Goal: Task Accomplishment & Management: Use online tool/utility

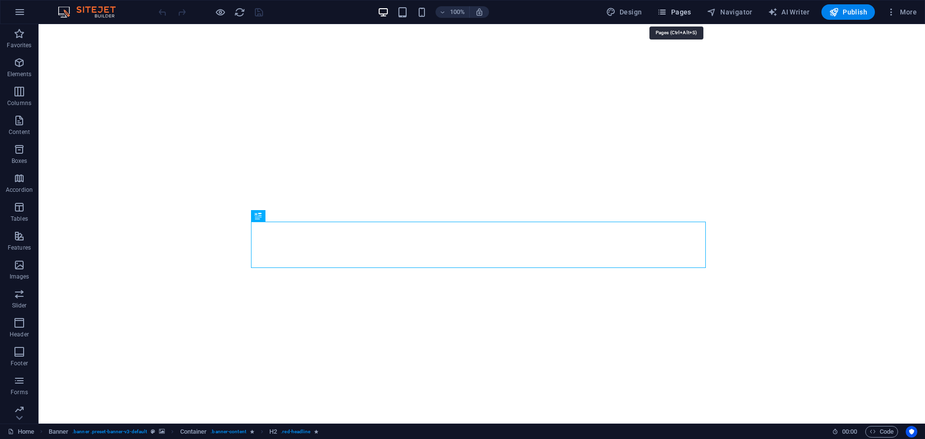
click at [667, 12] on icon "button" at bounding box center [662, 12] width 10 height 10
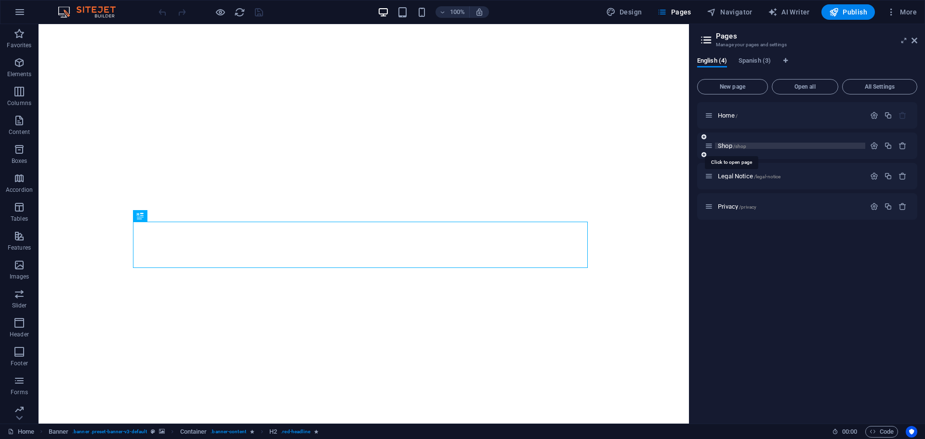
click at [720, 144] on span "Shop /shop" at bounding box center [732, 145] width 28 height 7
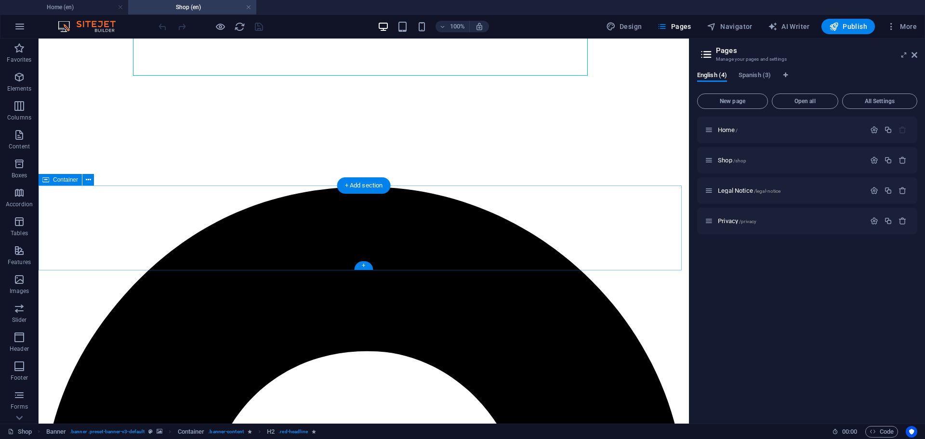
scroll to position [177, 0]
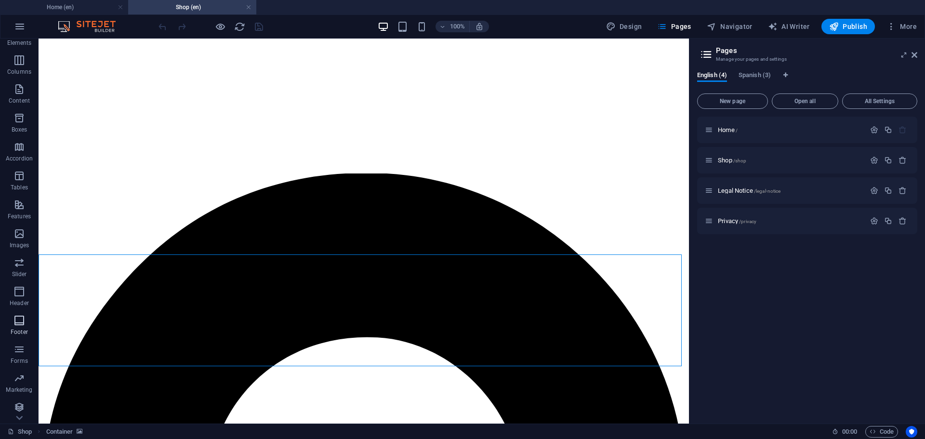
scroll to position [49, 0]
click at [19, 375] on icon "button" at bounding box center [19, 375] width 12 height 12
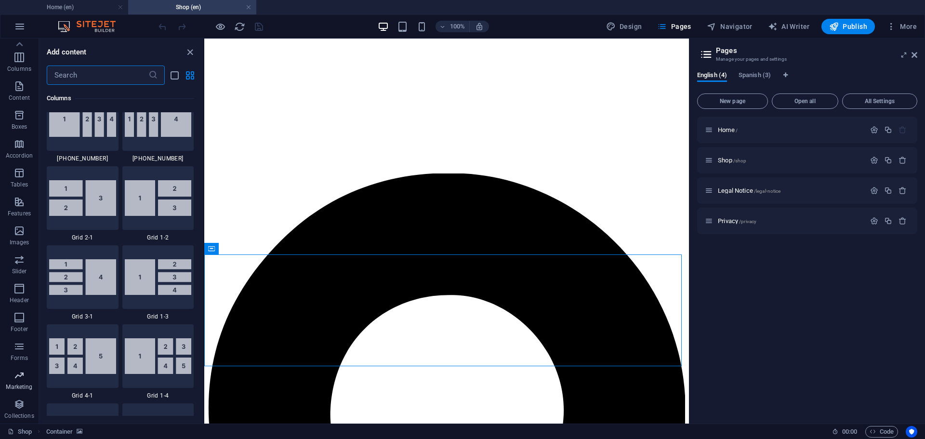
scroll to position [7845, 0]
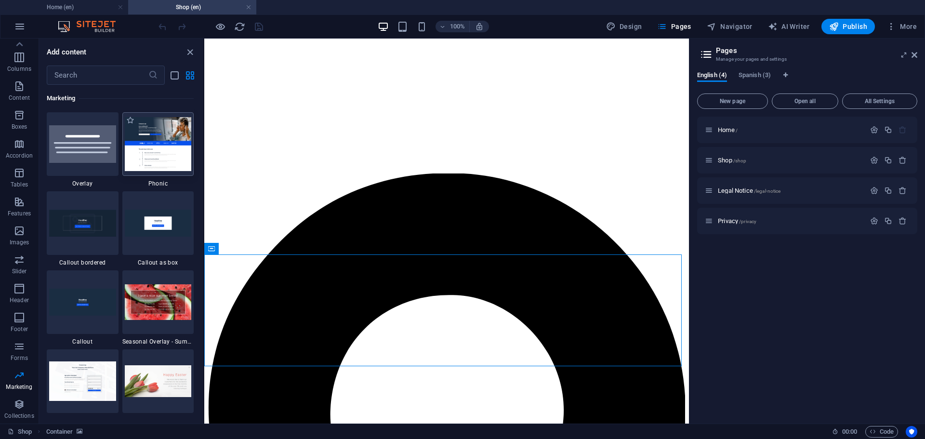
click at [155, 140] on img at bounding box center [158, 143] width 67 height 53
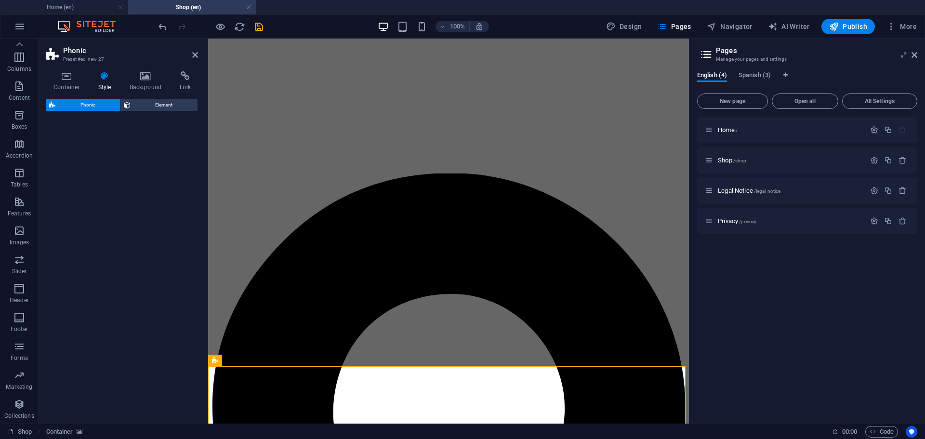
select select "%"
select select "rem"
select select "px"
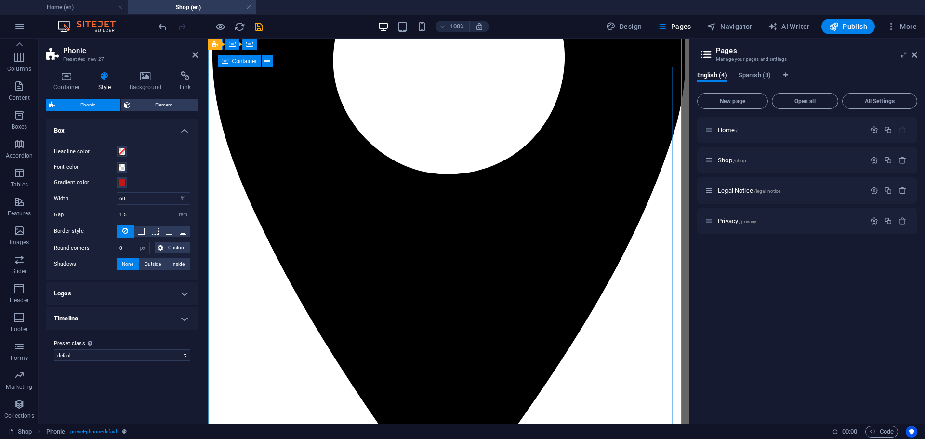
scroll to position [482, 0]
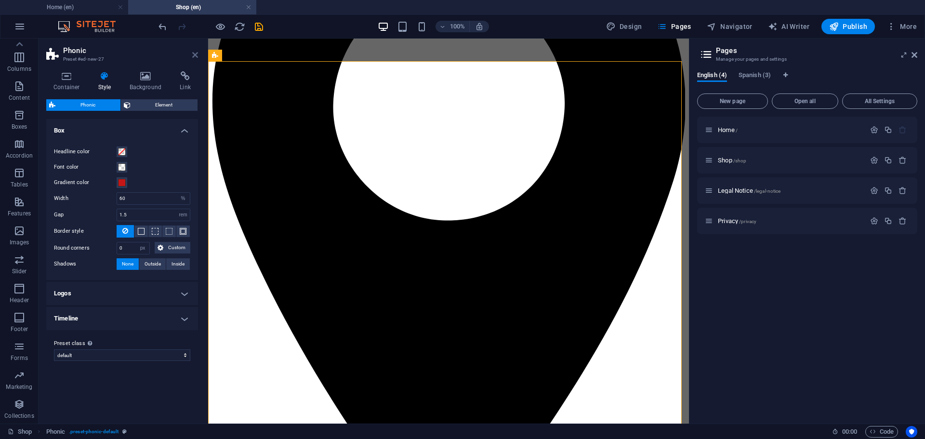
drag, startPoint x: 156, startPoint y: 16, endPoint x: 196, endPoint y: 52, distance: 53.8
click at [196, 52] on icon at bounding box center [195, 55] width 6 height 8
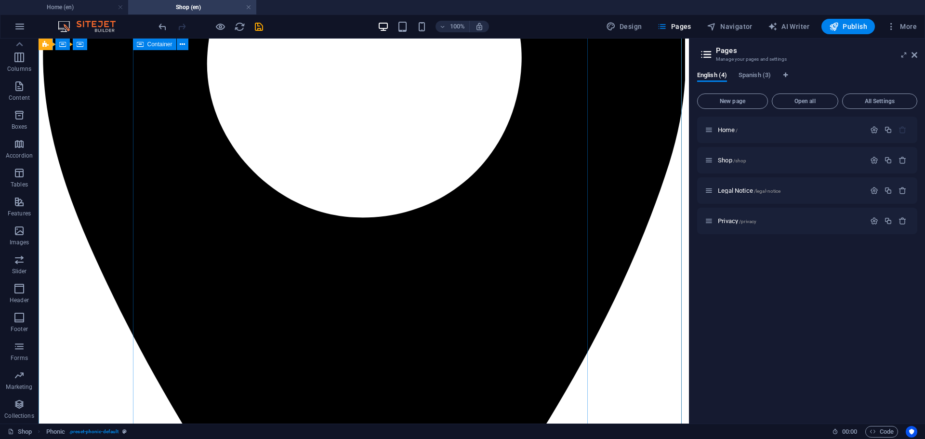
scroll to position [610, 0]
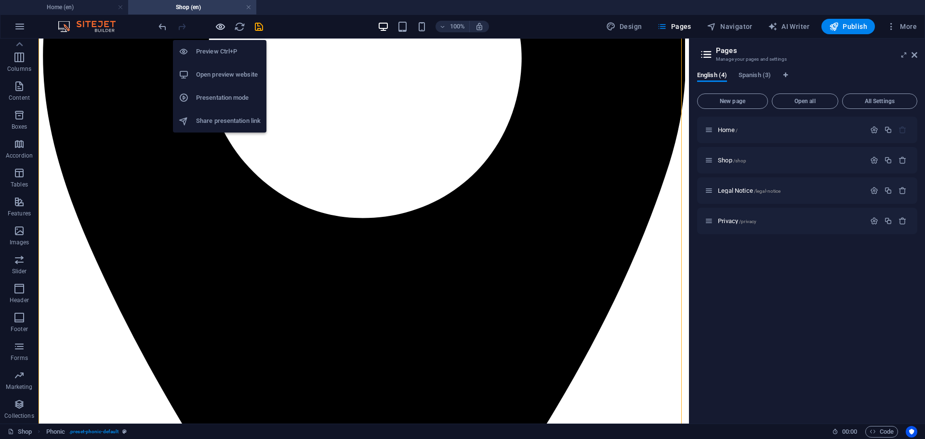
click at [219, 26] on icon "button" at bounding box center [220, 26] width 11 height 11
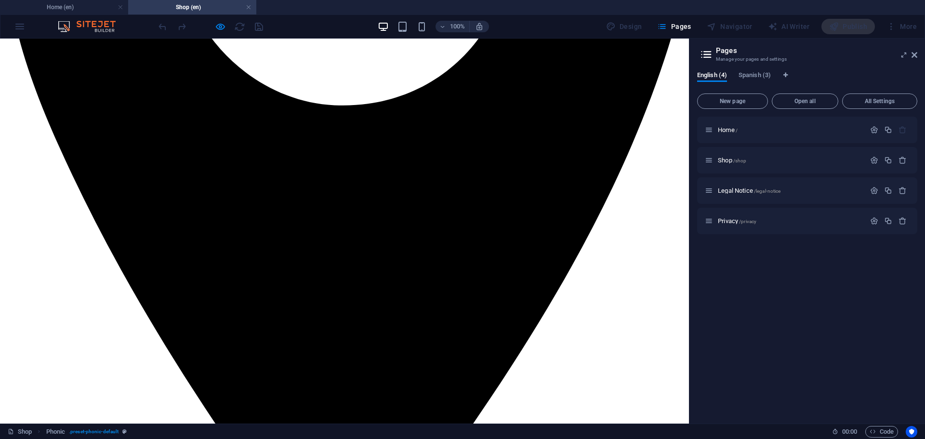
scroll to position [771, 0]
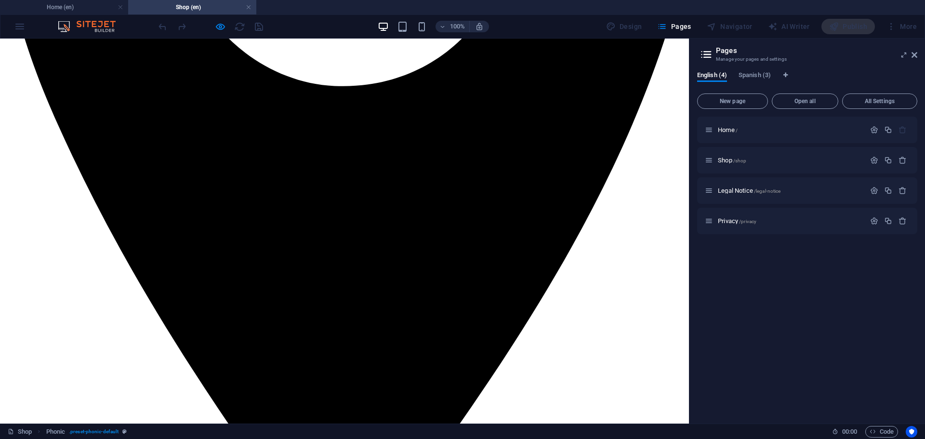
click at [917, 54] on aside "Pages Manage your pages and settings English (4) Spanish (3) New page Open all …" at bounding box center [807, 231] width 236 height 385
click at [915, 58] on icon at bounding box center [914, 55] width 6 height 8
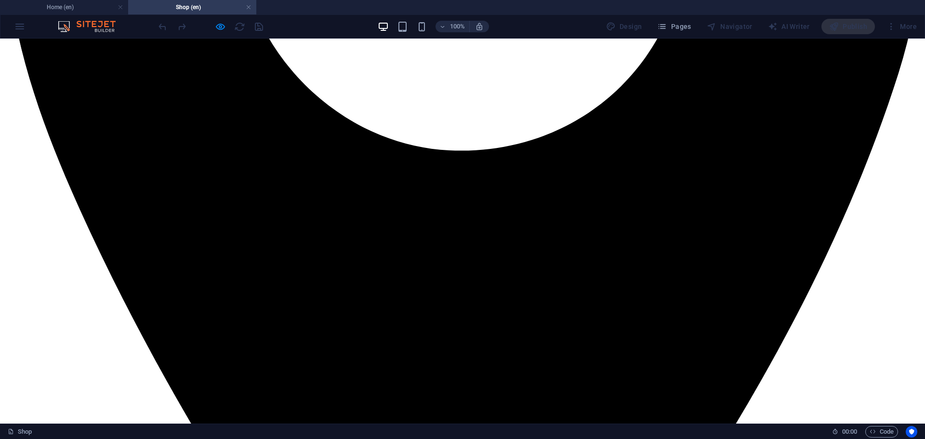
scroll to position [851, 0]
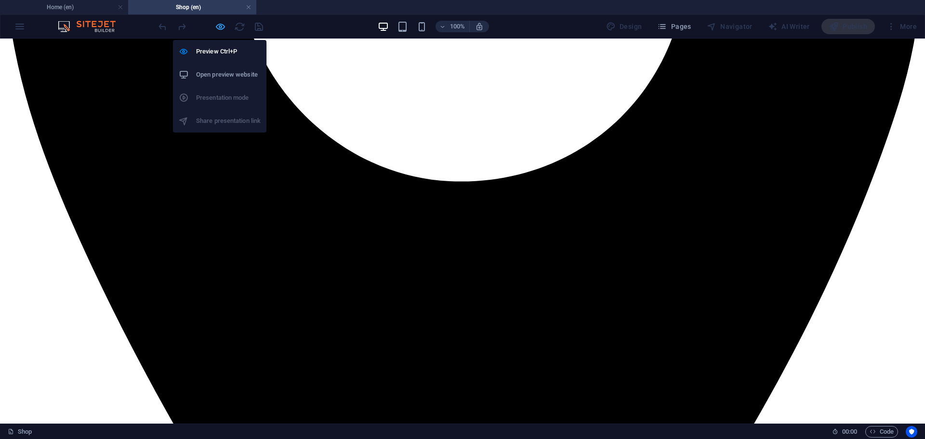
click at [224, 26] on icon "button" at bounding box center [220, 26] width 11 height 11
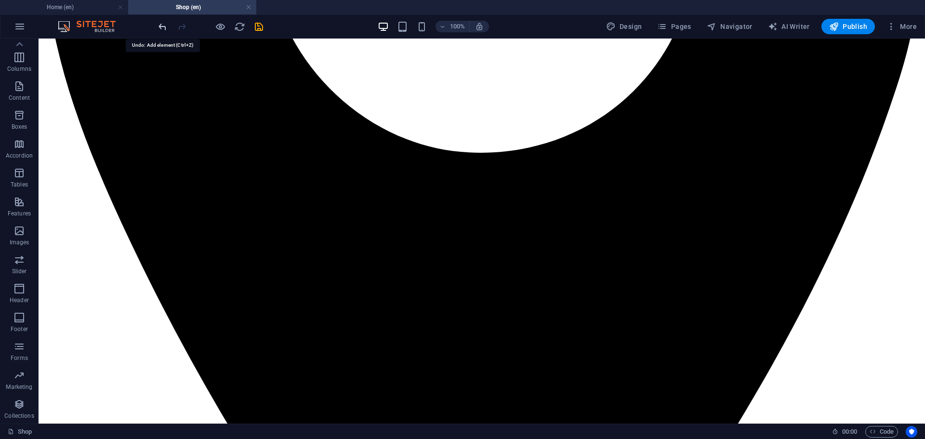
click at [163, 24] on icon "undo" at bounding box center [162, 26] width 11 height 11
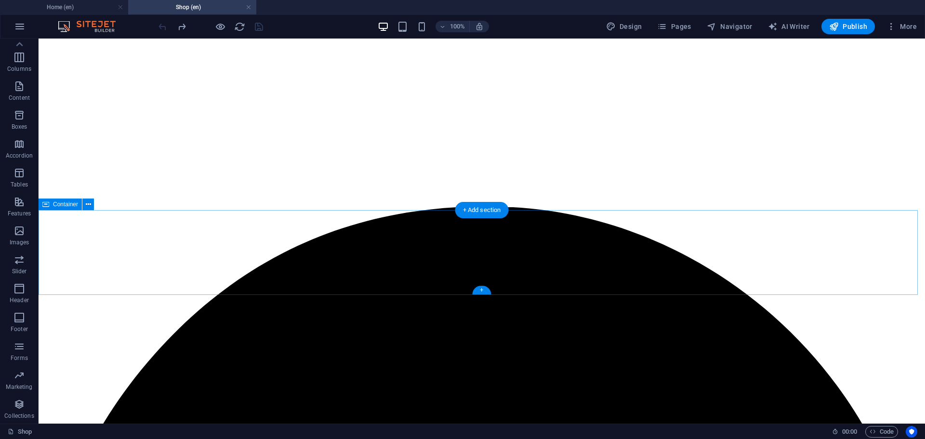
scroll to position [144, 0]
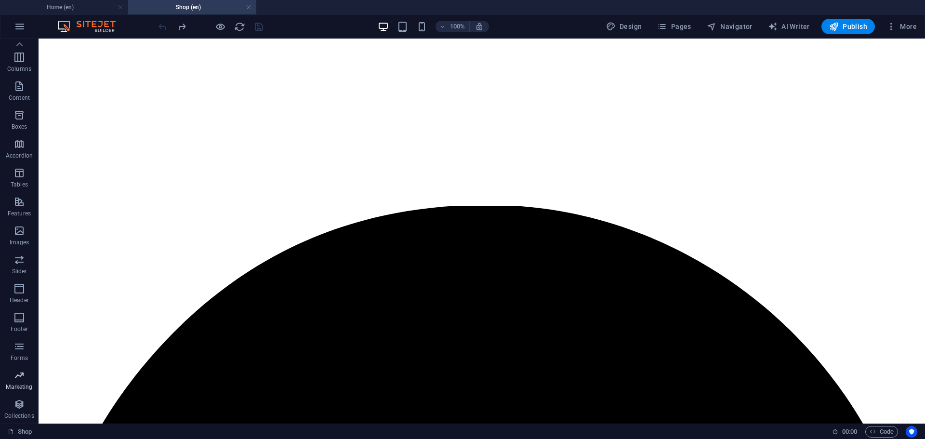
click at [21, 376] on icon "button" at bounding box center [19, 375] width 12 height 12
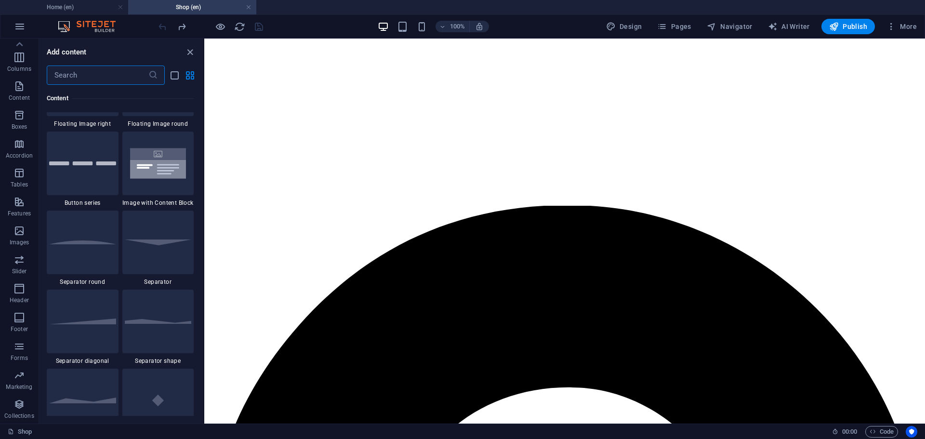
scroll to position [7845, 0]
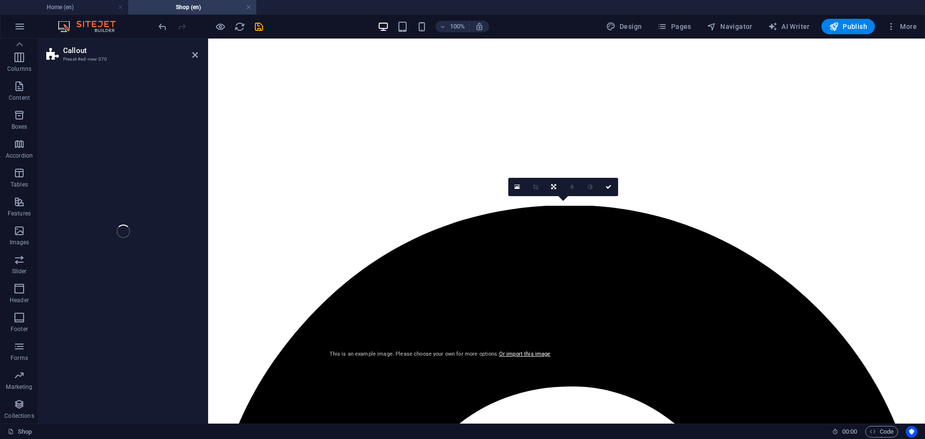
select select "rem"
select select "px"
select select "preset-callout-v2-box"
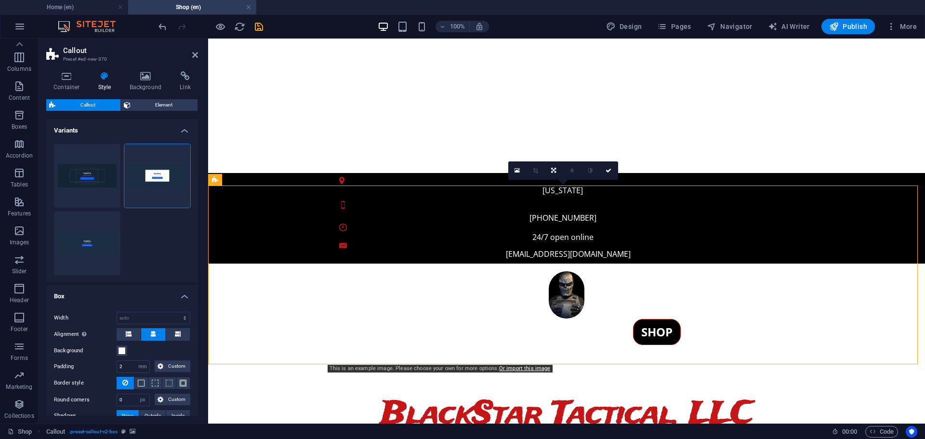
scroll to position [160, 0]
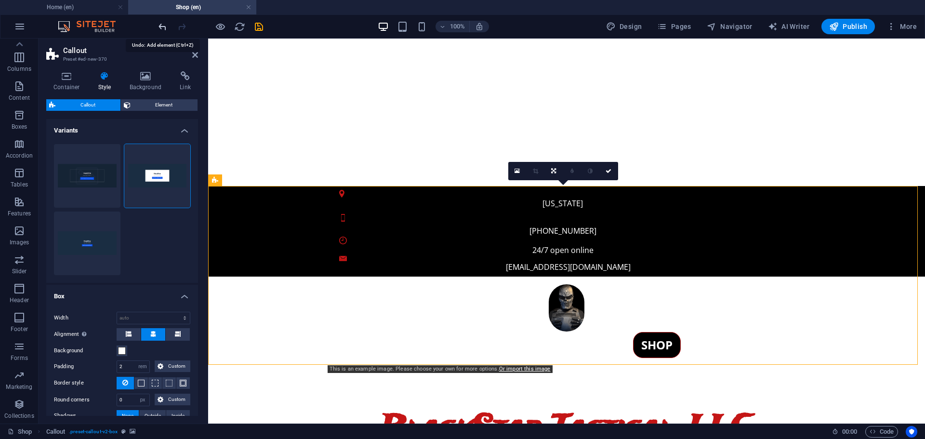
click at [163, 25] on icon "undo" at bounding box center [162, 26] width 11 height 11
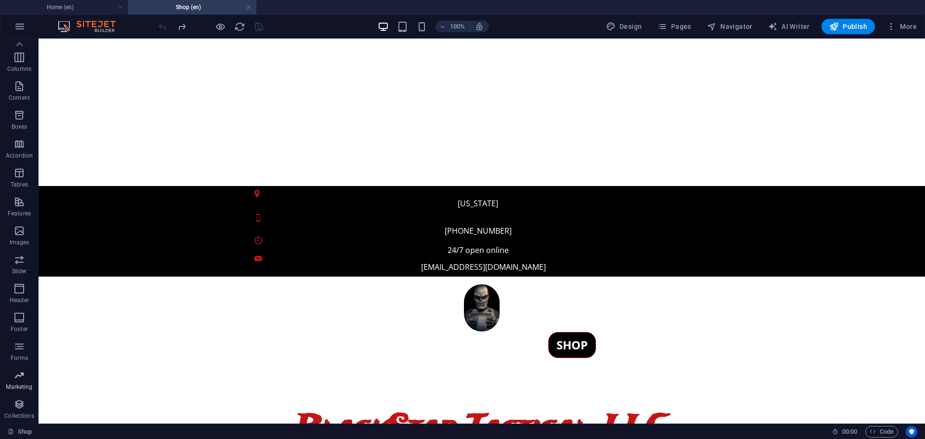
click at [20, 374] on icon "button" at bounding box center [19, 375] width 12 height 12
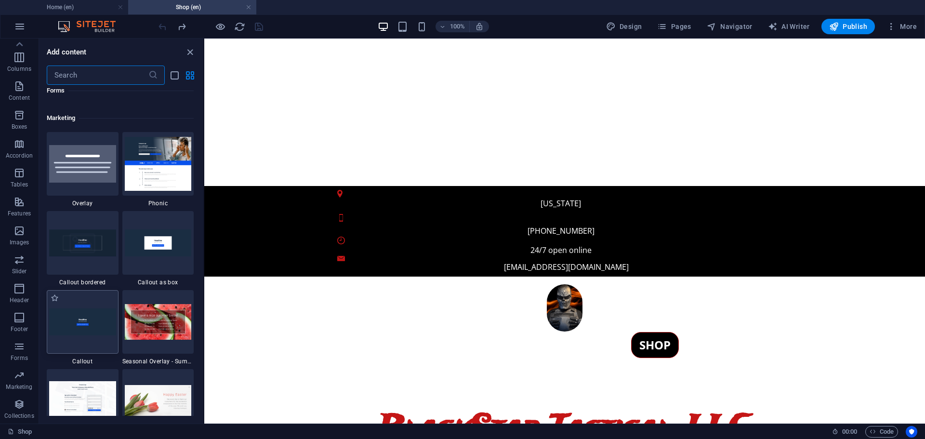
scroll to position [7845, 0]
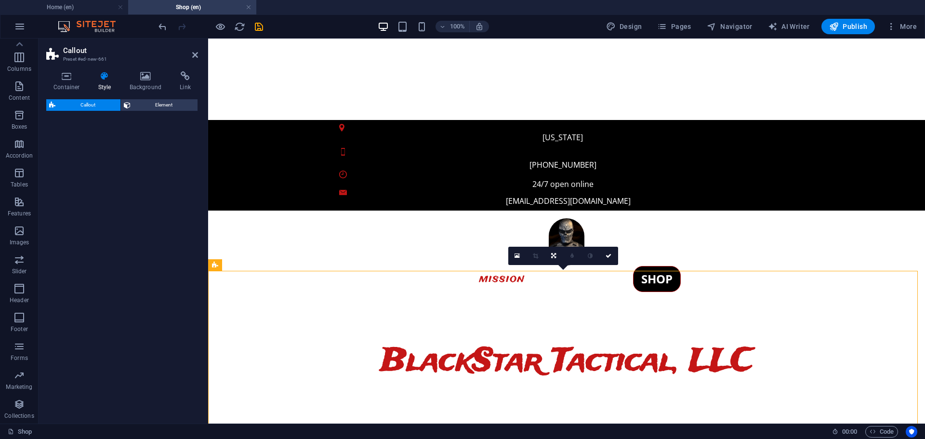
select select "rem"
select select "px"
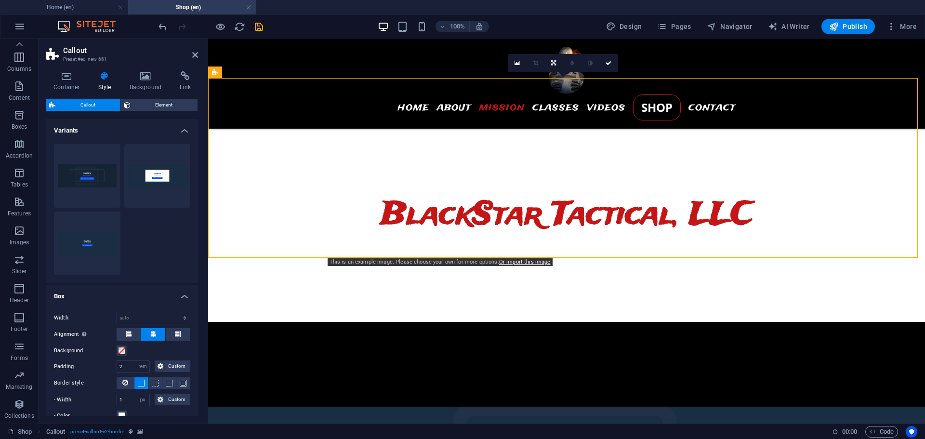
scroll to position [353, 0]
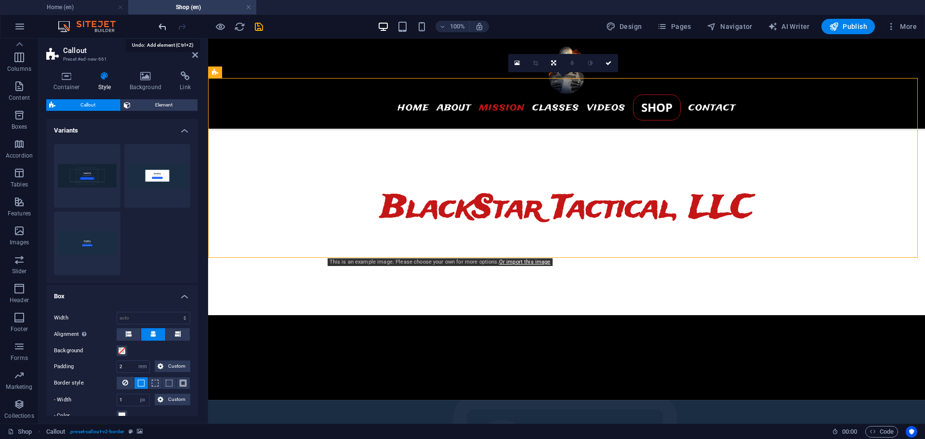
click at [160, 30] on icon "undo" at bounding box center [162, 26] width 11 height 11
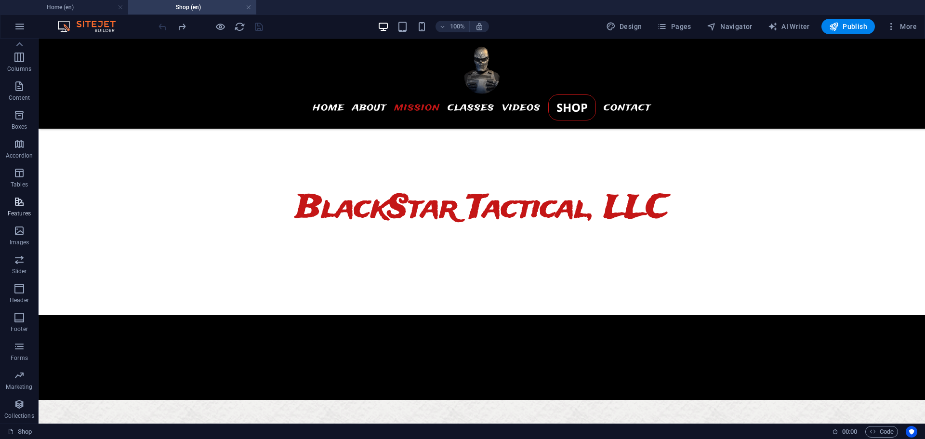
click at [12, 205] on span "Features" at bounding box center [19, 207] width 39 height 23
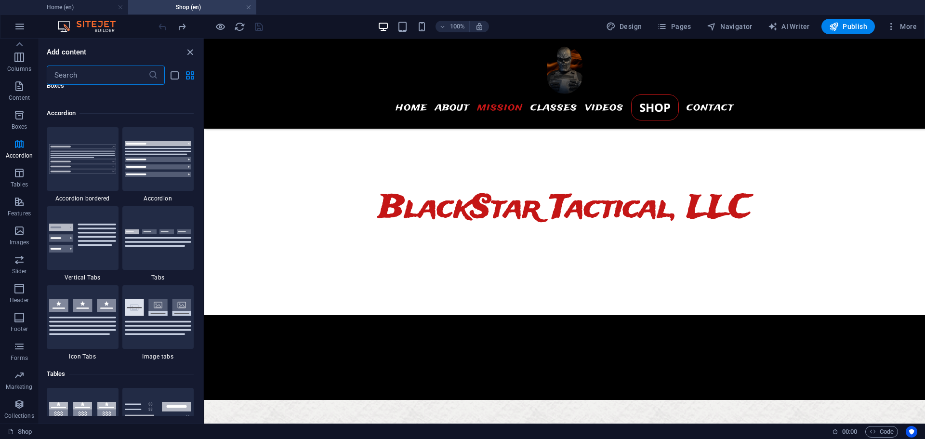
scroll to position [3048, 0]
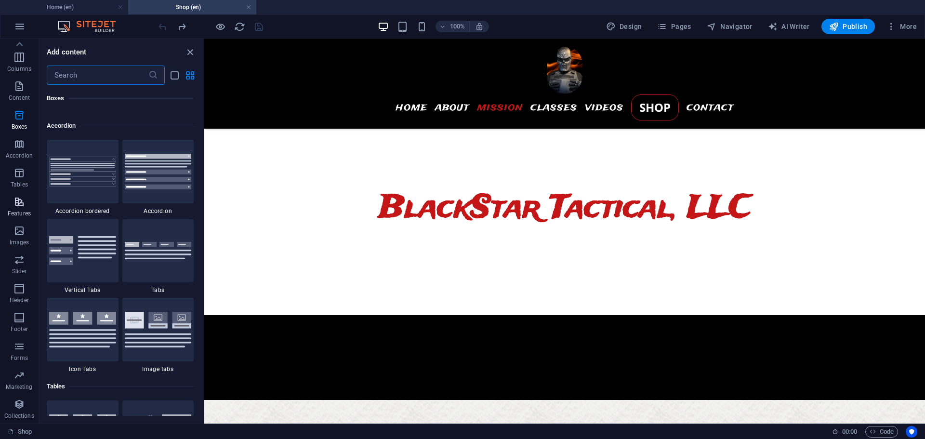
click at [17, 202] on icon "button" at bounding box center [19, 202] width 12 height 12
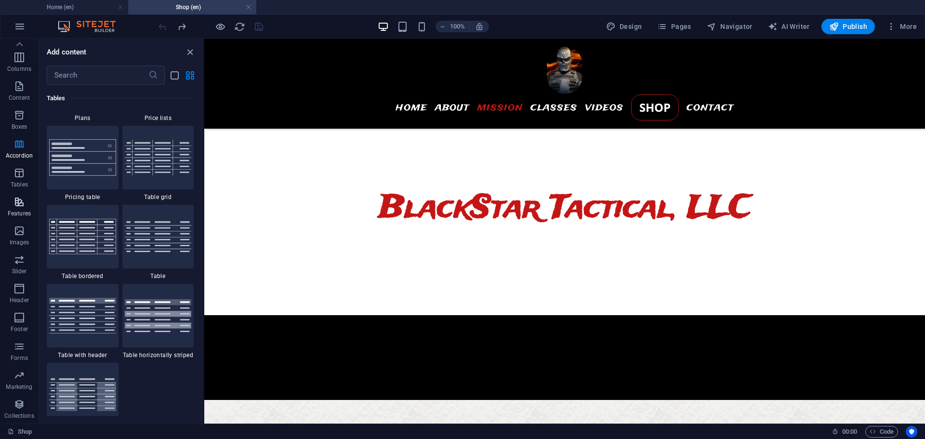
scroll to position [3754, 0]
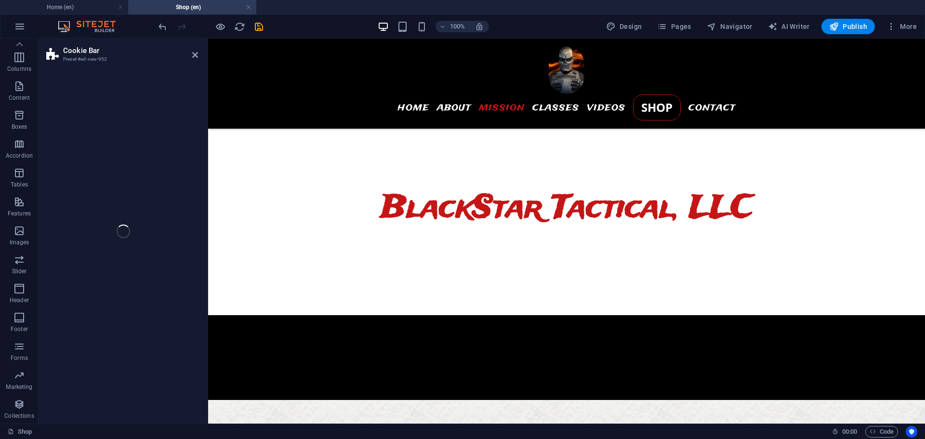
select select "px"
select select "rem"
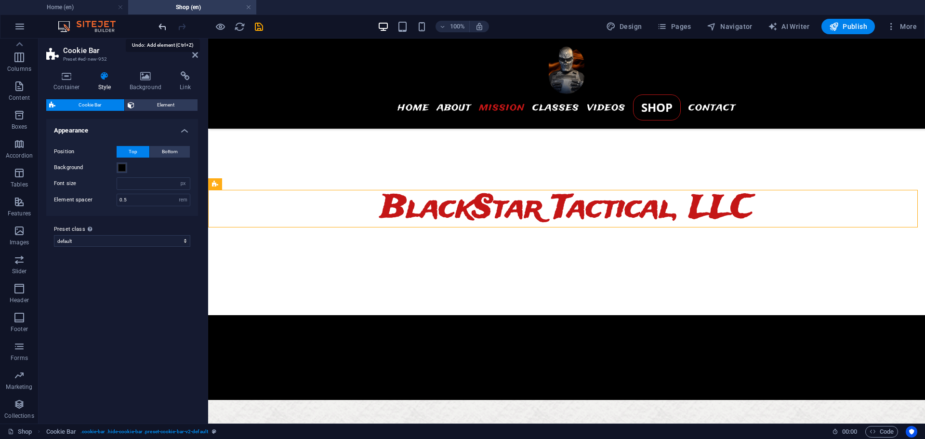
click at [163, 27] on icon "undo" at bounding box center [162, 26] width 11 height 11
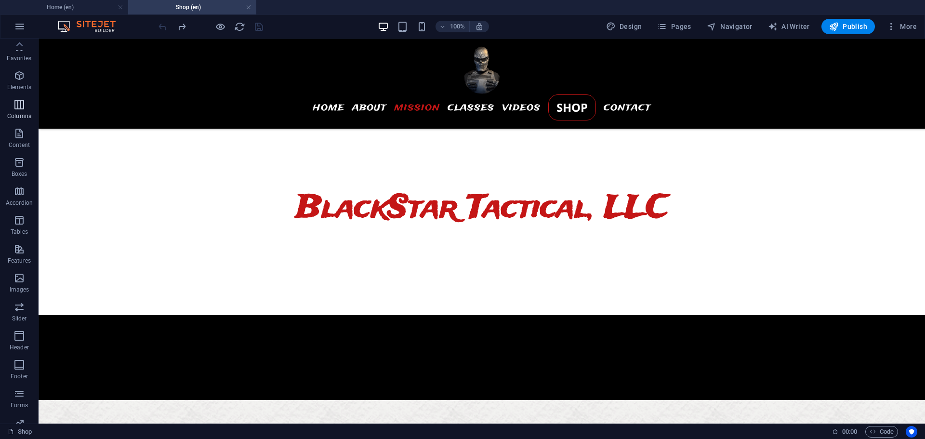
scroll to position [0, 0]
click at [20, 82] on icon "button" at bounding box center [19, 77] width 12 height 12
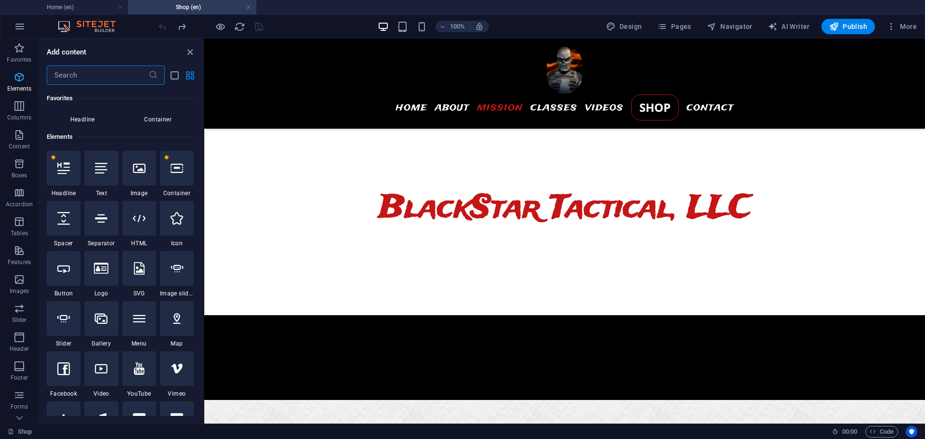
scroll to position [103, 0]
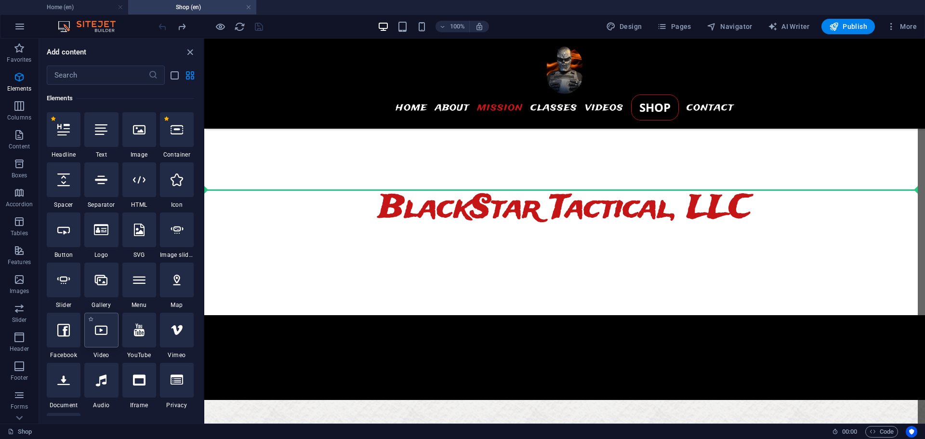
select select "%"
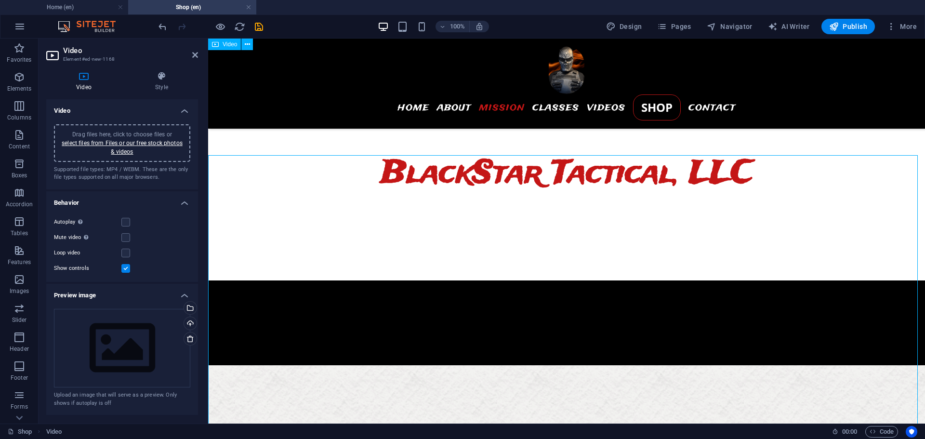
scroll to position [385, 0]
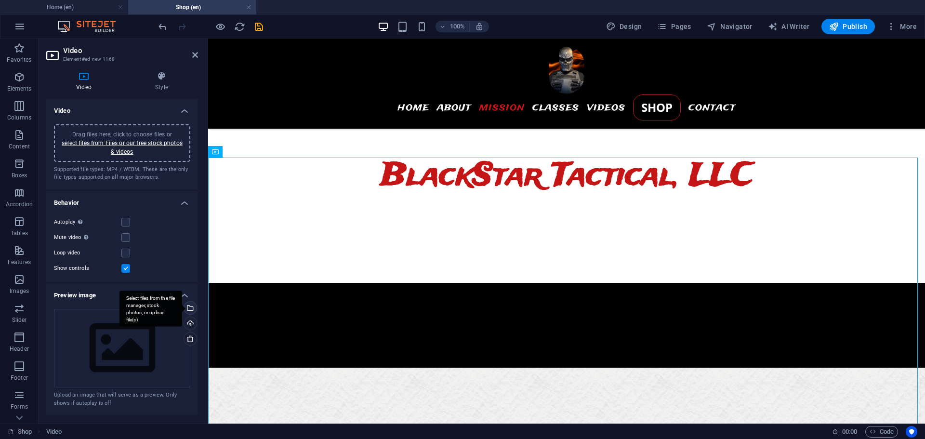
click at [182, 307] on div "Select files from the file manager, stock photos, or upload file(s)" at bounding box center [150, 308] width 63 height 36
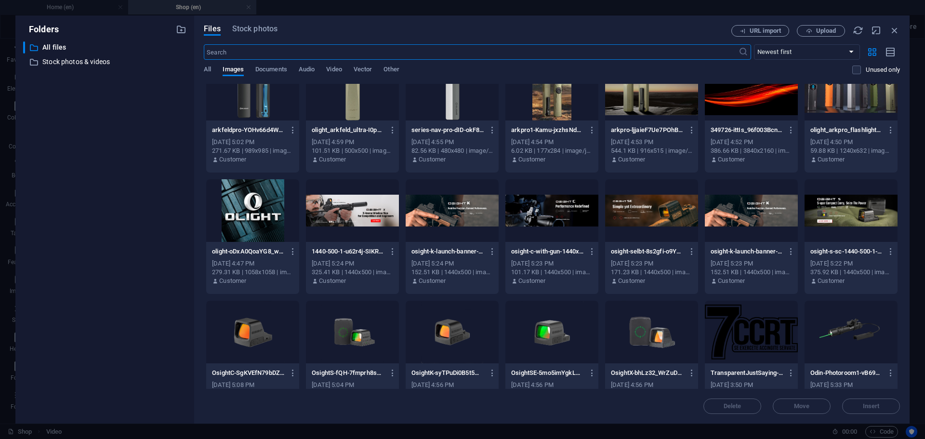
scroll to position [32, 0]
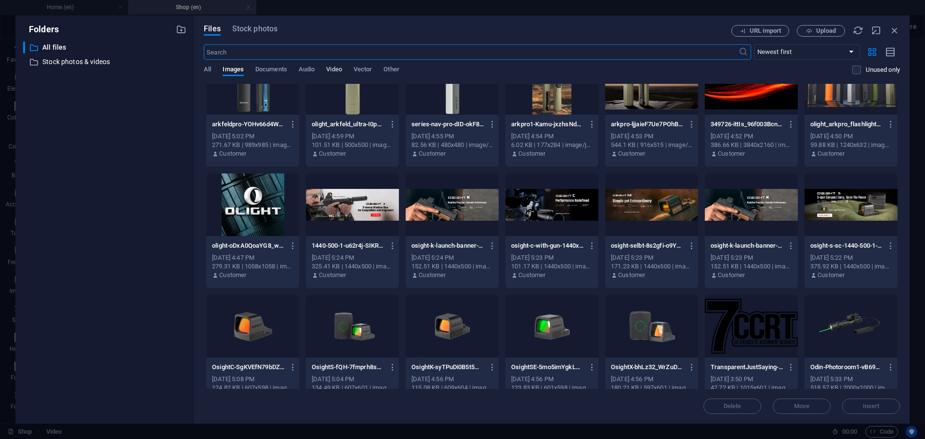
click at [333, 67] on span "Video" at bounding box center [333, 70] width 15 height 13
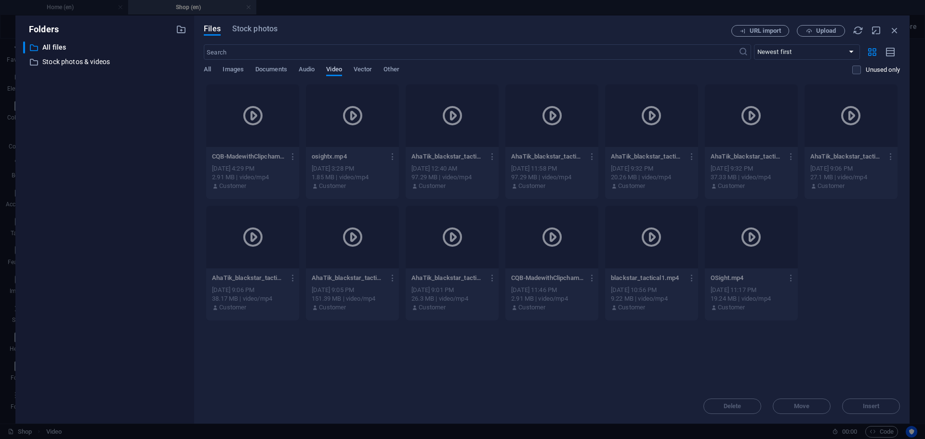
scroll to position [0, 0]
click at [252, 115] on icon at bounding box center [252, 115] width 23 height 23
click at [770, 237] on div at bounding box center [751, 237] width 93 height 63
click at [251, 26] on span "Stock photos" at bounding box center [254, 29] width 45 height 12
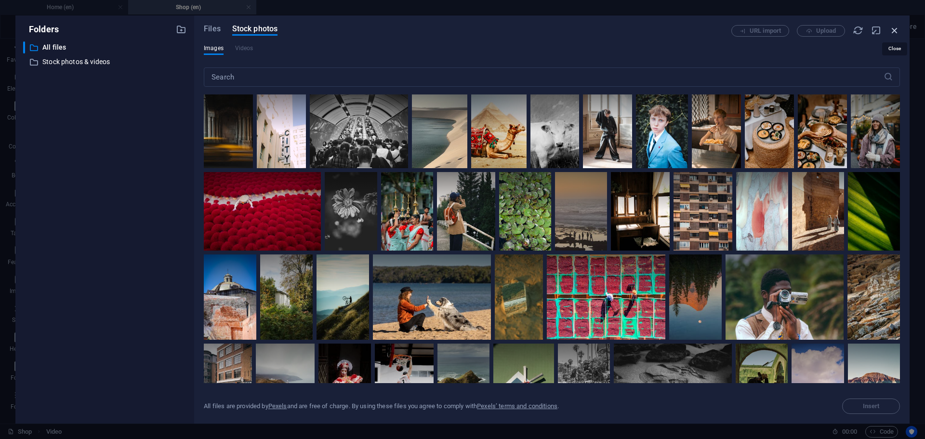
drag, startPoint x: 895, startPoint y: 28, endPoint x: 515, endPoint y: 116, distance: 390.4
click at [895, 28] on icon "button" at bounding box center [894, 30] width 11 height 11
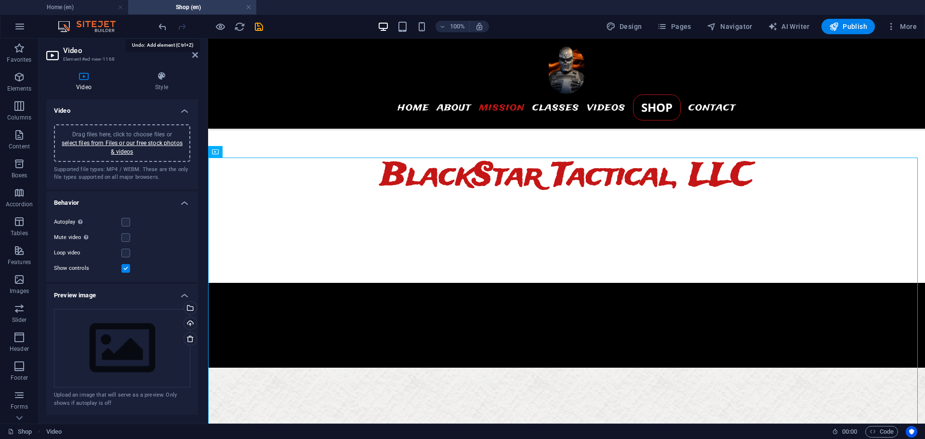
drag, startPoint x: 163, startPoint y: 28, endPoint x: 164, endPoint y: 36, distance: 7.8
click at [163, 28] on icon "undo" at bounding box center [162, 26] width 11 height 11
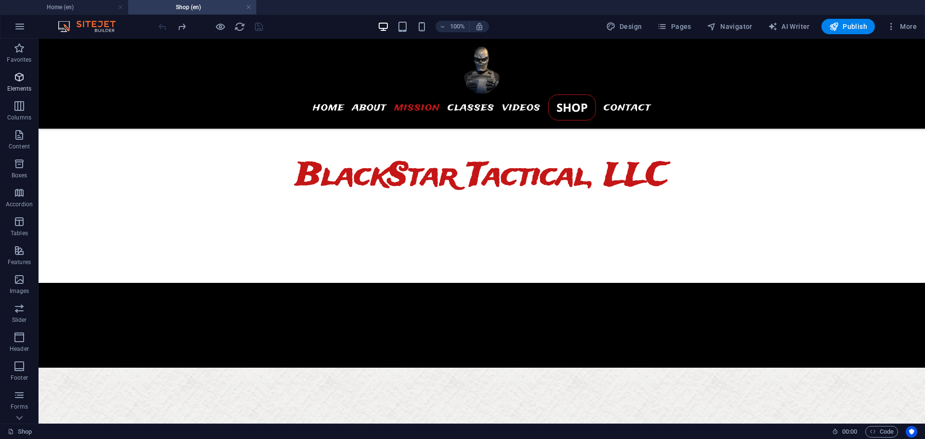
click at [15, 78] on icon "button" at bounding box center [19, 77] width 12 height 12
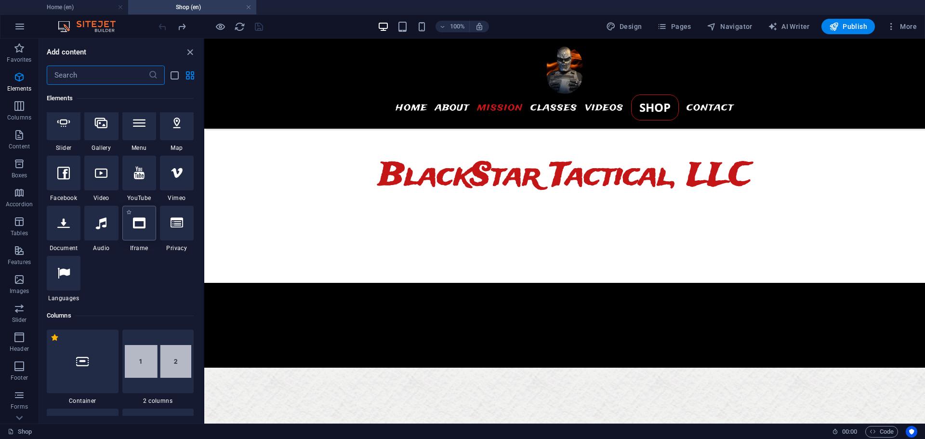
scroll to position [263, 0]
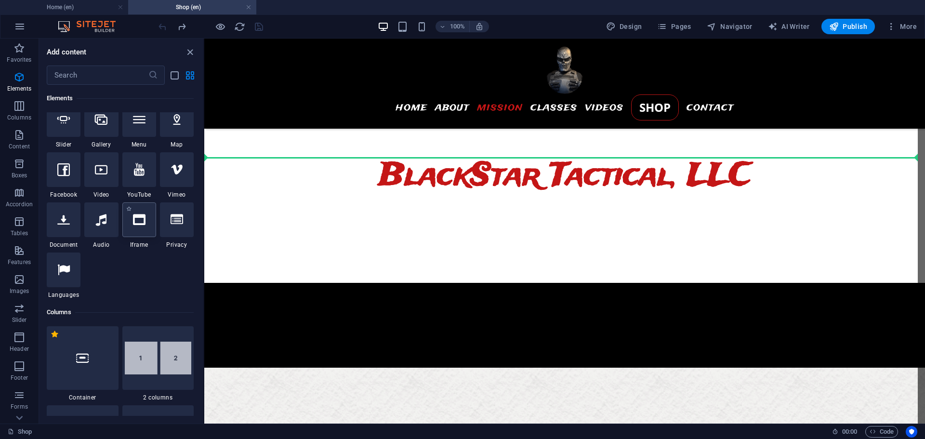
select select "%"
select select "px"
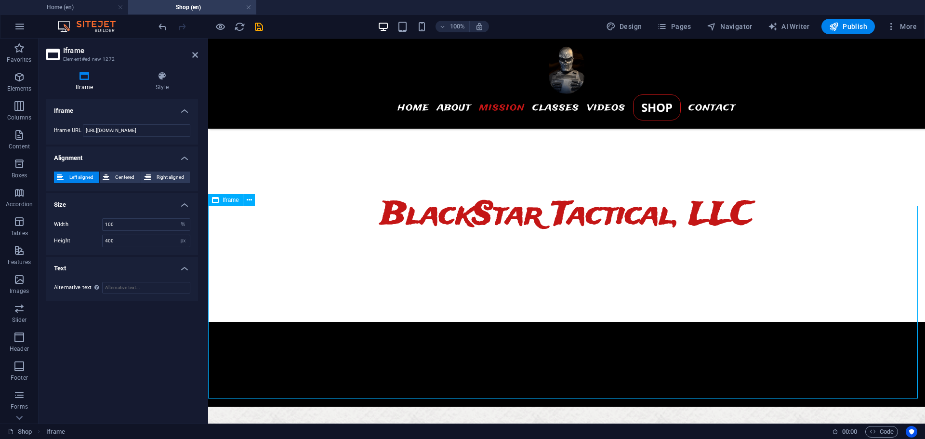
scroll to position [337, 0]
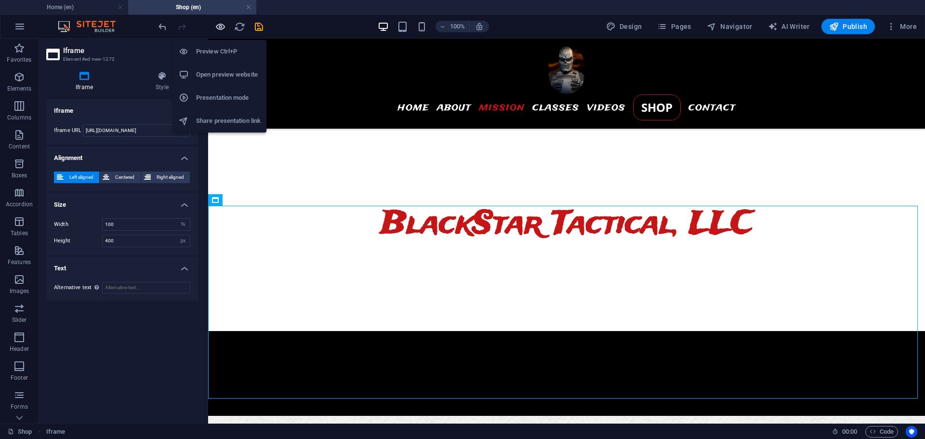
click at [221, 24] on icon "button" at bounding box center [220, 26] width 11 height 11
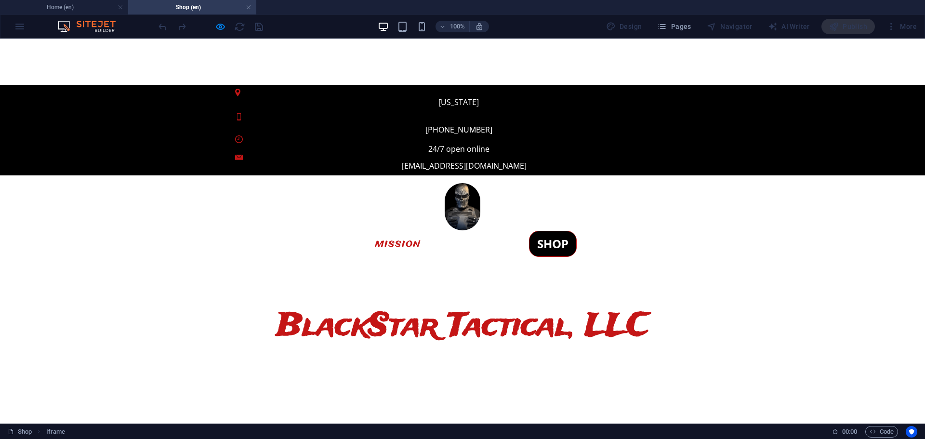
scroll to position [256, 0]
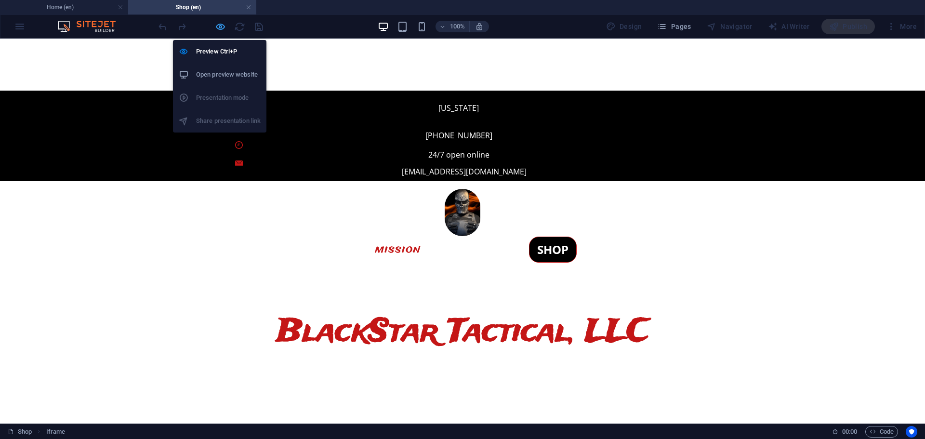
drag, startPoint x: 221, startPoint y: 29, endPoint x: 322, endPoint y: 208, distance: 204.9
click at [221, 29] on icon "button" at bounding box center [220, 26] width 11 height 11
select select "%"
select select "px"
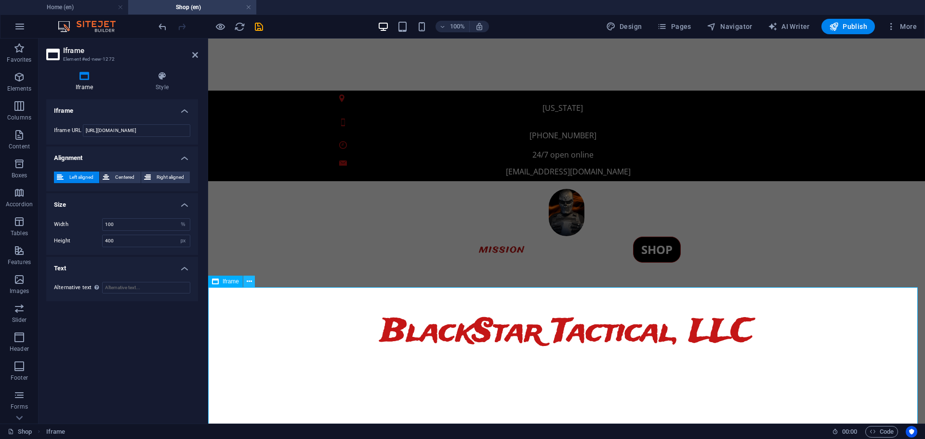
click at [247, 281] on icon at bounding box center [249, 281] width 5 height 10
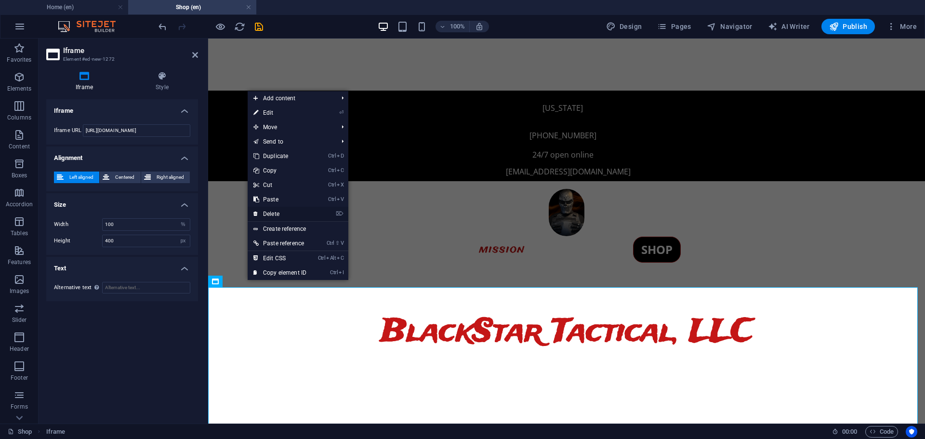
drag, startPoint x: 237, startPoint y: 176, endPoint x: 275, endPoint y: 214, distance: 53.8
click at [275, 214] on link "⌦ Delete" at bounding box center [280, 214] width 65 height 14
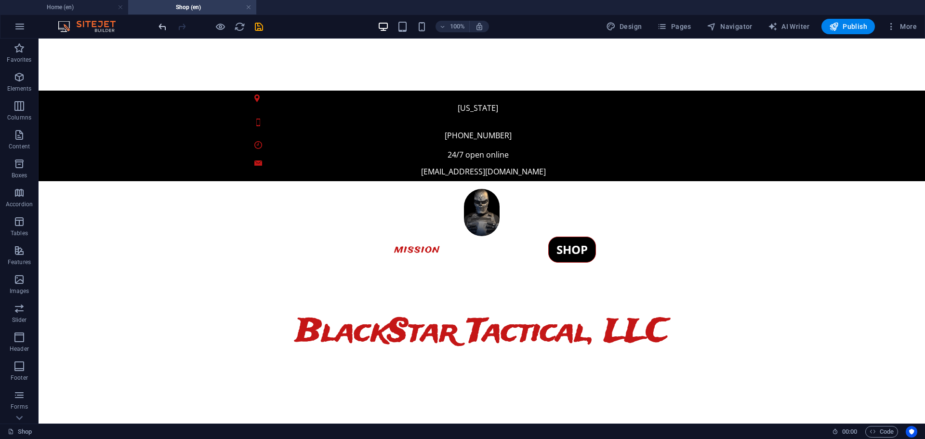
click at [161, 27] on icon "undo" at bounding box center [162, 26] width 11 height 11
click at [19, 83] on span "Elements" at bounding box center [19, 82] width 39 height 23
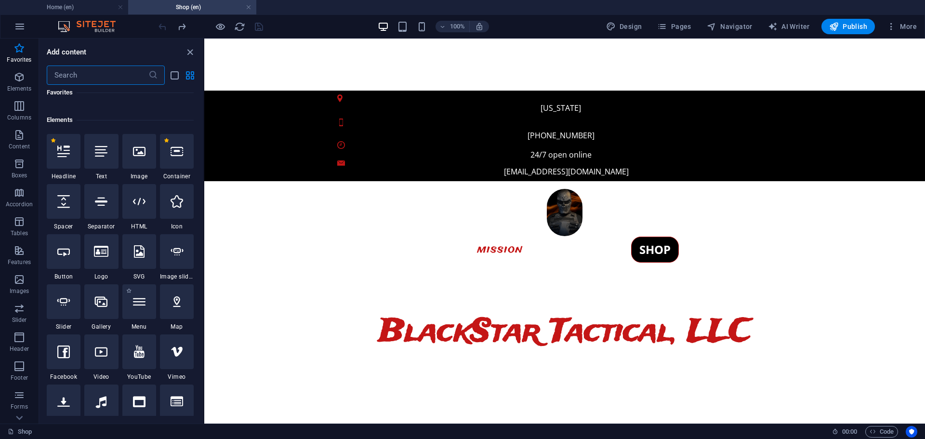
scroll to position [70, 0]
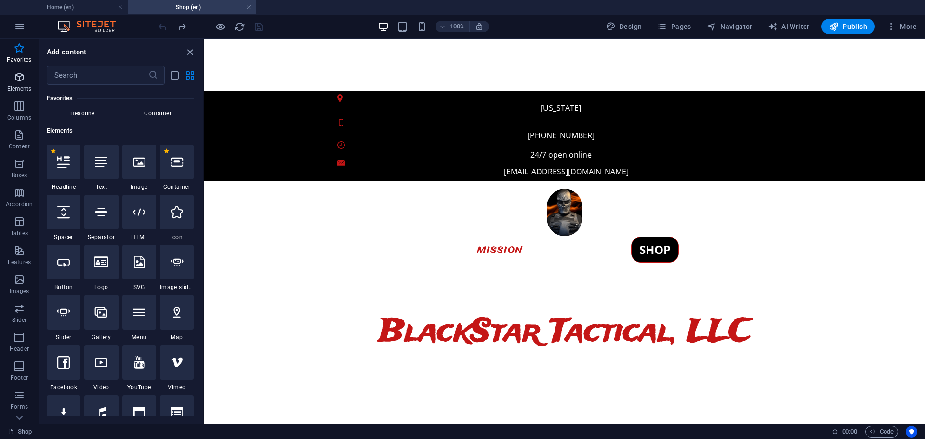
click at [22, 78] on icon "button" at bounding box center [19, 77] width 12 height 12
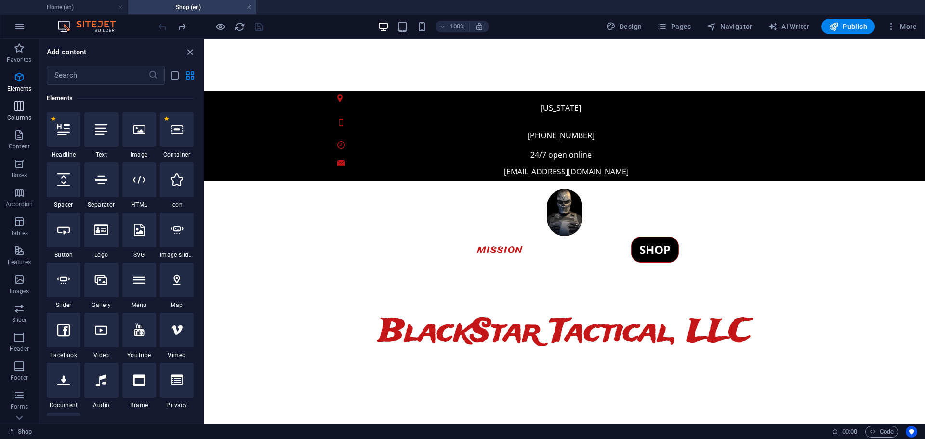
click at [20, 110] on icon "button" at bounding box center [19, 106] width 12 height 12
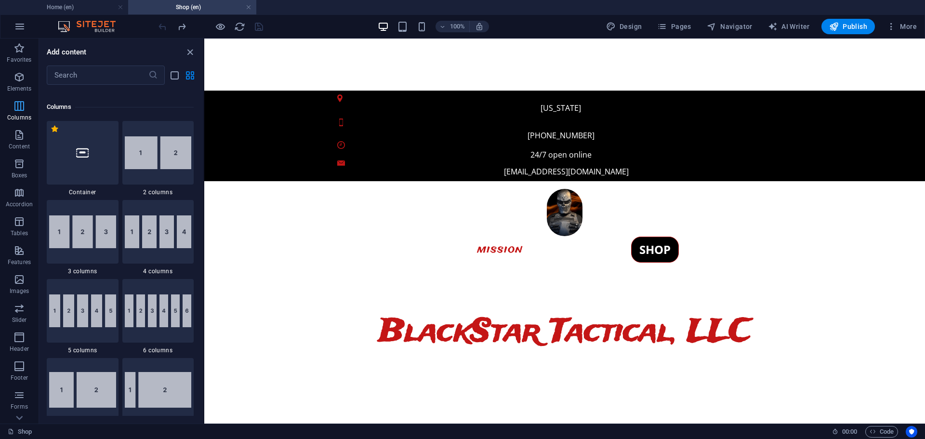
scroll to position [477, 0]
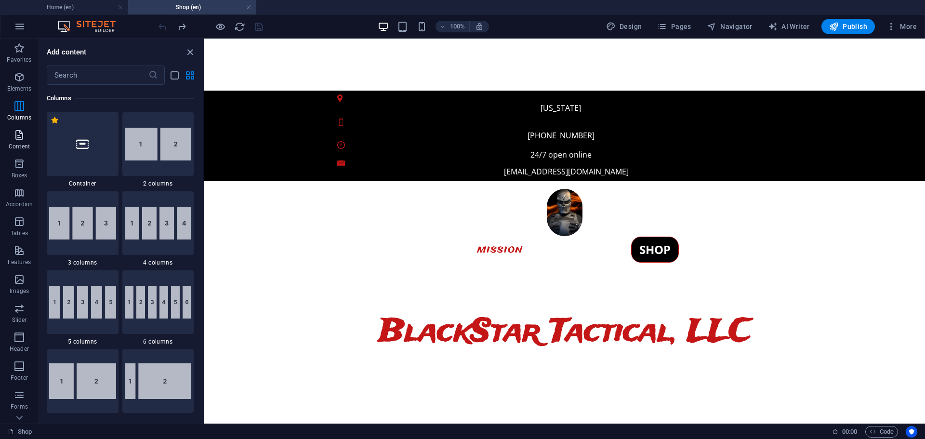
click at [18, 142] on span "Content" at bounding box center [19, 140] width 39 height 23
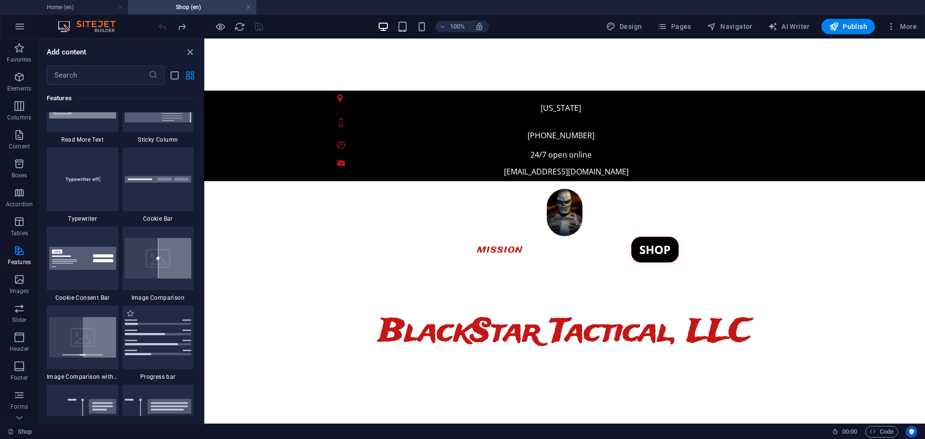
scroll to position [3901, 0]
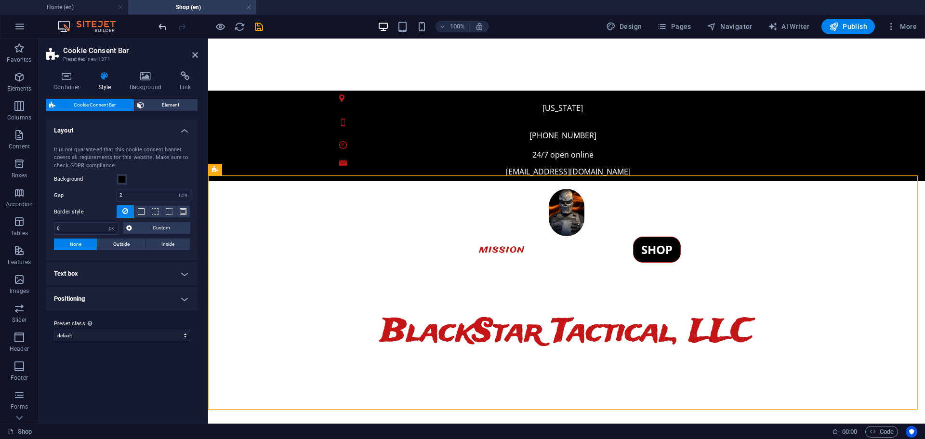
click at [162, 29] on icon "undo" at bounding box center [162, 26] width 11 height 11
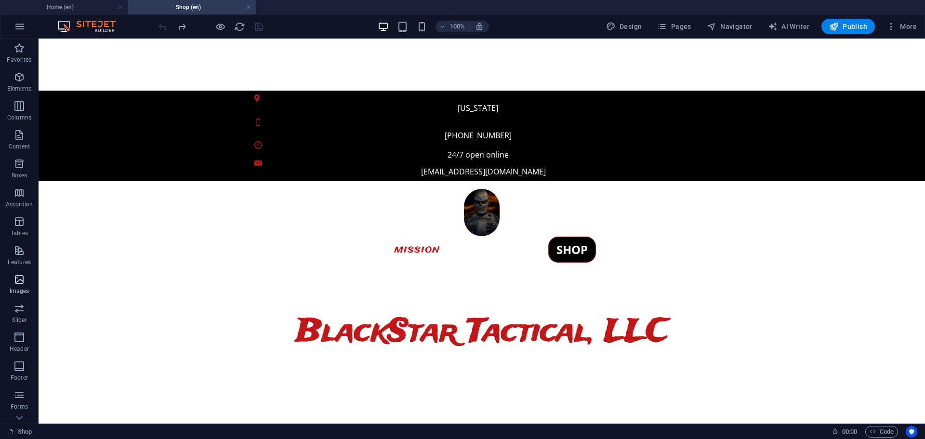
click at [19, 282] on icon "button" at bounding box center [19, 280] width 12 height 12
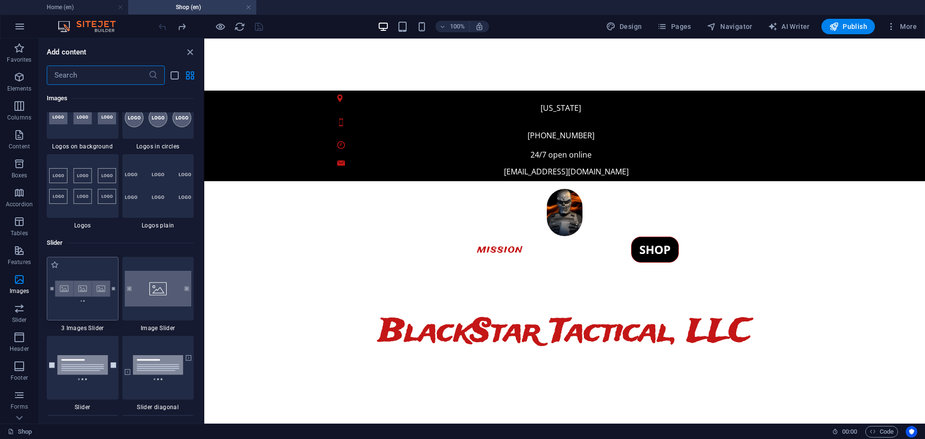
scroll to position [5333, 0]
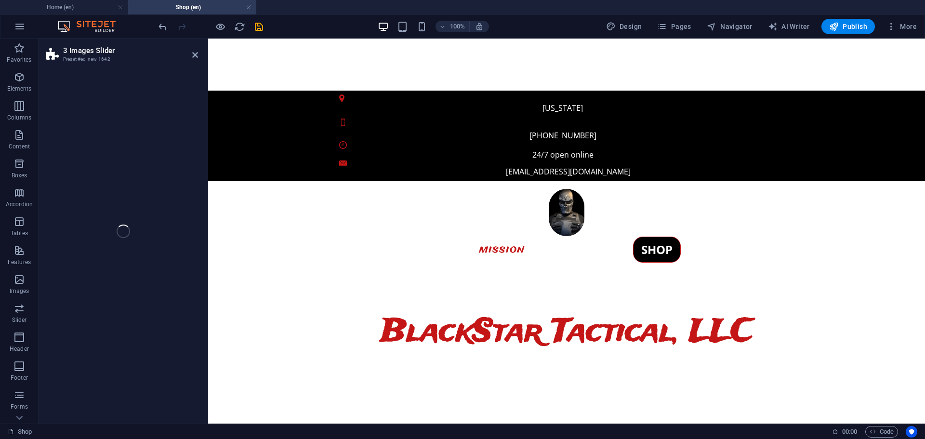
select select "rem"
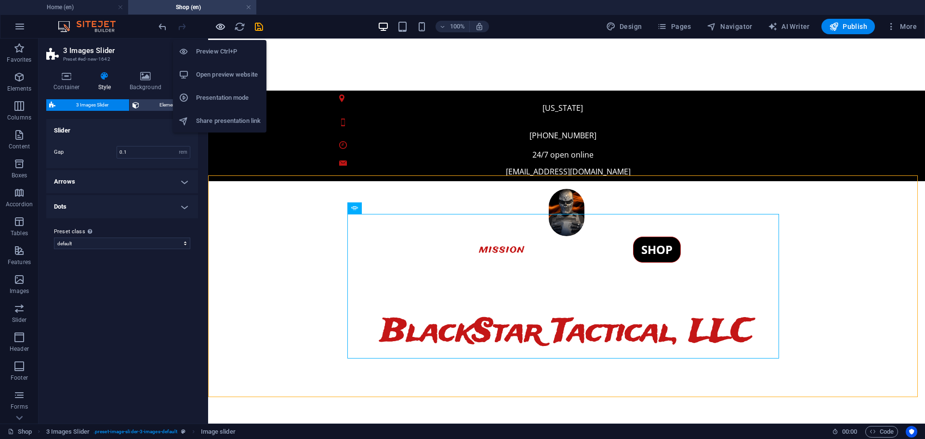
click at [224, 24] on icon "button" at bounding box center [220, 26] width 11 height 11
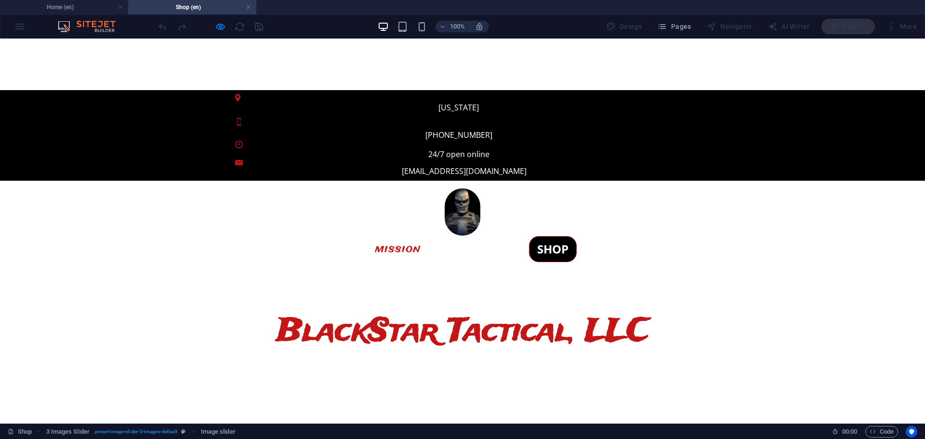
scroll to position [256, 0]
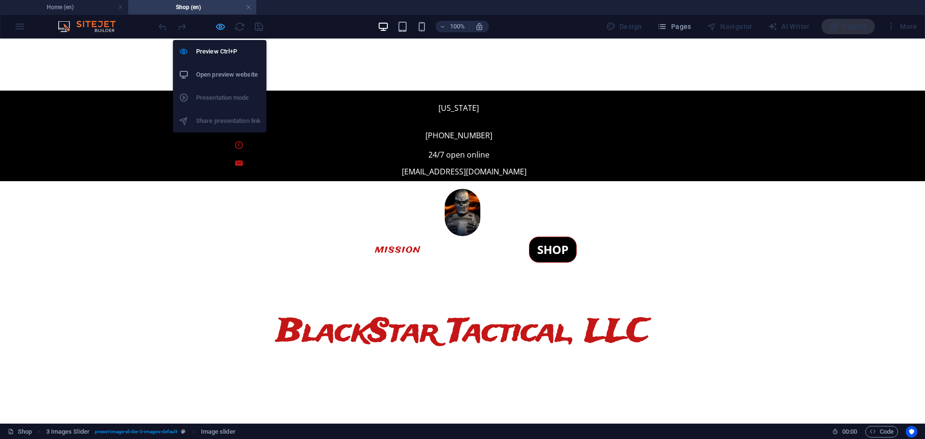
click at [223, 24] on icon "button" at bounding box center [220, 26] width 11 height 11
select select "rem"
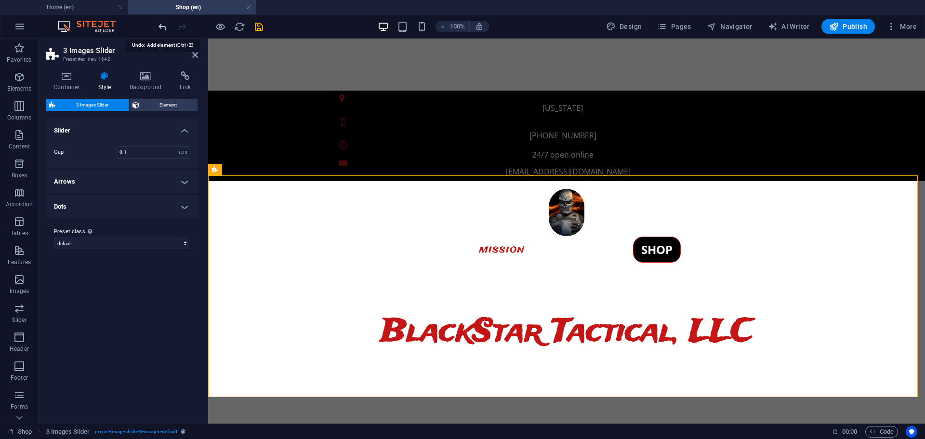
click at [164, 26] on icon "undo" at bounding box center [162, 26] width 11 height 11
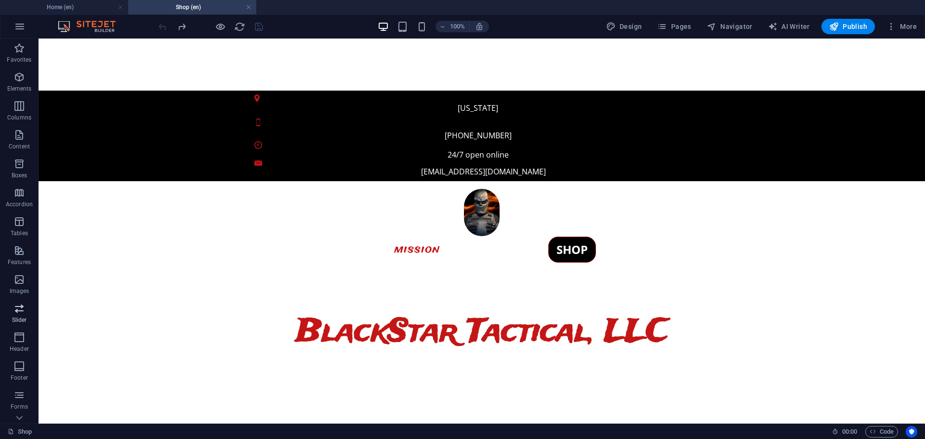
click at [16, 306] on icon "button" at bounding box center [19, 308] width 12 height 12
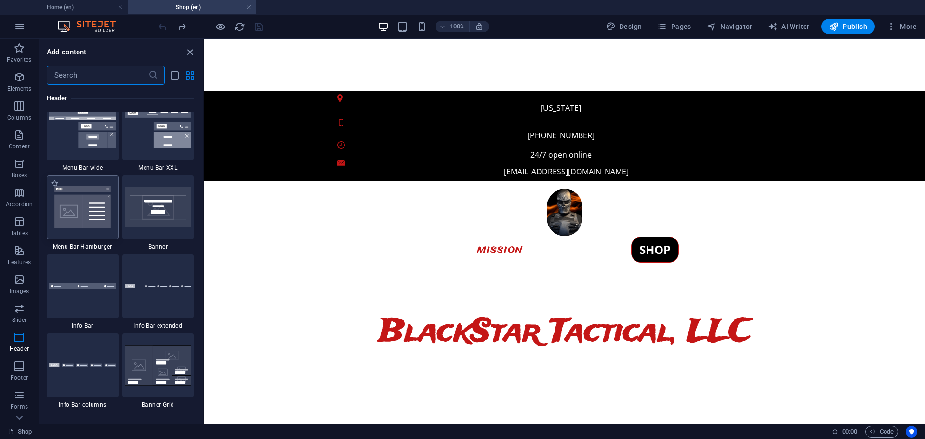
scroll to position [6054, 0]
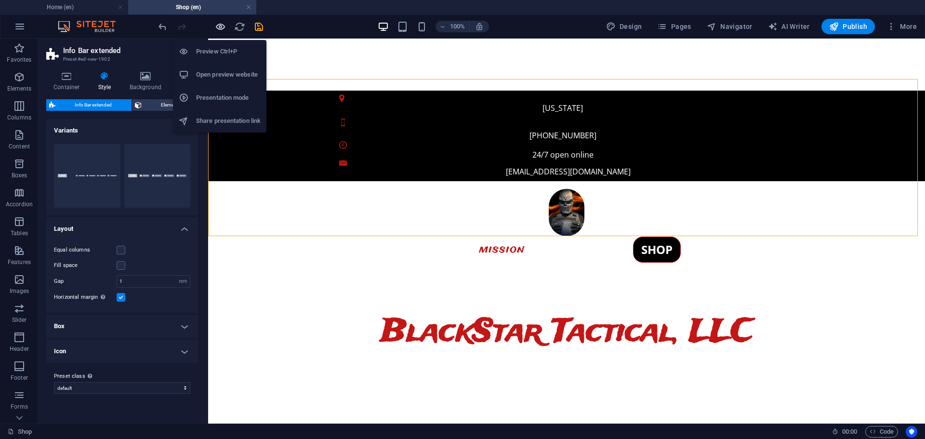
click at [220, 32] on icon "button" at bounding box center [220, 26] width 11 height 11
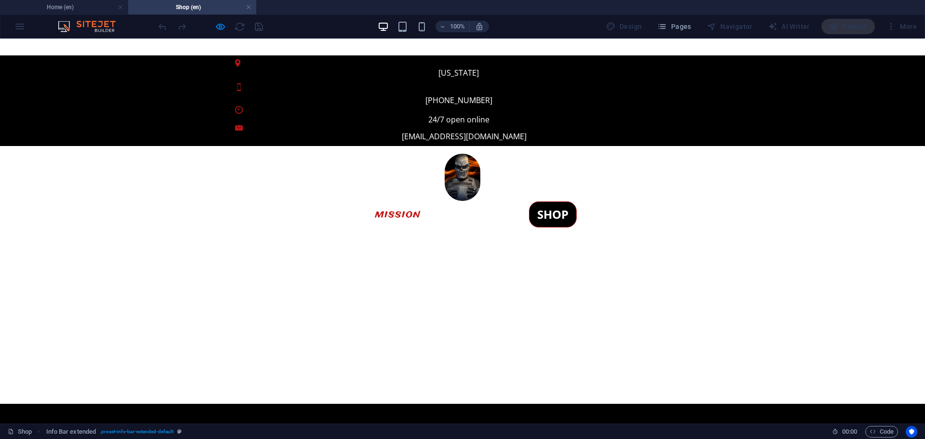
scroll to position [208, 0]
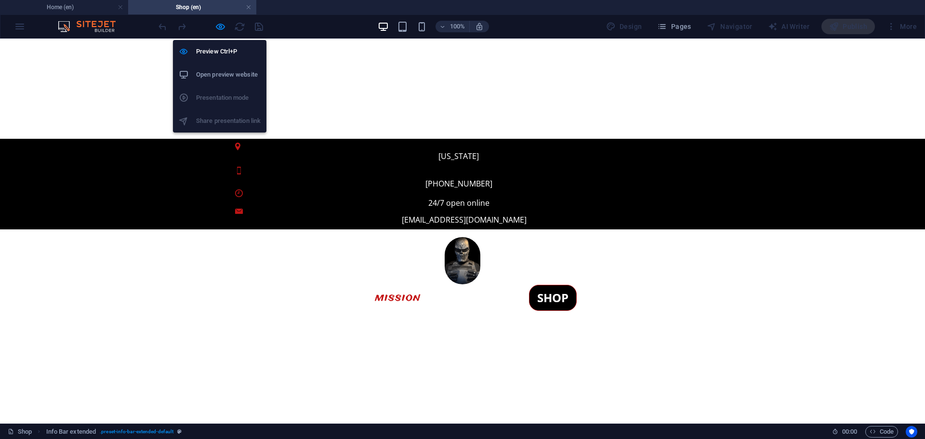
drag, startPoint x: 218, startPoint y: 24, endPoint x: 161, endPoint y: 27, distance: 56.4
click at [218, 24] on icon "button" at bounding box center [220, 26] width 11 height 11
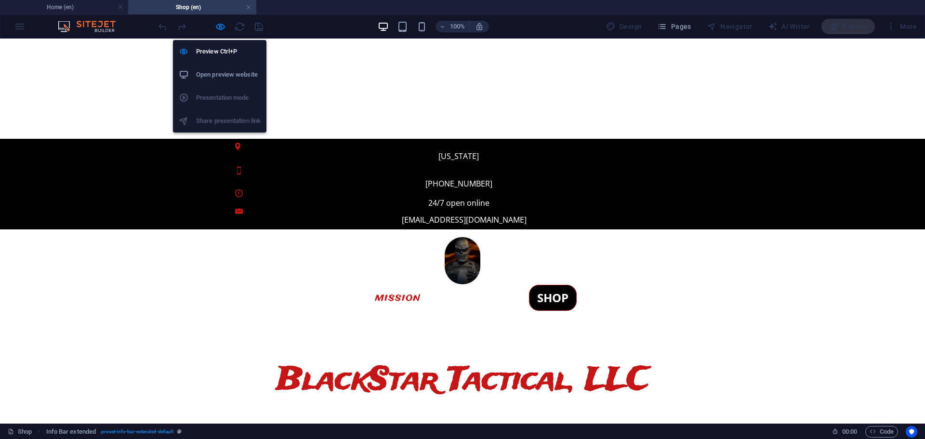
select select "rem"
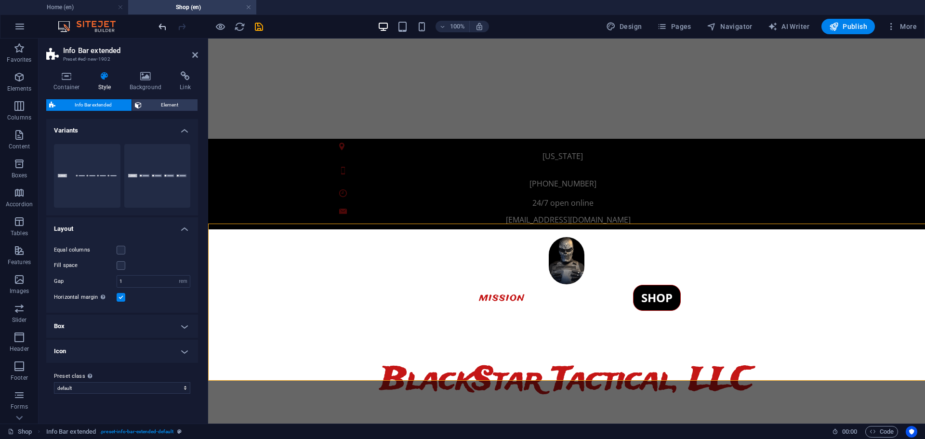
click at [159, 27] on icon "undo" at bounding box center [162, 26] width 11 height 11
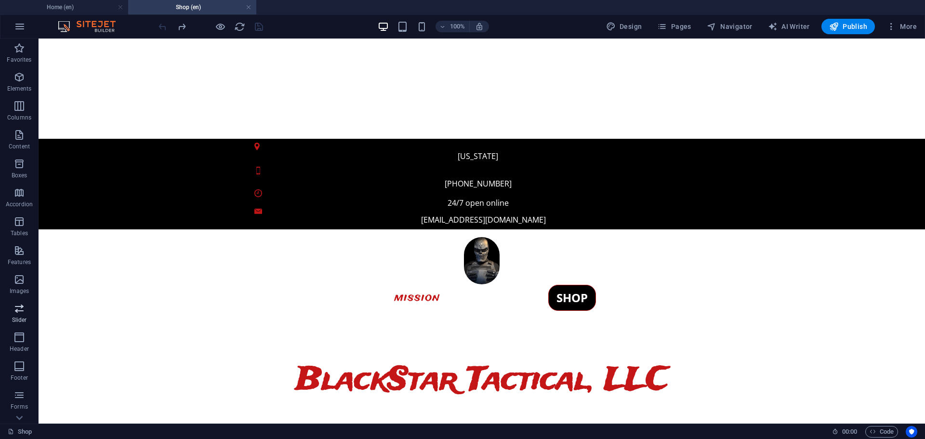
click at [18, 311] on icon "button" at bounding box center [19, 308] width 12 height 12
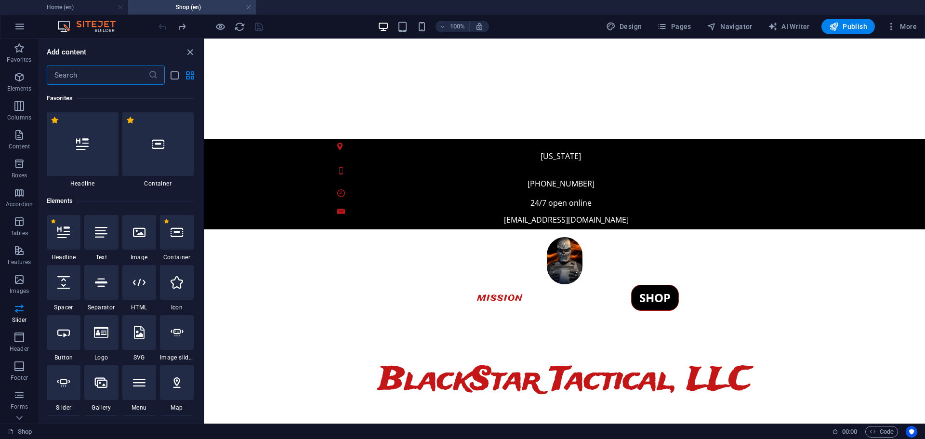
scroll to position [49, 0]
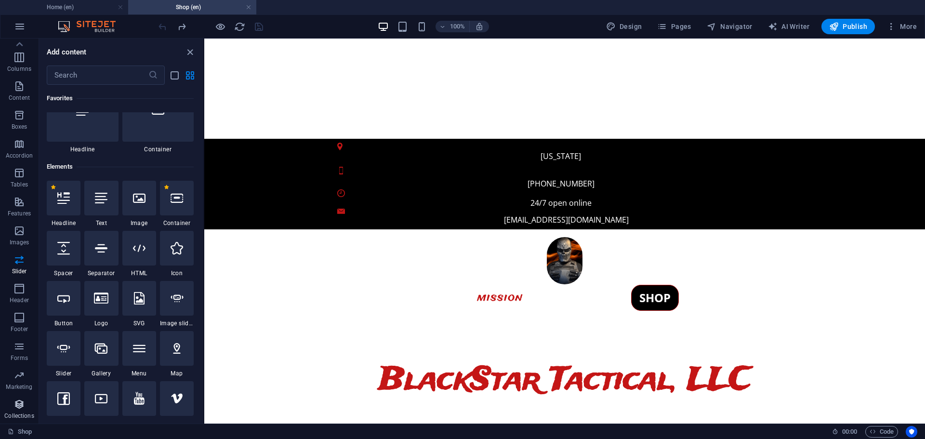
click at [22, 400] on icon "button" at bounding box center [19, 404] width 12 height 12
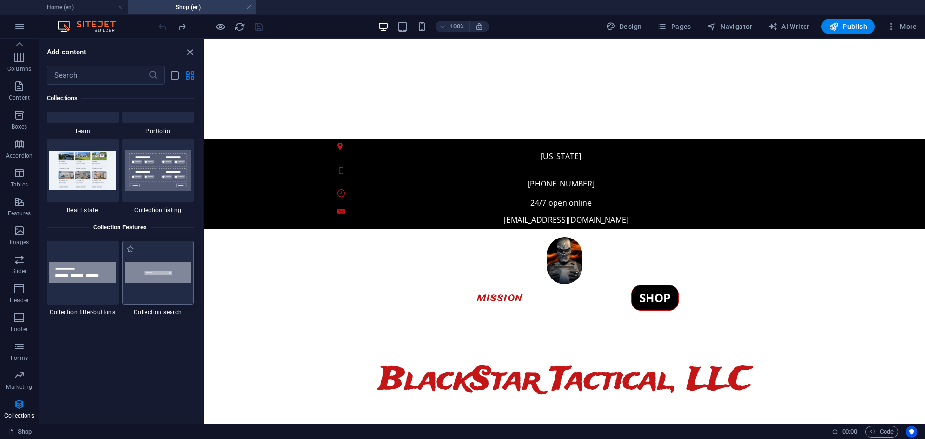
scroll to position [9041, 0]
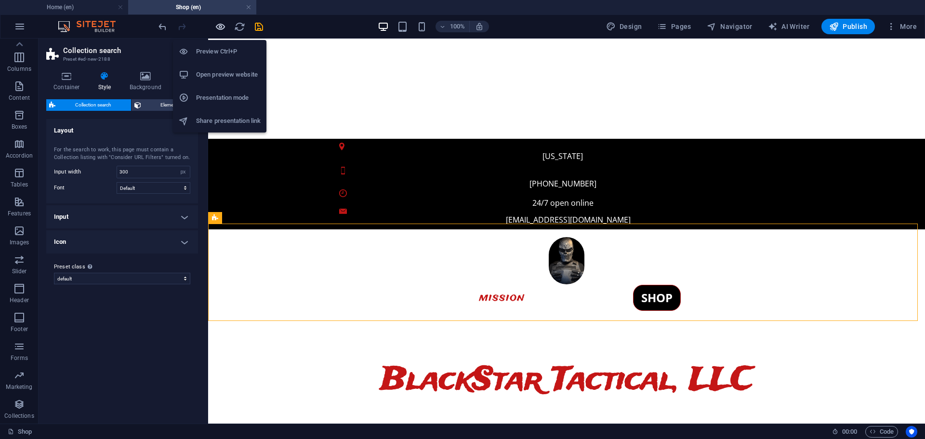
click at [223, 29] on icon "button" at bounding box center [220, 26] width 11 height 11
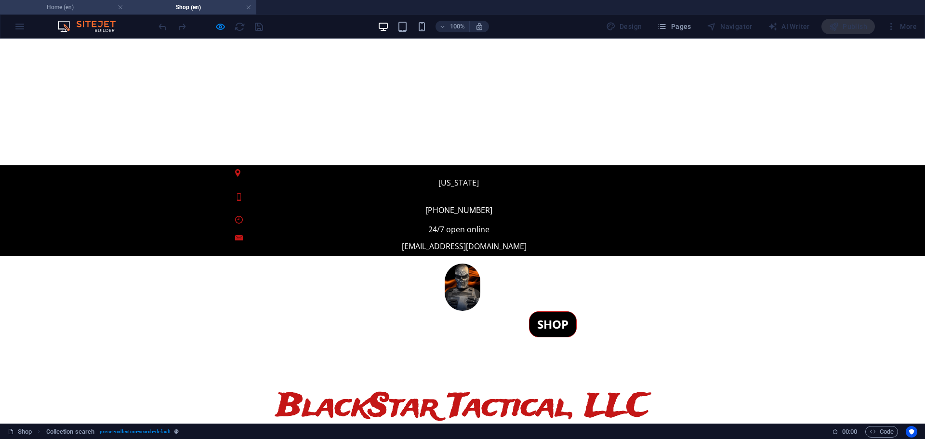
scroll to position [176, 0]
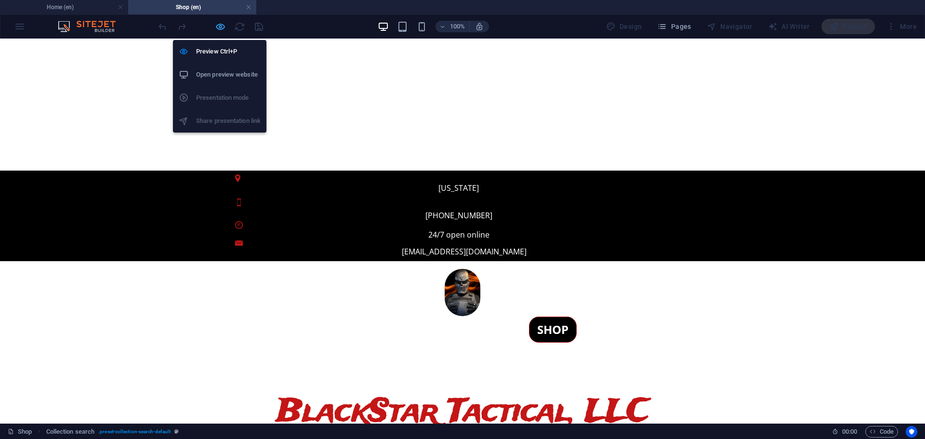
click at [221, 28] on icon "button" at bounding box center [220, 26] width 11 height 11
select select "px"
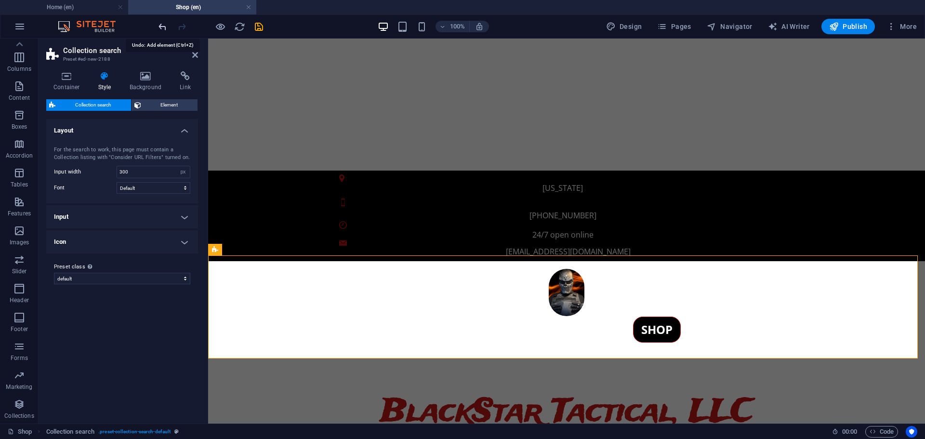
click at [162, 26] on icon "undo" at bounding box center [162, 26] width 11 height 11
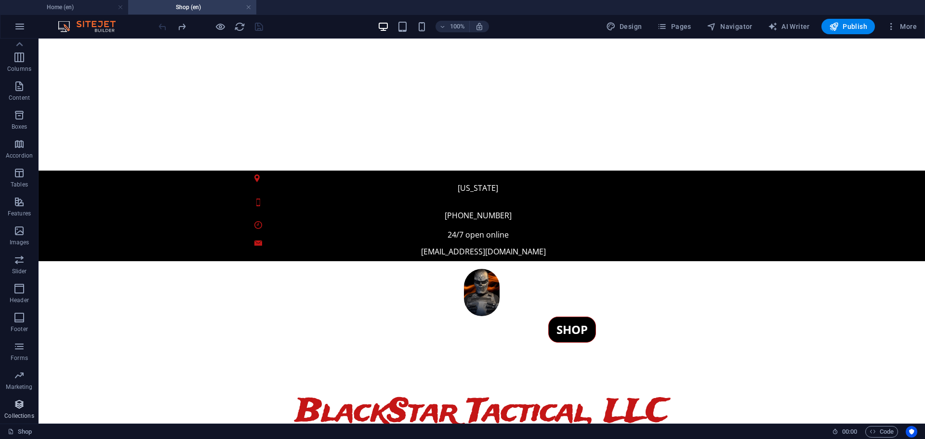
click at [14, 406] on icon "button" at bounding box center [19, 404] width 12 height 12
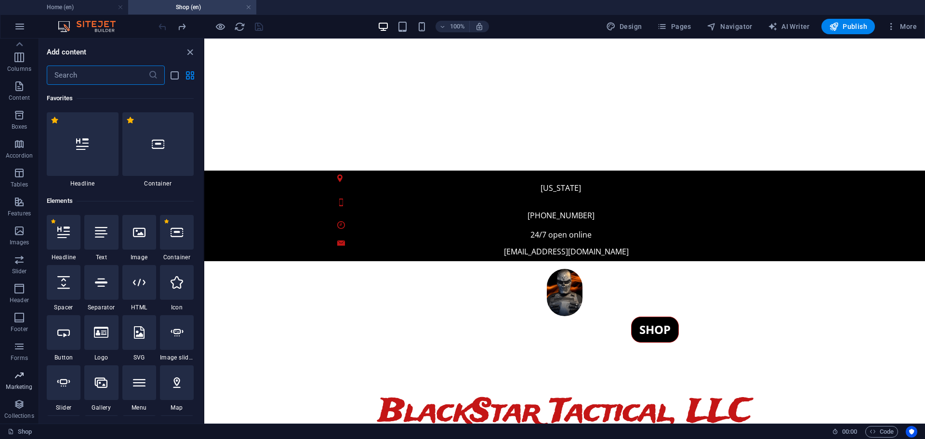
scroll to position [8816, 0]
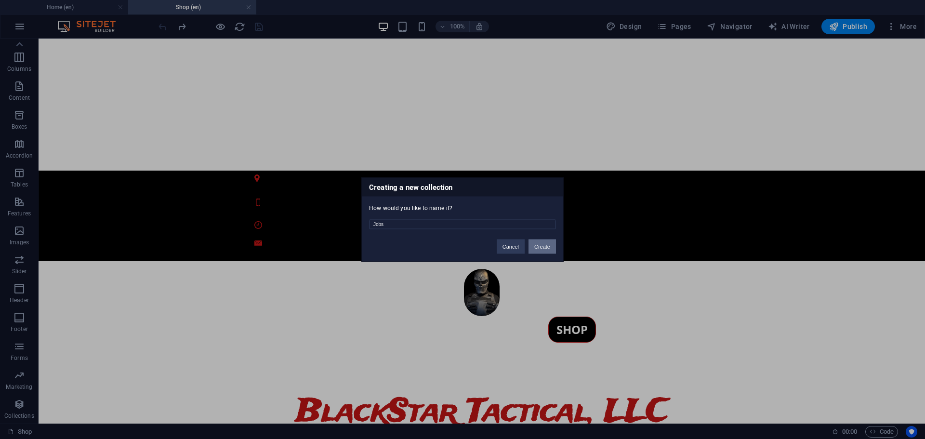
click at [541, 247] on button "Create" at bounding box center [541, 246] width 27 height 14
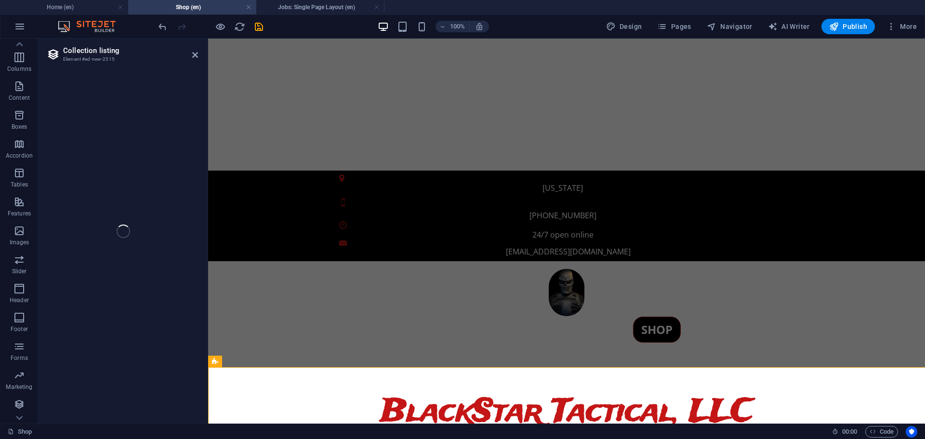
select select
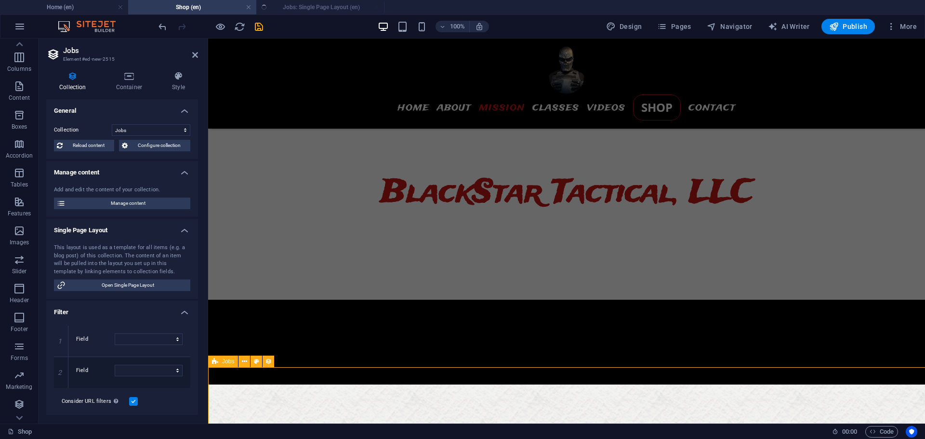
select select "columns.status"
select select "Published"
select select "columns.publishing_date"
select select "past"
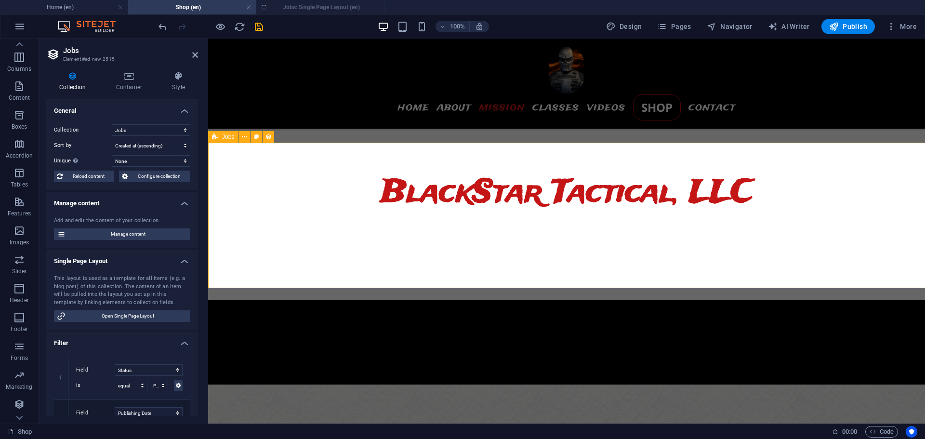
select select "columns.publishing_date_DESC"
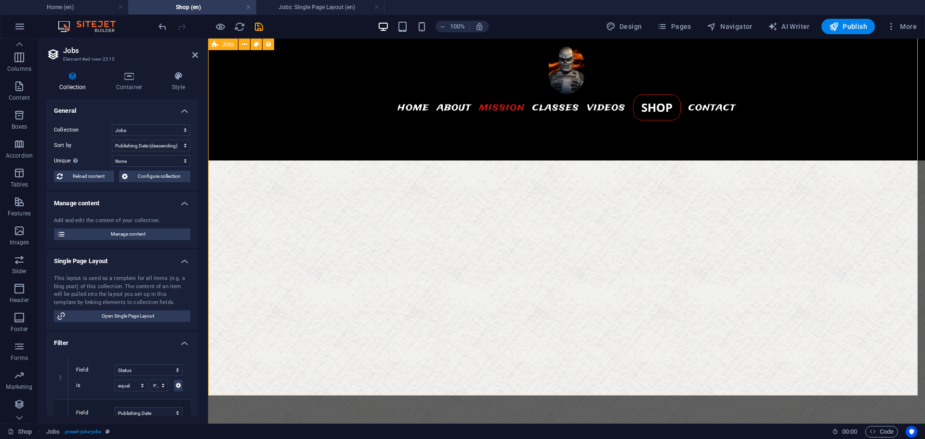
scroll to position [545, 0]
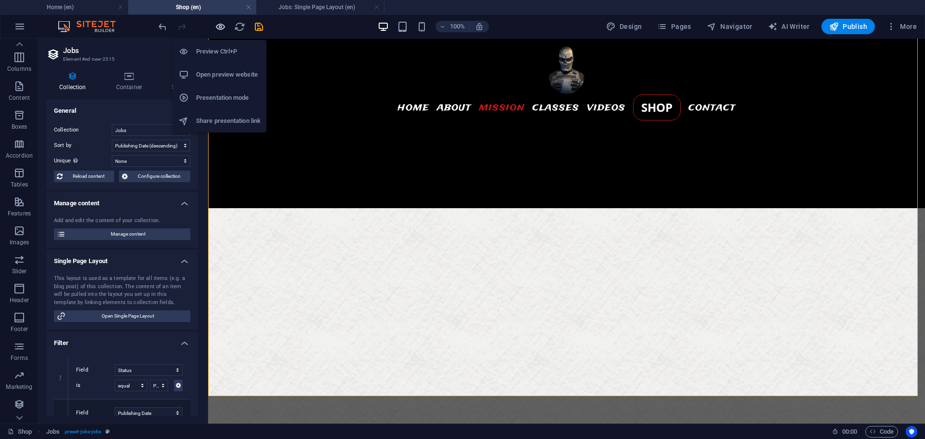
click at [220, 26] on icon "button" at bounding box center [220, 26] width 11 height 11
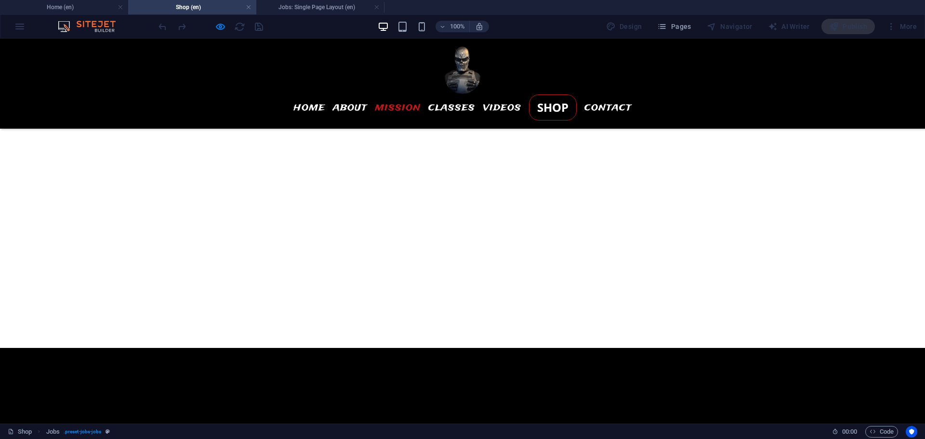
scroll to position [366, 0]
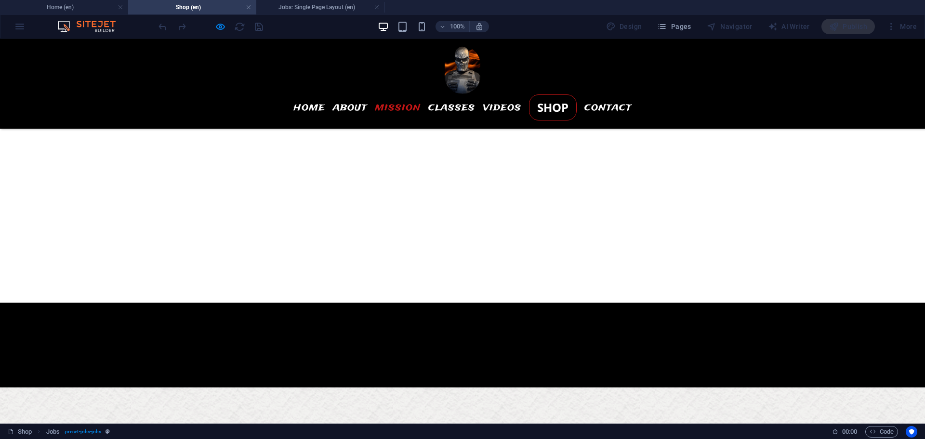
drag, startPoint x: 648, startPoint y: 198, endPoint x: 695, endPoint y: 198, distance: 47.7
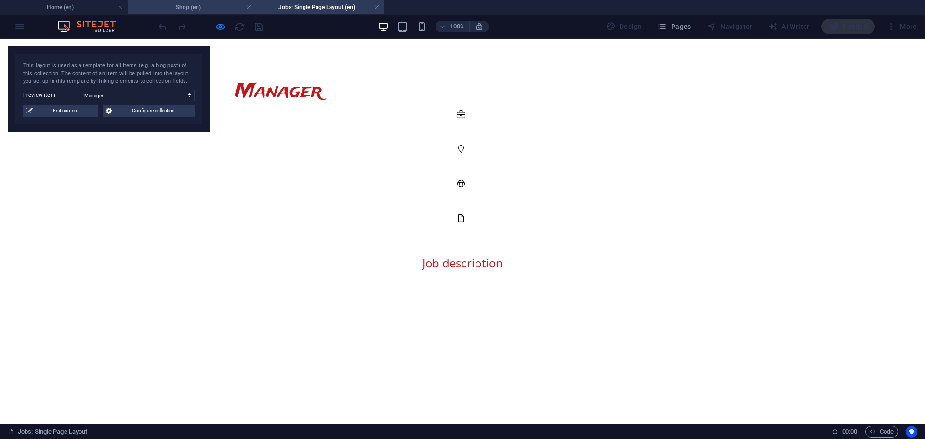
scroll to position [5, 0]
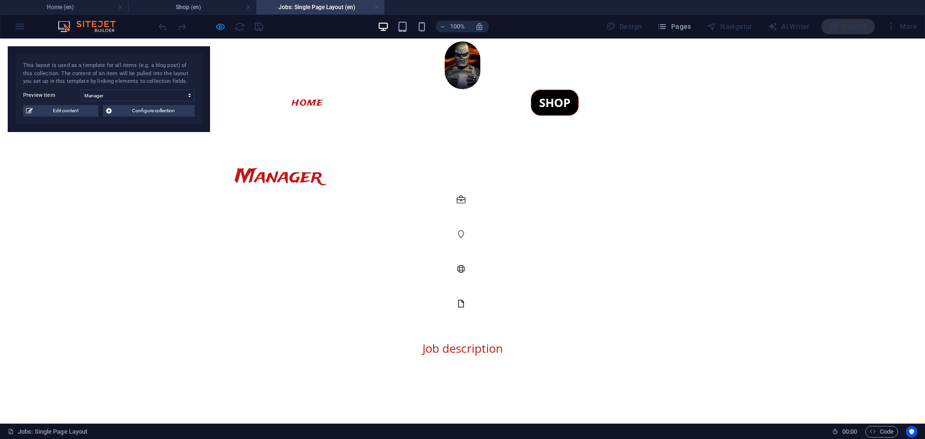
click at [376, 7] on link at bounding box center [377, 7] width 6 height 9
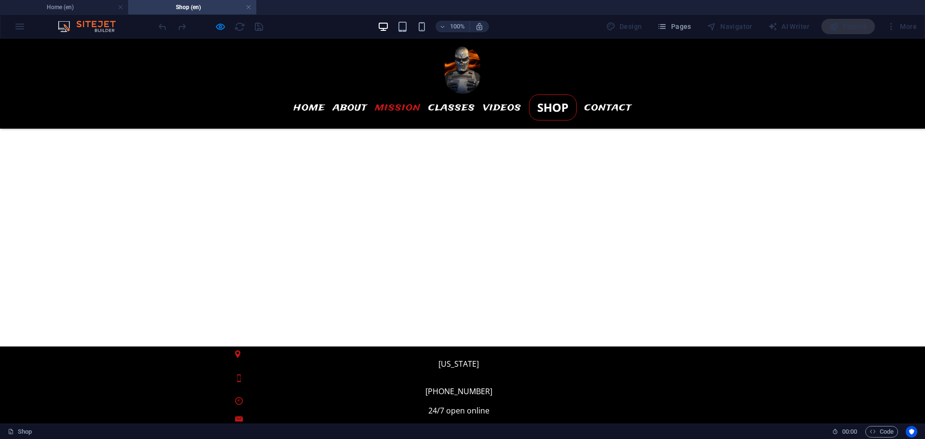
scroll to position [366, 0]
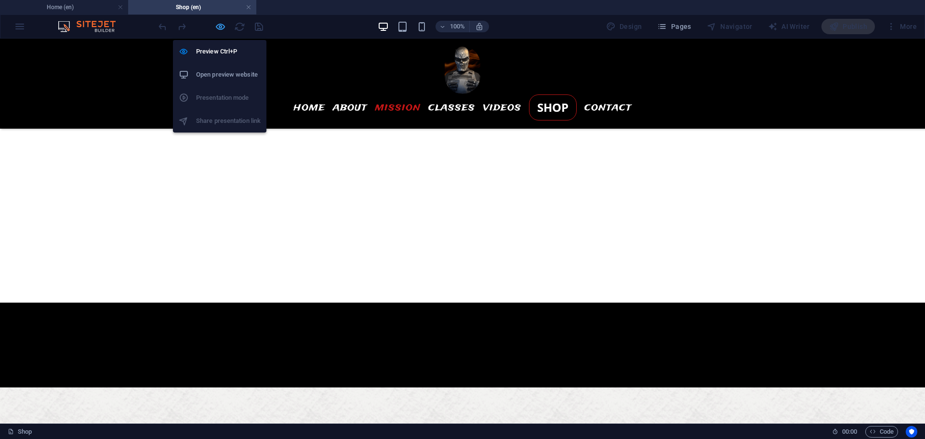
click at [222, 27] on icon "button" at bounding box center [220, 26] width 11 height 11
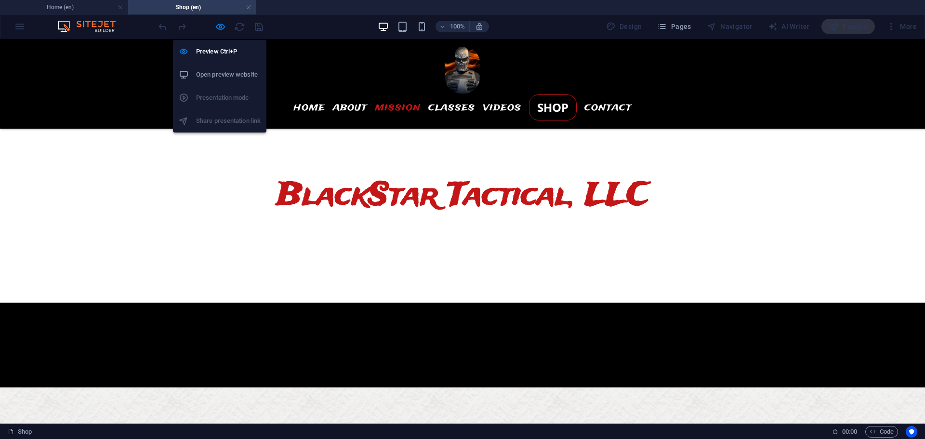
select select "columns.publishing_date_DESC"
select select "columns.status"
select select "Published"
select select "columns.publishing_date"
select select "past"
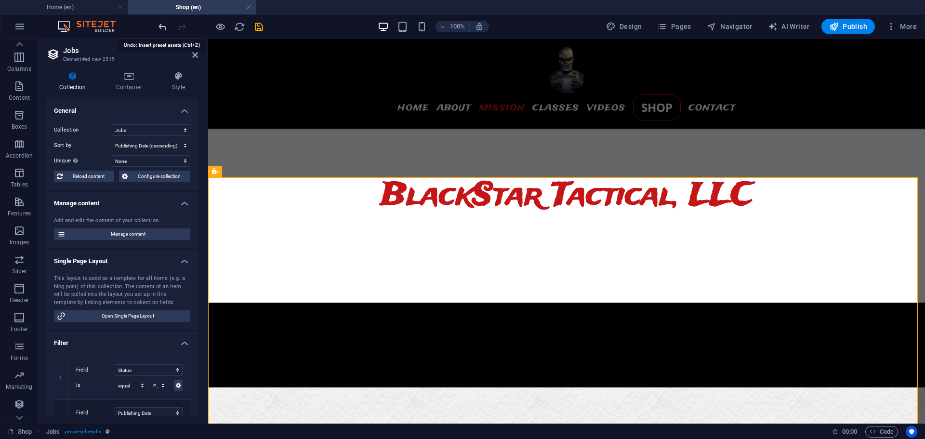
click at [160, 22] on icon "undo" at bounding box center [162, 26] width 11 height 11
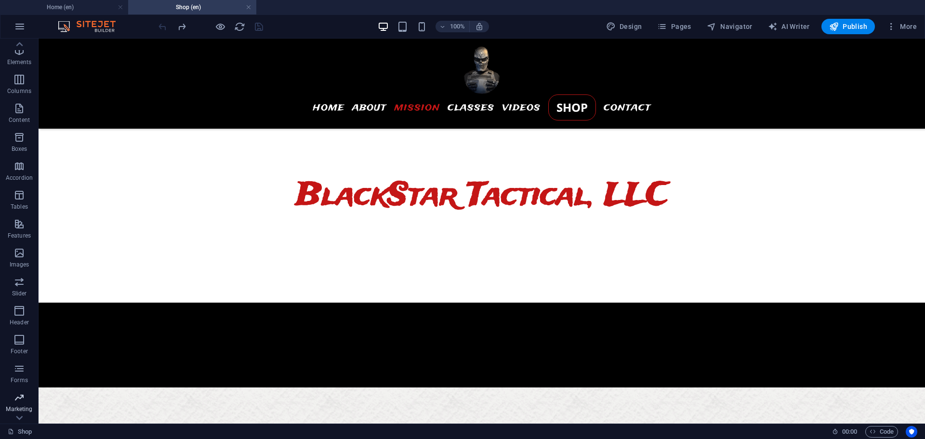
scroll to position [49, 0]
click at [15, 374] on icon "button" at bounding box center [19, 375] width 12 height 12
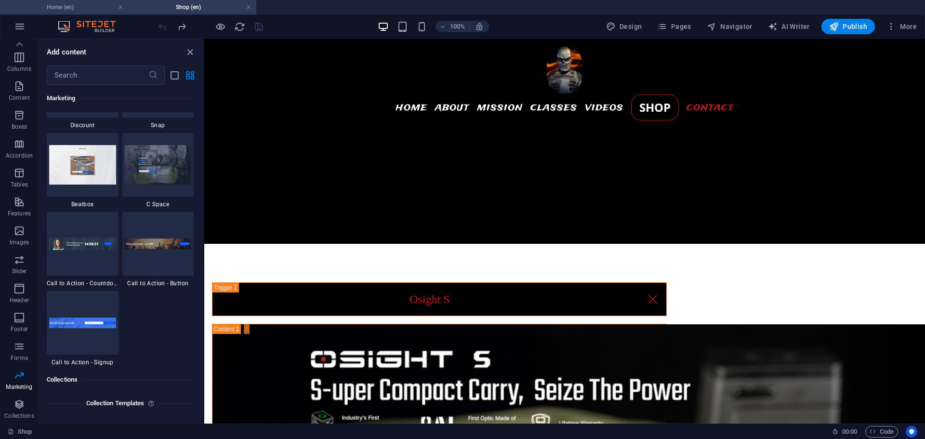
scroll to position [2003, 0]
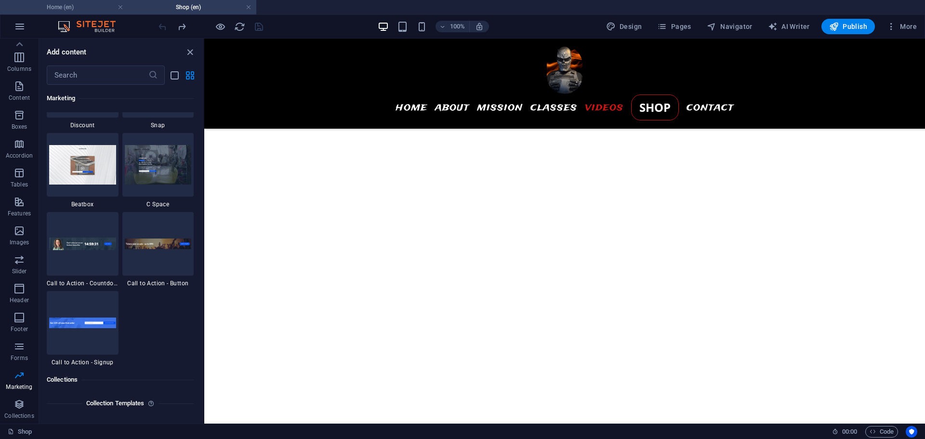
click at [79, 6] on h4 "Home (en)" at bounding box center [64, 7] width 128 height 11
click at [69, 7] on h4 "Home (en)" at bounding box center [64, 7] width 128 height 11
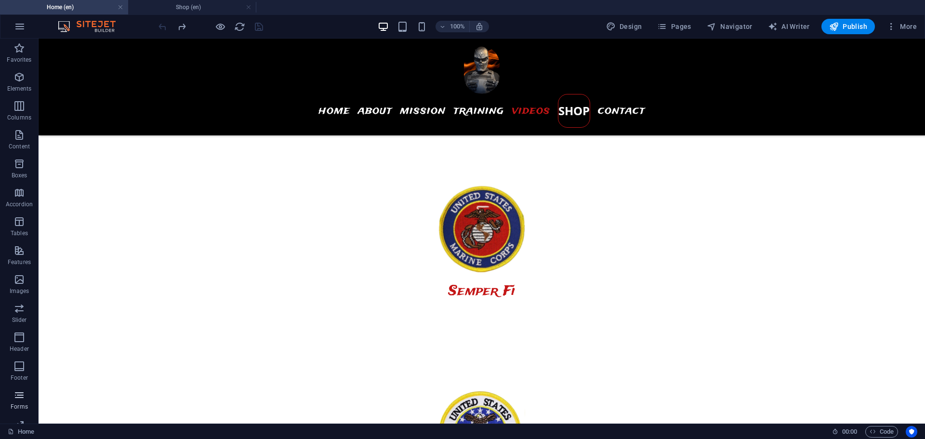
scroll to position [49, 0]
click at [16, 325] on span "Footer" at bounding box center [19, 323] width 39 height 23
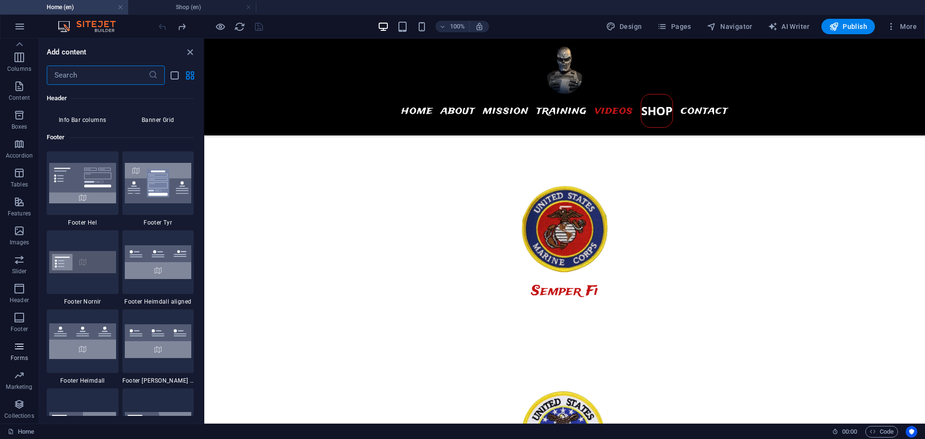
scroll to position [6376, 0]
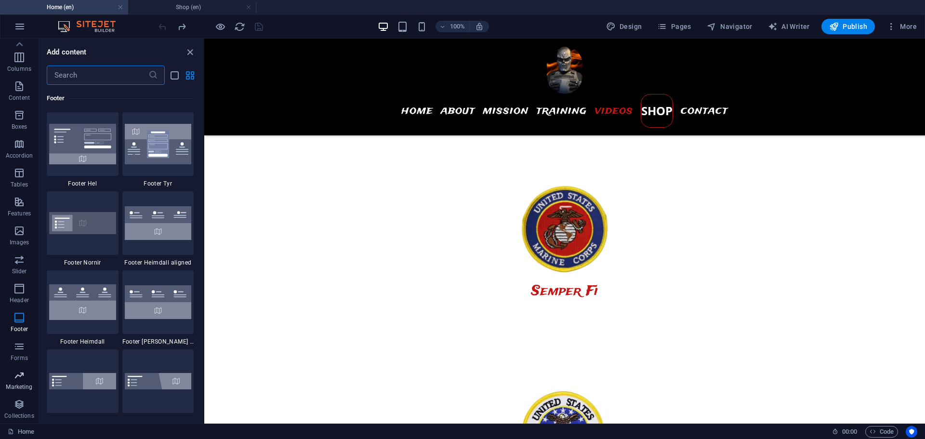
click at [19, 380] on icon "button" at bounding box center [19, 375] width 12 height 12
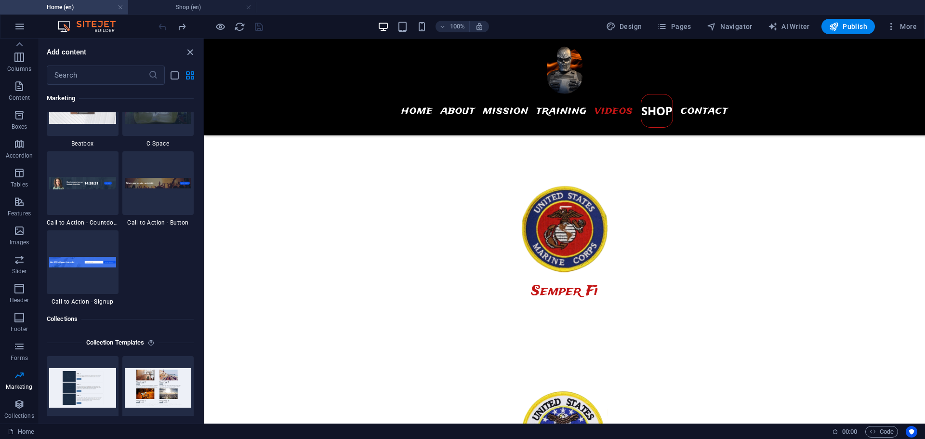
scroll to position [8600, 0]
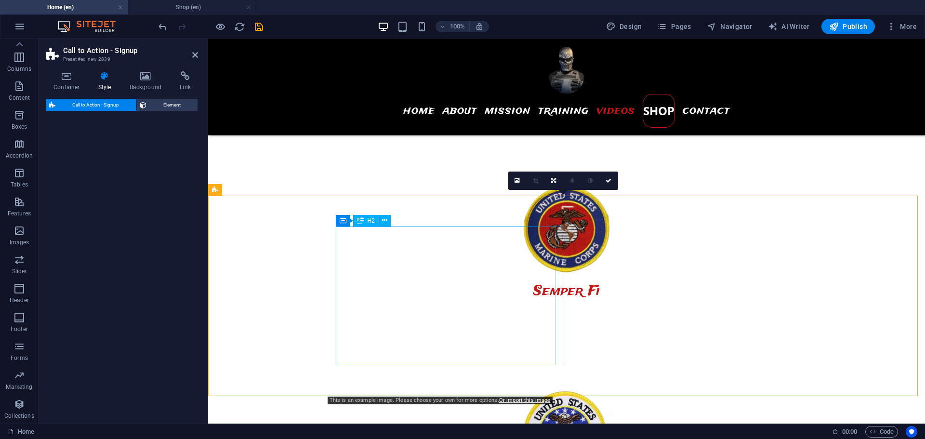
select select "rem"
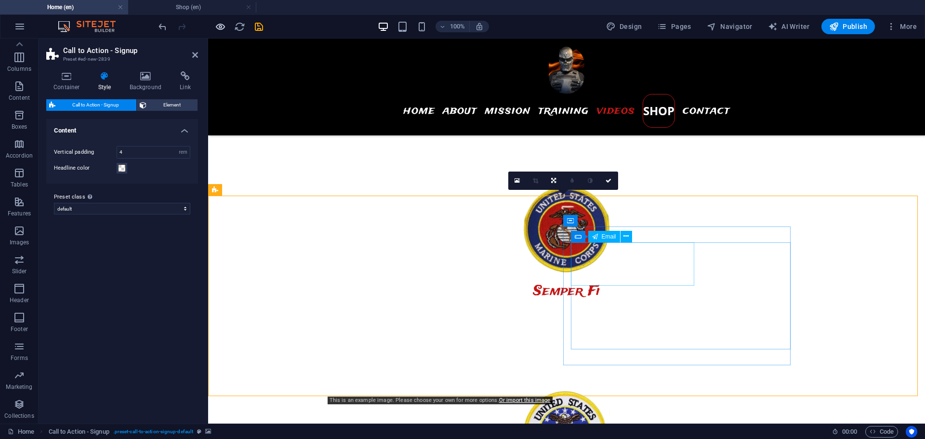
click at [219, 26] on icon "button" at bounding box center [220, 26] width 11 height 11
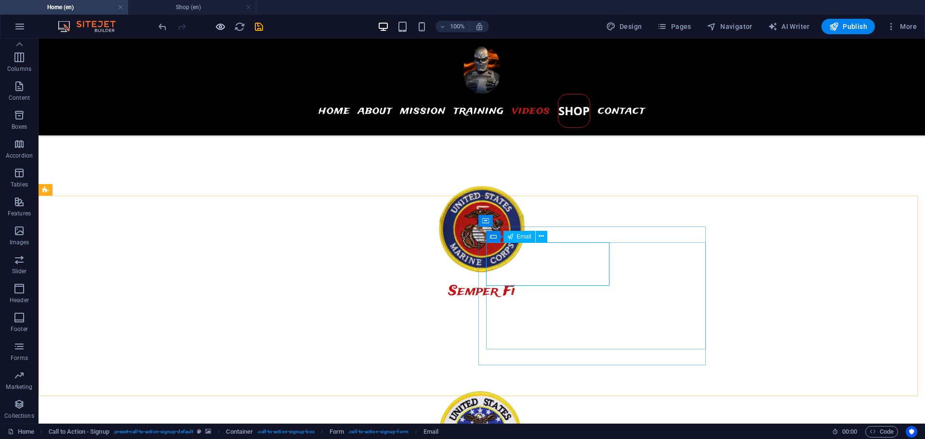
click at [219, 29] on icon "button" at bounding box center [220, 26] width 11 height 11
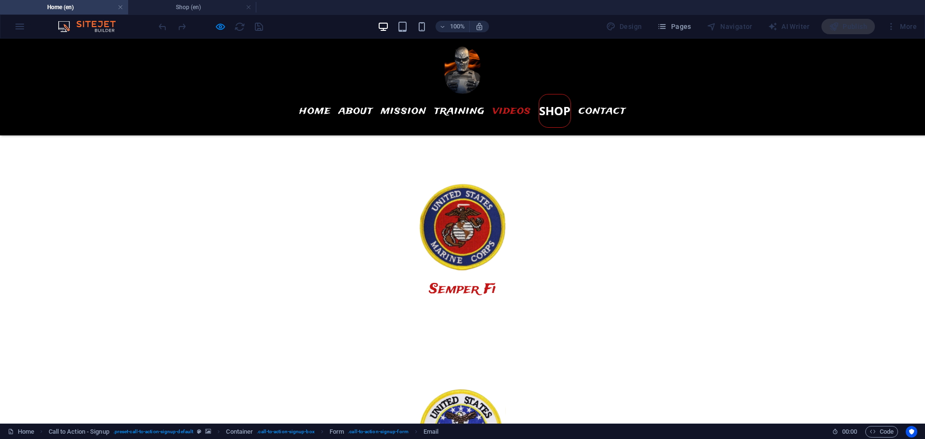
type input "[EMAIL_ADDRESS][DOMAIN_NAME]"
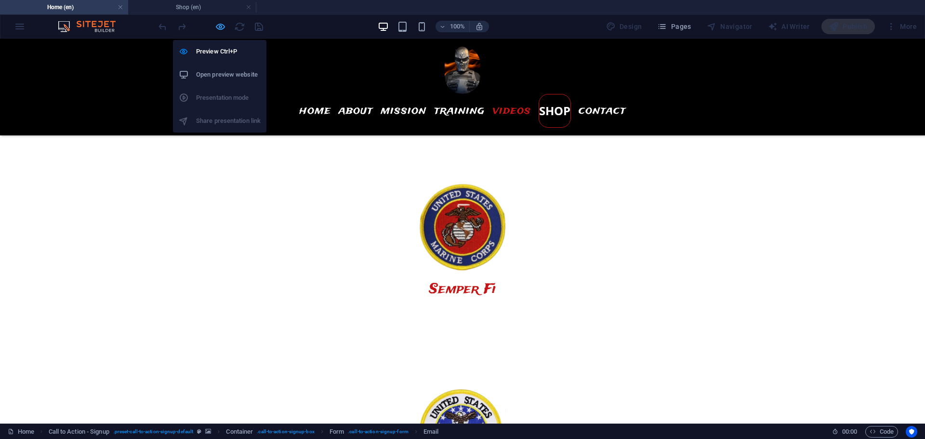
drag, startPoint x: 221, startPoint y: 30, endPoint x: 721, endPoint y: 164, distance: 518.0
click at [221, 30] on icon "button" at bounding box center [220, 26] width 11 height 11
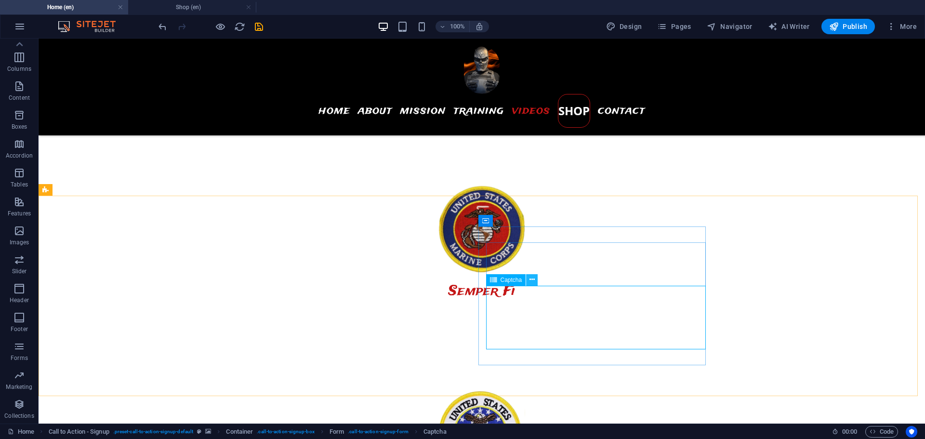
click at [531, 279] on icon at bounding box center [531, 280] width 5 height 10
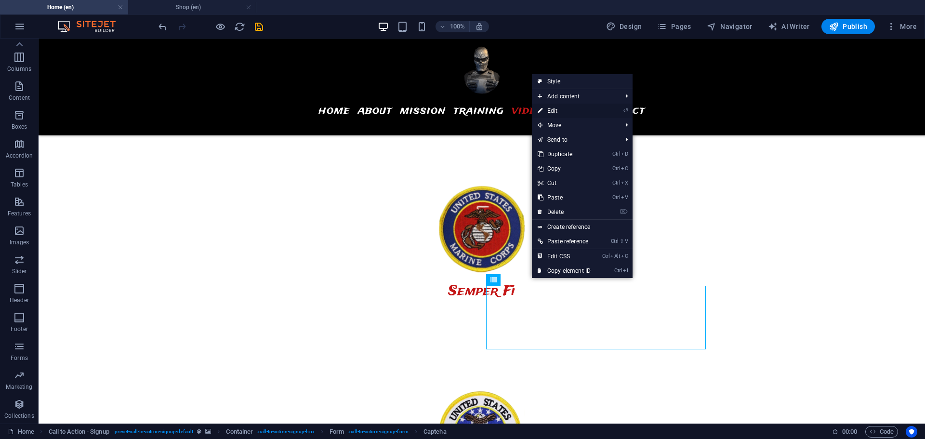
drag, startPoint x: 555, startPoint y: 109, endPoint x: 349, endPoint y: 68, distance: 210.5
click at [555, 109] on link "⏎ Edit" at bounding box center [564, 111] width 65 height 14
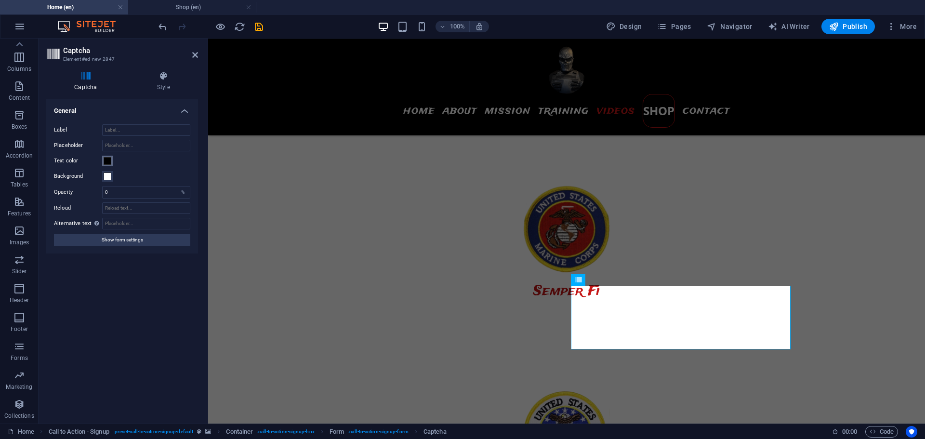
click at [107, 160] on span at bounding box center [108, 161] width 8 height 8
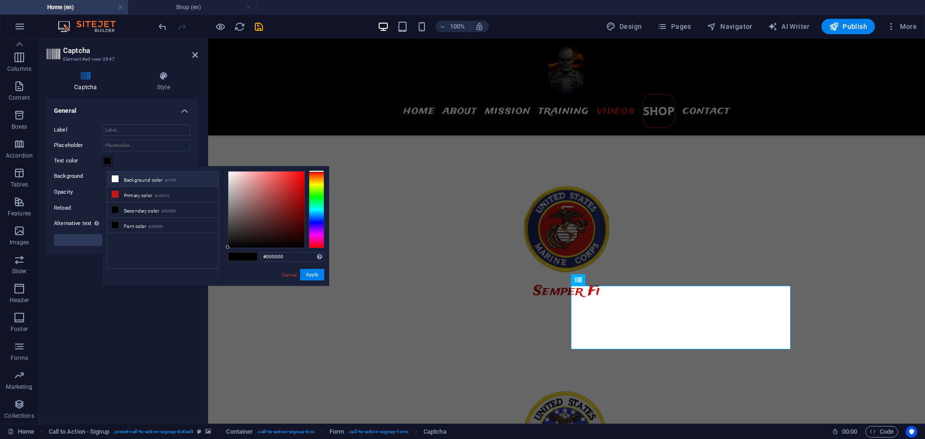
click at [118, 178] on icon at bounding box center [115, 178] width 7 height 7
type input "#ffffff"
click at [317, 272] on button "Apply" at bounding box center [312, 275] width 24 height 12
click at [307, 273] on button "Apply" at bounding box center [312, 275] width 24 height 12
click at [313, 275] on button "Apply" at bounding box center [312, 275] width 24 height 12
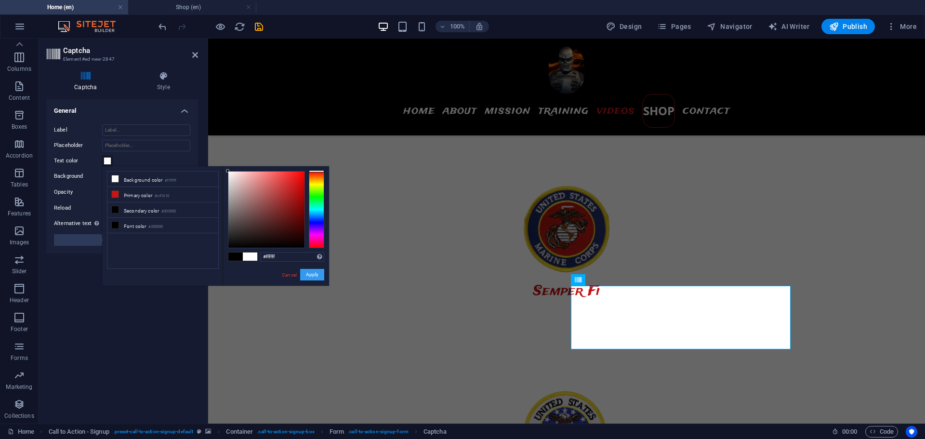
click at [312, 275] on button "Apply" at bounding box center [312, 275] width 24 height 12
click at [93, 325] on div "Turnstile Turnstile by Cloudfare is a third-party integration that offers acces…" at bounding box center [122, 257] width 152 height 316
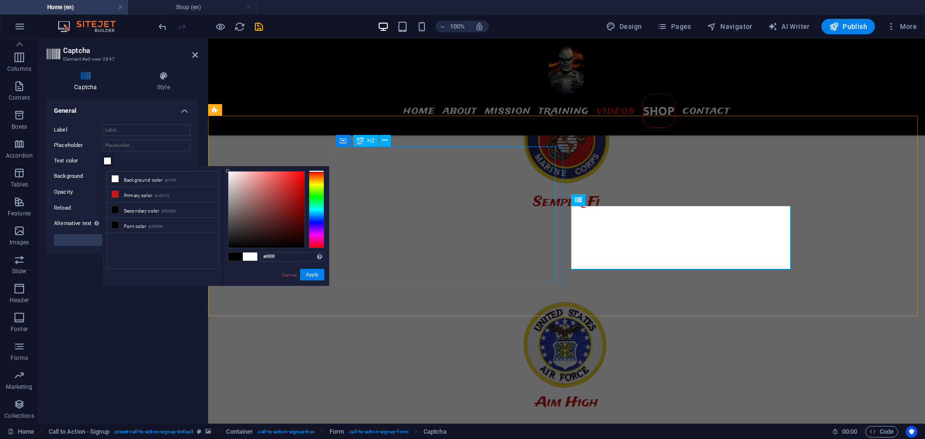
scroll to position [2513, 0]
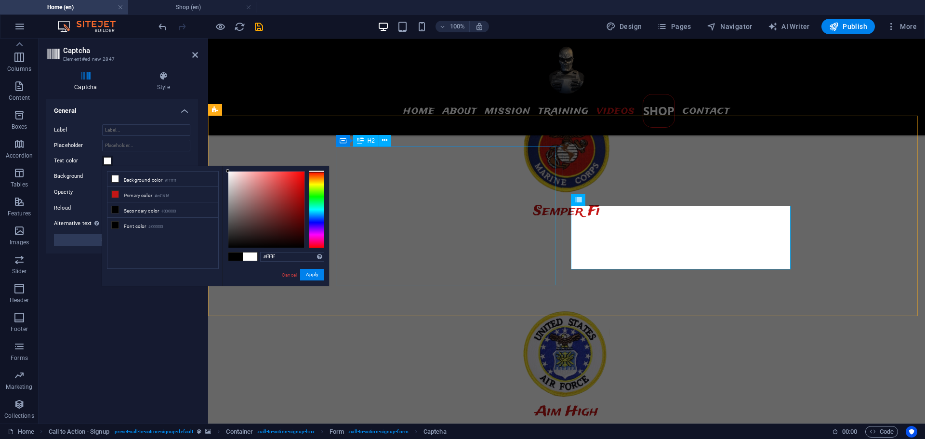
select select "rem"
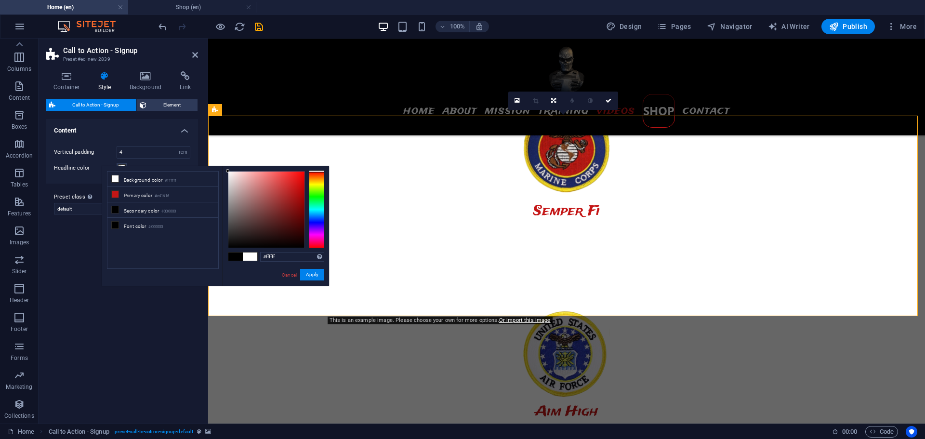
click at [139, 345] on div "Variants Default Content Vertical padding 4 px rem % vh vw Headline color Prese…" at bounding box center [122, 267] width 152 height 297
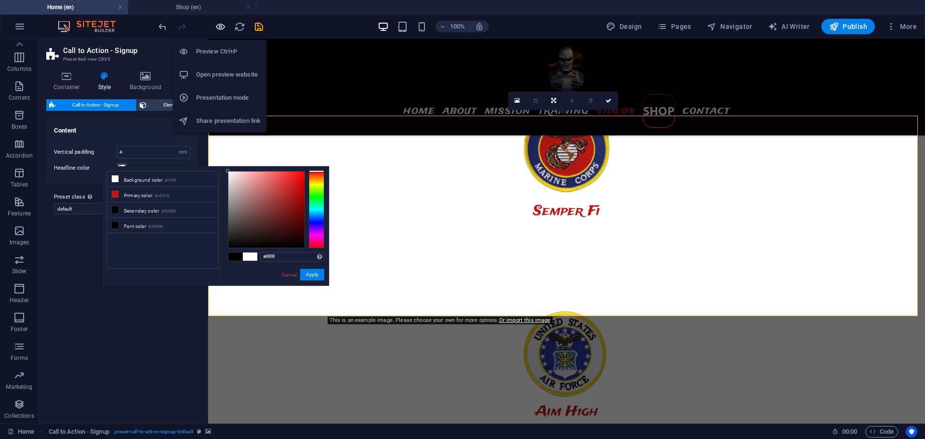
click at [220, 25] on icon "button" at bounding box center [220, 26] width 11 height 11
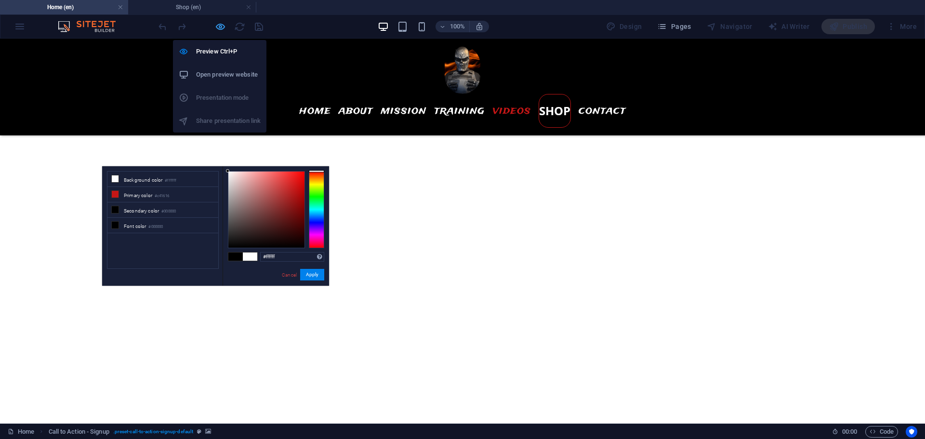
scroll to position [2512, 0]
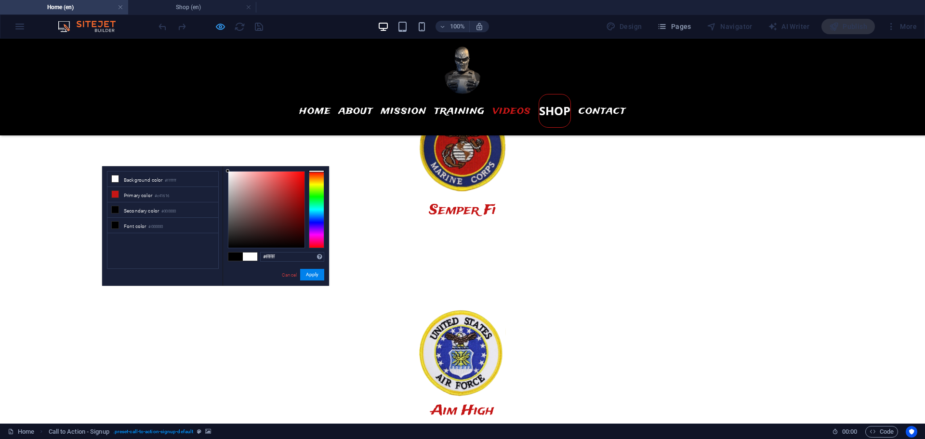
click at [220, 28] on icon "button" at bounding box center [220, 26] width 11 height 11
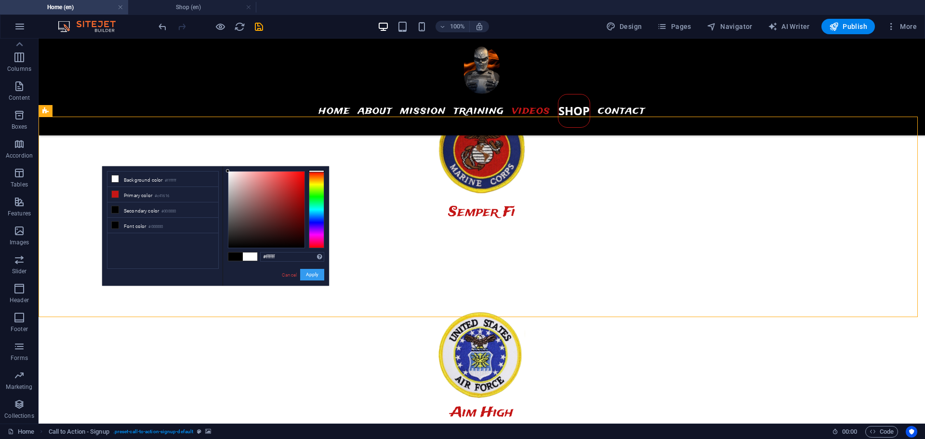
click at [308, 272] on button "Apply" at bounding box center [312, 275] width 24 height 12
click at [291, 277] on link "Cancel" at bounding box center [289, 274] width 17 height 7
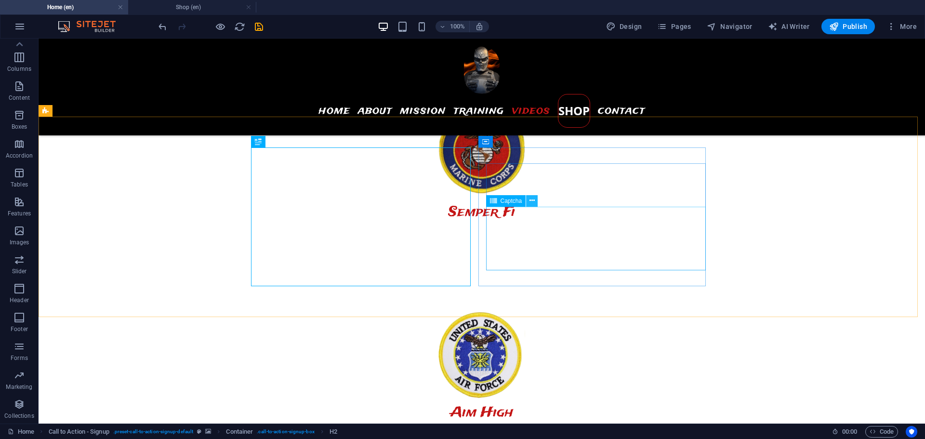
click at [530, 198] on icon at bounding box center [531, 201] width 5 height 10
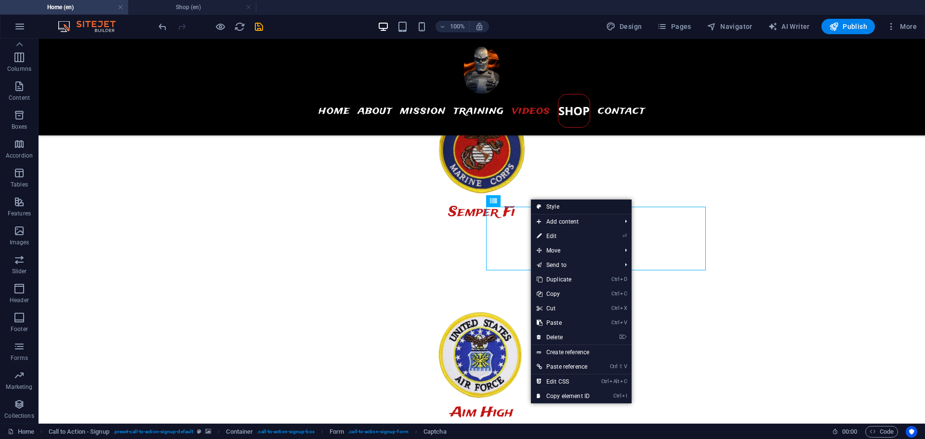
click at [558, 205] on link "Style" at bounding box center [581, 206] width 101 height 14
select select "rem"
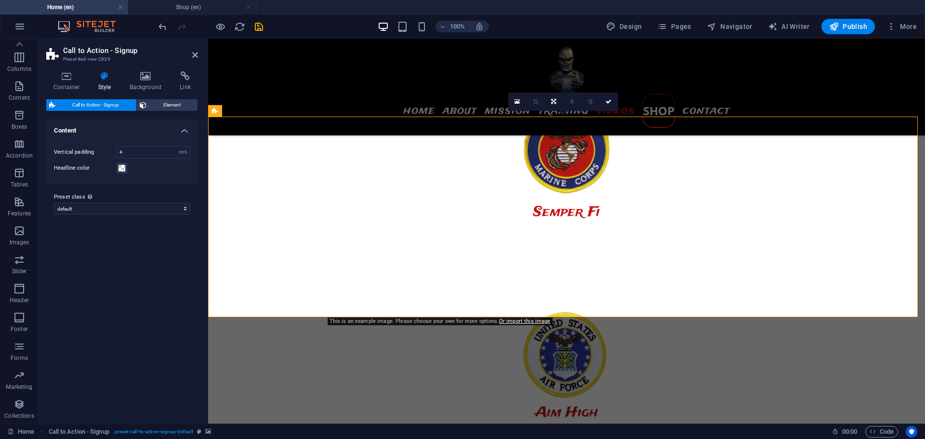
click at [141, 78] on icon at bounding box center [145, 76] width 47 height 10
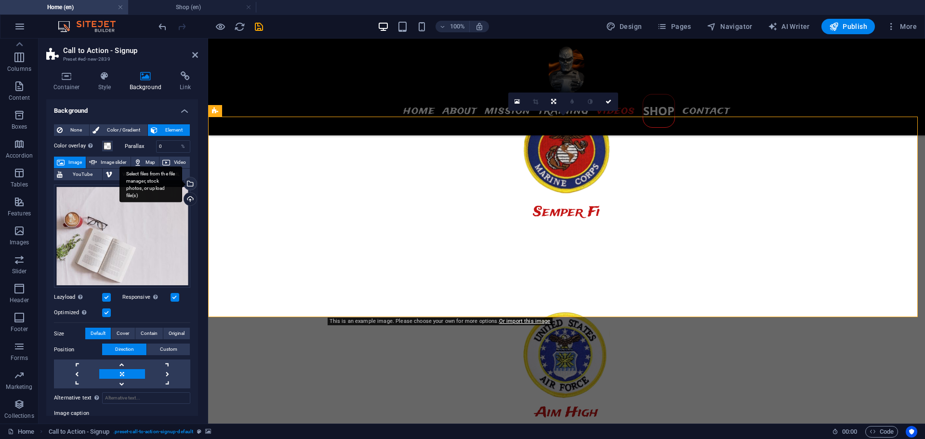
click at [188, 183] on div "Select files from the file manager, stock photos, or upload file(s)" at bounding box center [189, 184] width 14 height 14
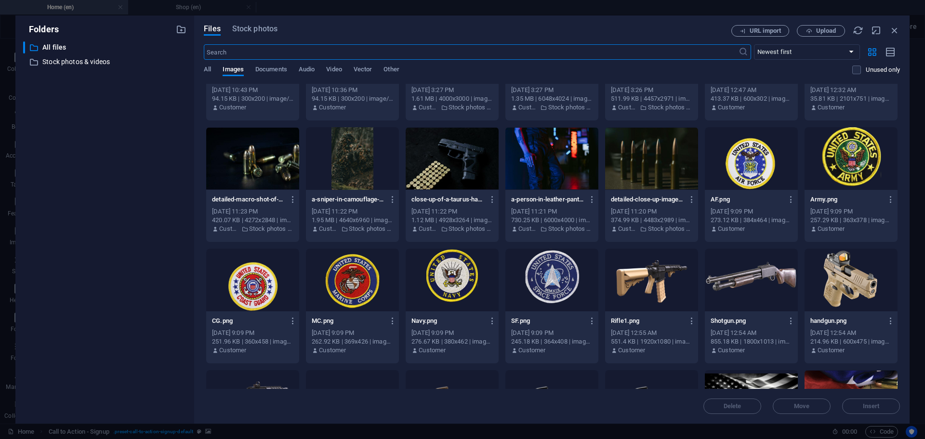
scroll to position [1381, 0]
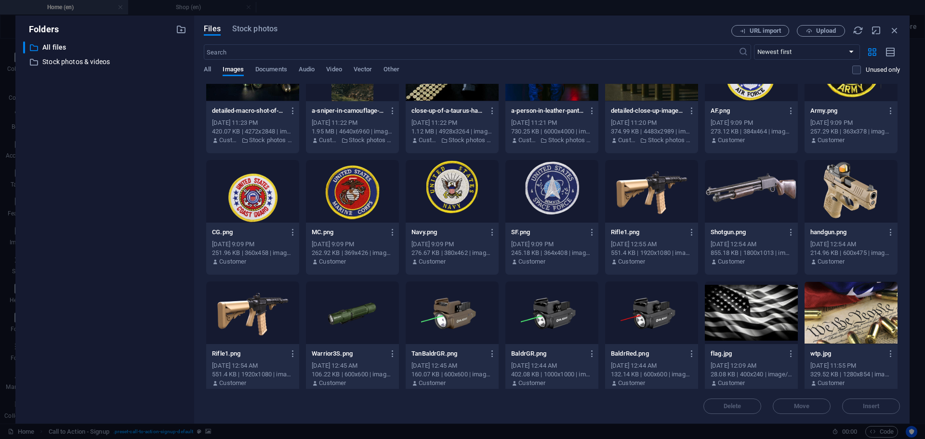
click at [753, 306] on div at bounding box center [751, 312] width 93 height 63
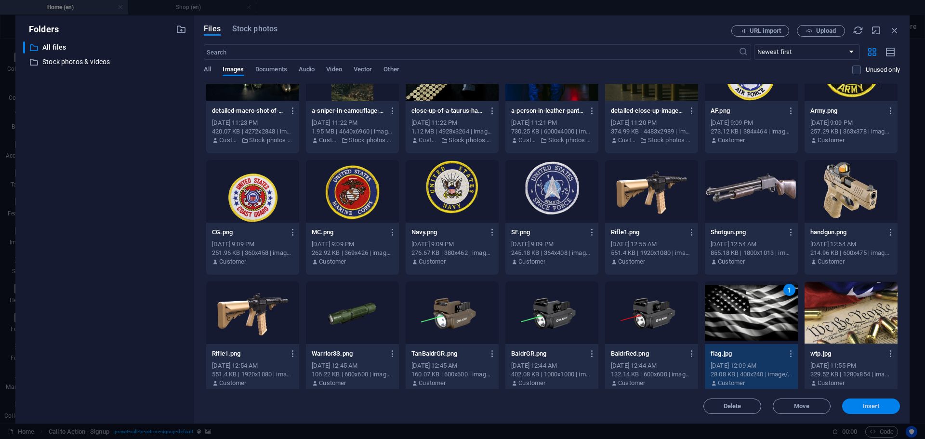
click at [863, 403] on span "Insert" at bounding box center [871, 406] width 17 height 6
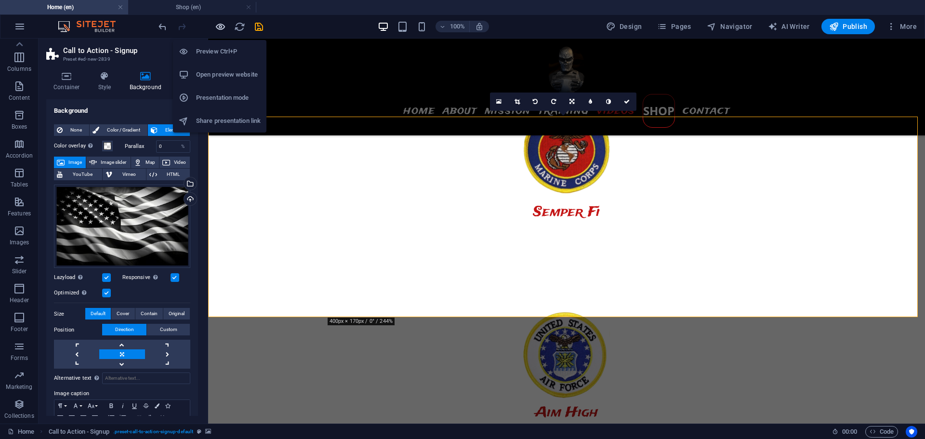
click at [220, 25] on icon "button" at bounding box center [220, 26] width 11 height 11
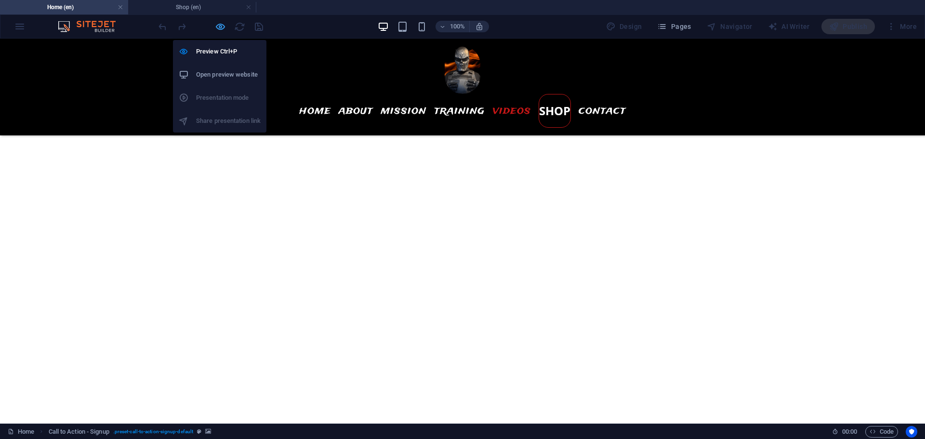
scroll to position [2511, 0]
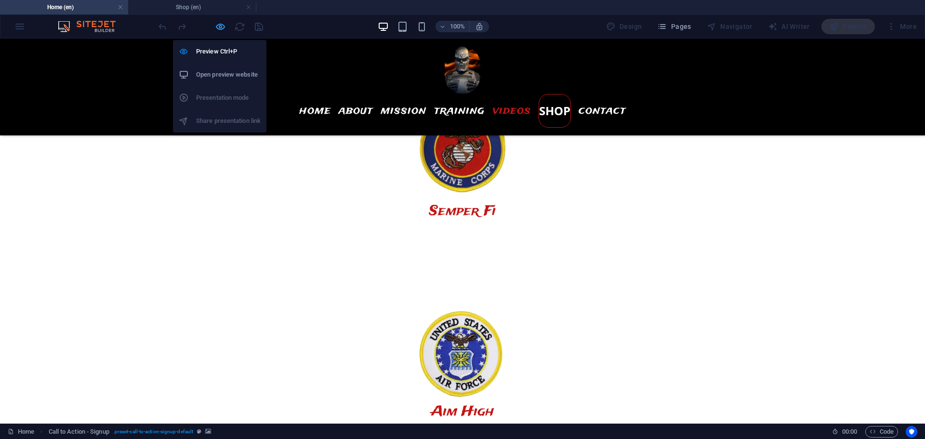
click at [220, 27] on icon "button" at bounding box center [220, 26] width 11 height 11
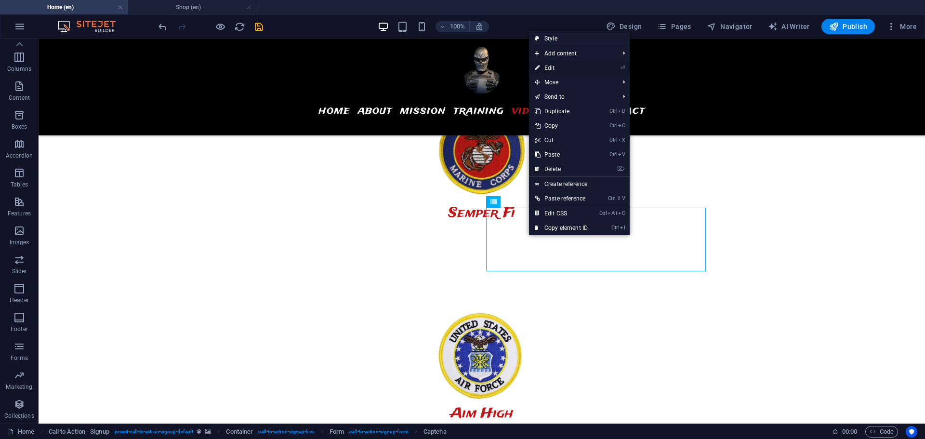
click at [558, 69] on link "⏎ Edit" at bounding box center [561, 68] width 65 height 14
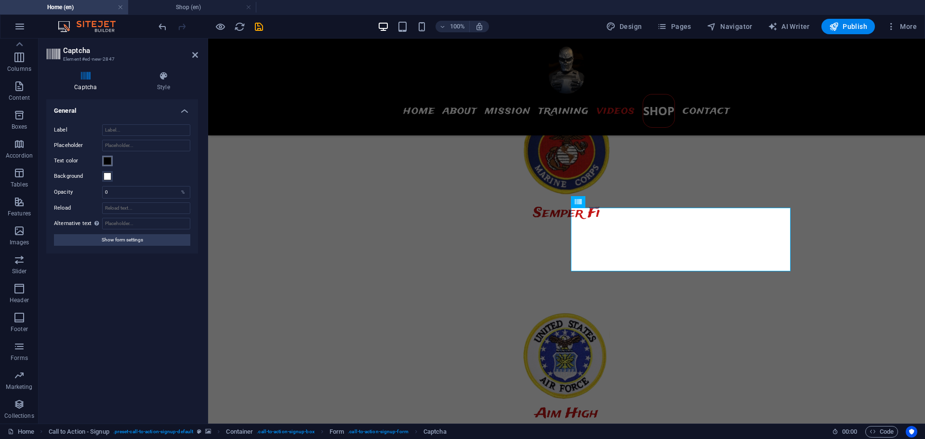
click at [108, 161] on span at bounding box center [108, 161] width 8 height 8
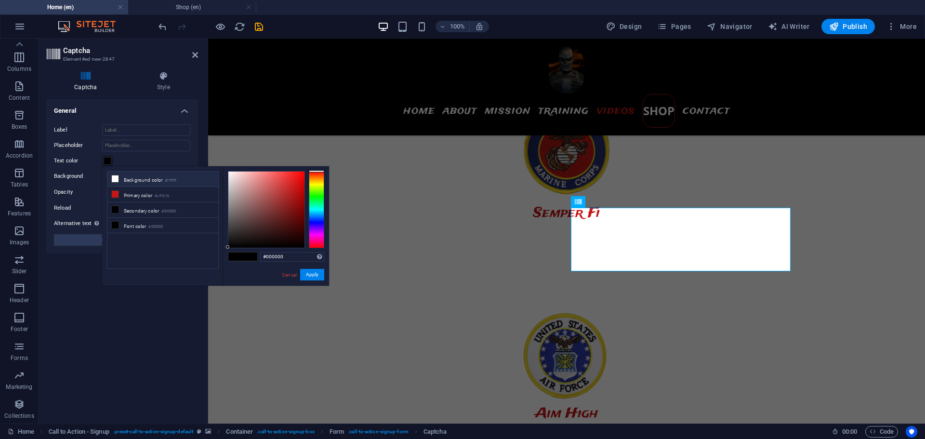
click at [132, 182] on li "Background color #ffffff" at bounding box center [162, 178] width 111 height 15
click at [135, 209] on li "Secondary color #000000" at bounding box center [162, 209] width 111 height 15
click at [228, 244] on div at bounding box center [266, 209] width 76 height 76
drag, startPoint x: 228, startPoint y: 243, endPoint x: 223, endPoint y: 170, distance: 73.4
click at [223, 170] on div "#ffffff Supported formats #0852ed rgb(8, 82, 237) rgba(8, 82, 237, 90%) hsv(221…" at bounding box center [276, 295] width 106 height 259
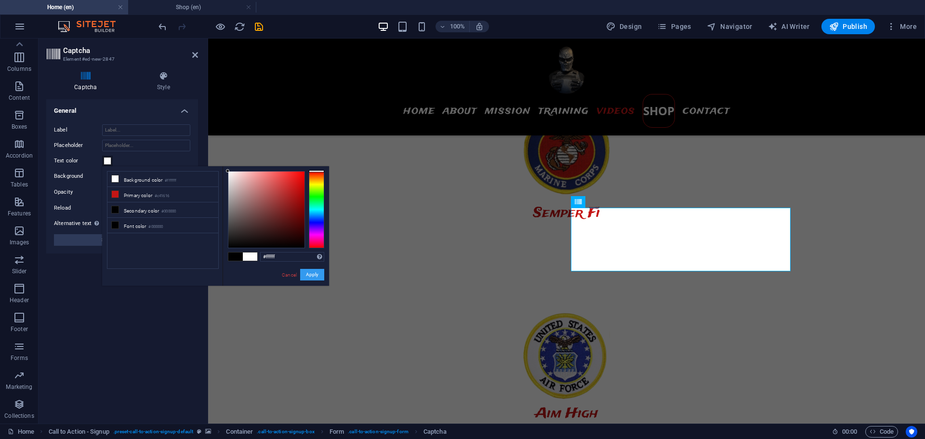
click at [310, 275] on button "Apply" at bounding box center [312, 275] width 24 height 12
click at [310, 273] on button "Apply" at bounding box center [312, 275] width 24 height 12
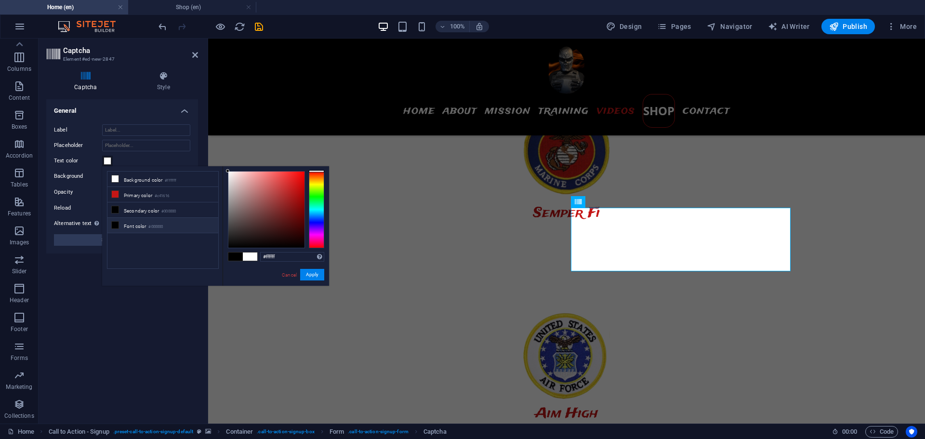
click at [138, 223] on li "Font color #000000" at bounding box center [162, 225] width 111 height 15
type input "#ffffff"
drag, startPoint x: 228, startPoint y: 245, endPoint x: 12, endPoint y: 125, distance: 246.8
click at [227, 161] on body "BlackStar Tactical, LLC Home (en) Shop (en) Favorites Elements Columns Content …" at bounding box center [462, 219] width 925 height 439
click at [313, 274] on button "Apply" at bounding box center [312, 275] width 24 height 12
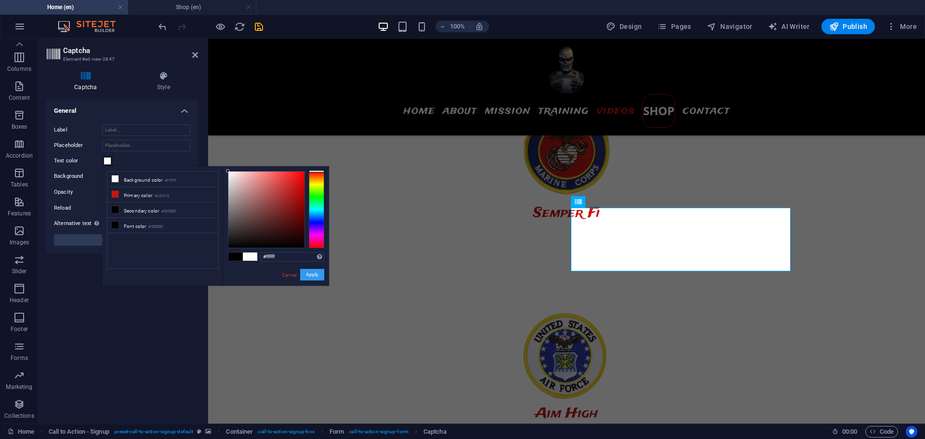
click at [313, 275] on button "Apply" at bounding box center [312, 275] width 24 height 12
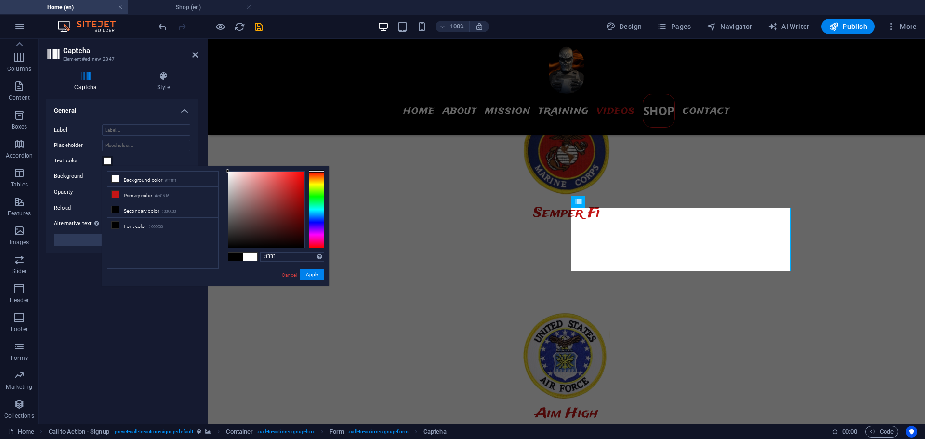
click at [171, 315] on div "Turnstile Turnstile by Cloudfare is a third-party integration that offers acces…" at bounding box center [122, 257] width 152 height 316
click at [168, 77] on icon at bounding box center [163, 76] width 69 height 10
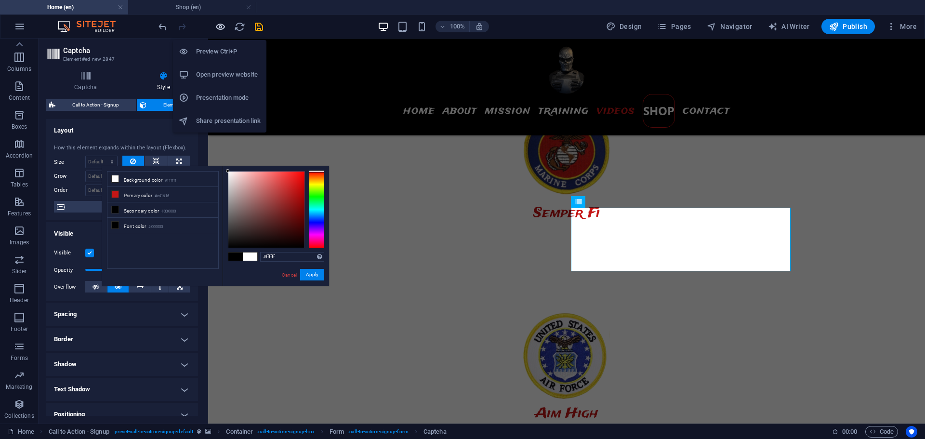
click at [218, 28] on icon "button" at bounding box center [220, 26] width 11 height 11
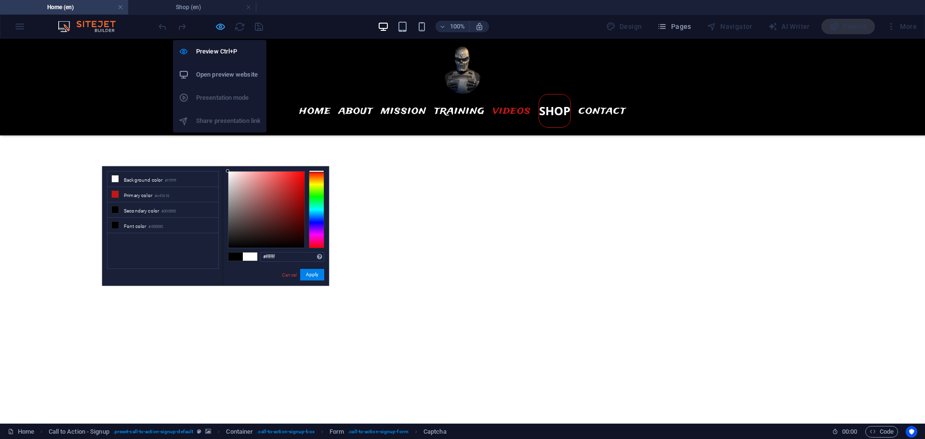
scroll to position [2510, 0]
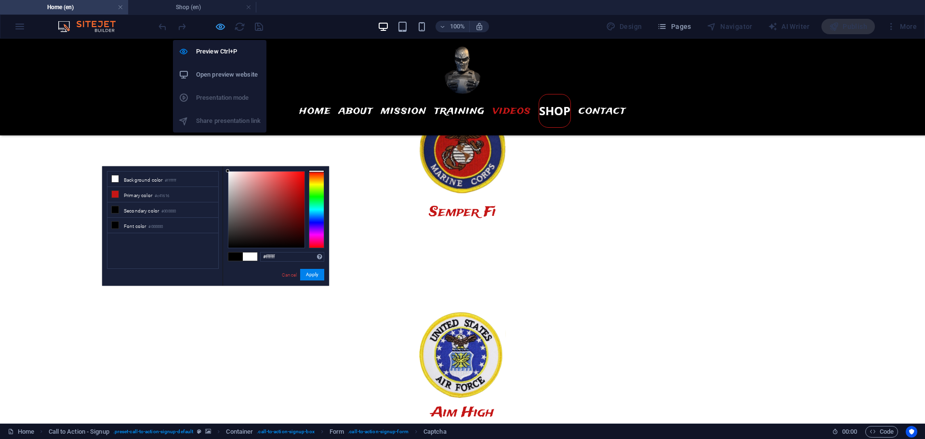
click at [218, 29] on icon "button" at bounding box center [220, 26] width 11 height 11
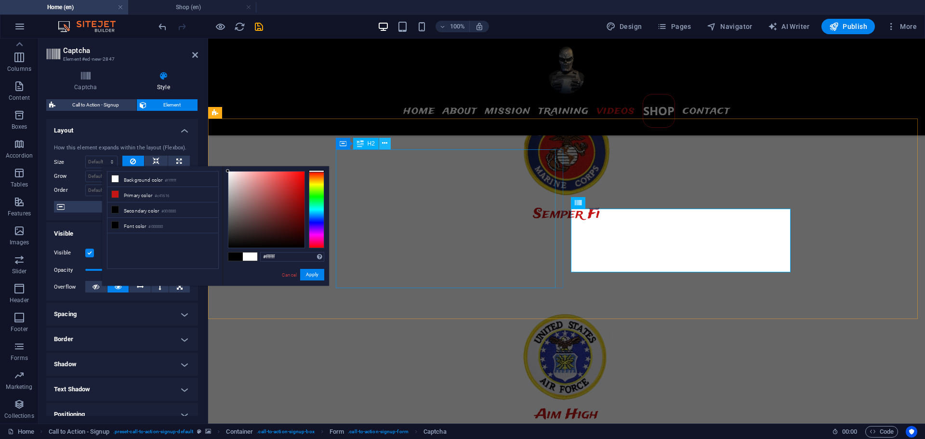
click at [385, 142] on icon at bounding box center [384, 143] width 5 height 10
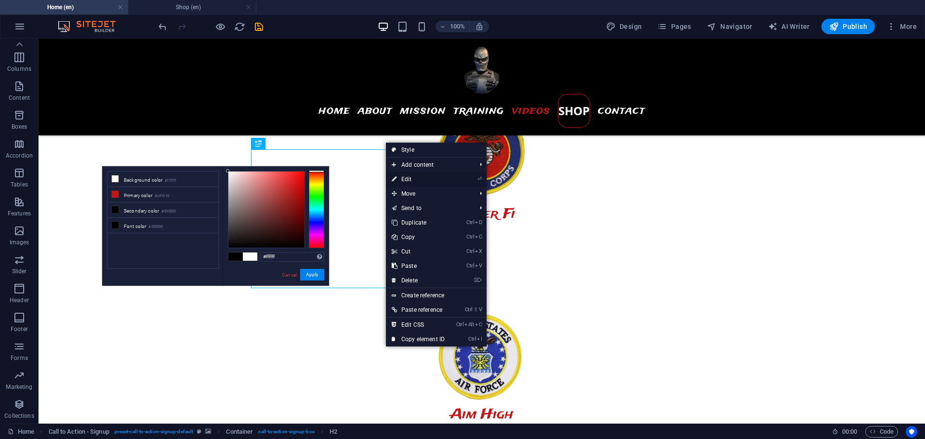
click at [404, 173] on link "⏎ Edit" at bounding box center [418, 179] width 65 height 14
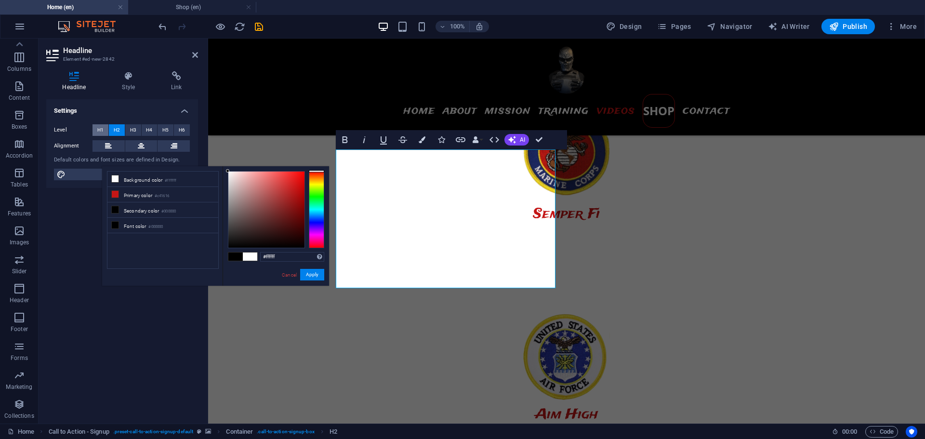
click at [101, 130] on span "H1" at bounding box center [100, 130] width 6 height 12
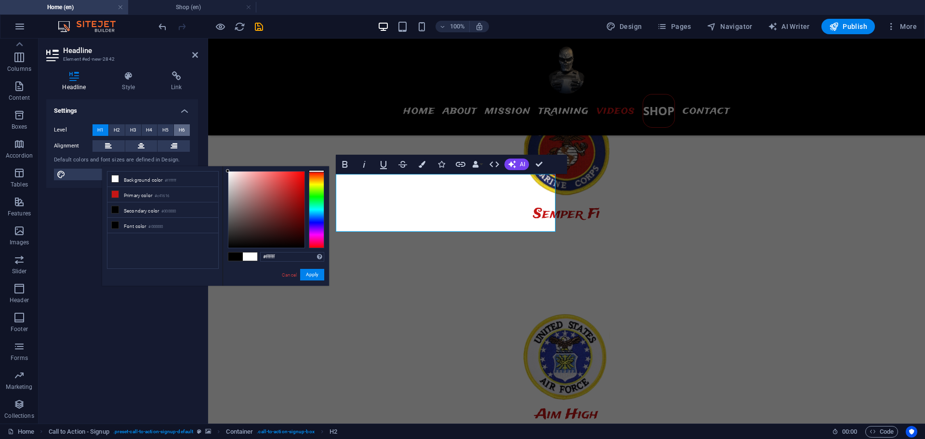
drag, startPoint x: 174, startPoint y: 127, endPoint x: 179, endPoint y: 130, distance: 5.4
click at [176, 128] on button "H6" at bounding box center [182, 130] width 16 height 12
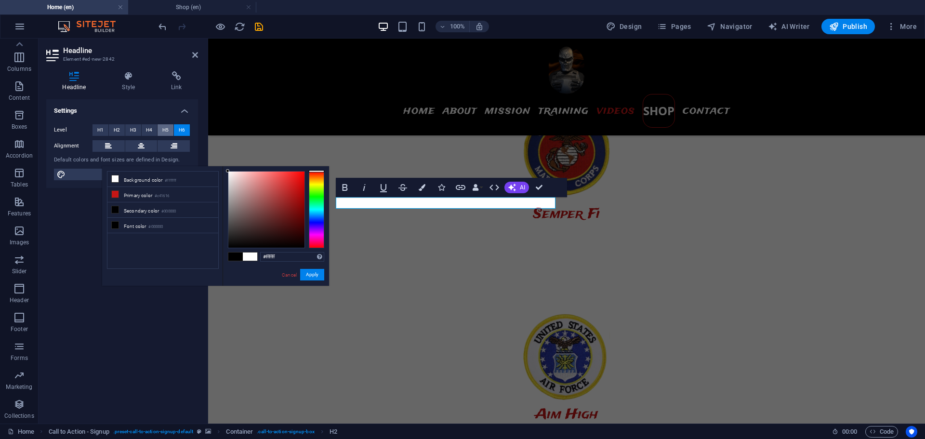
click at [168, 130] on span "H5" at bounding box center [165, 130] width 6 height 12
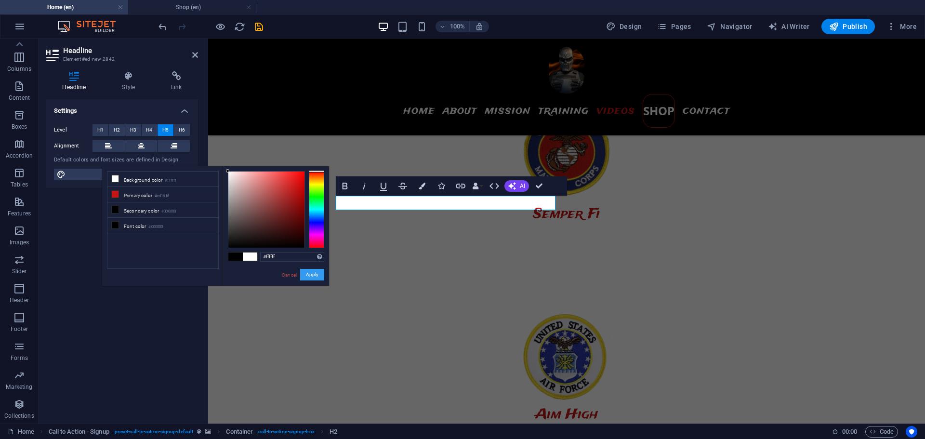
click at [307, 273] on button "Apply" at bounding box center [312, 275] width 24 height 12
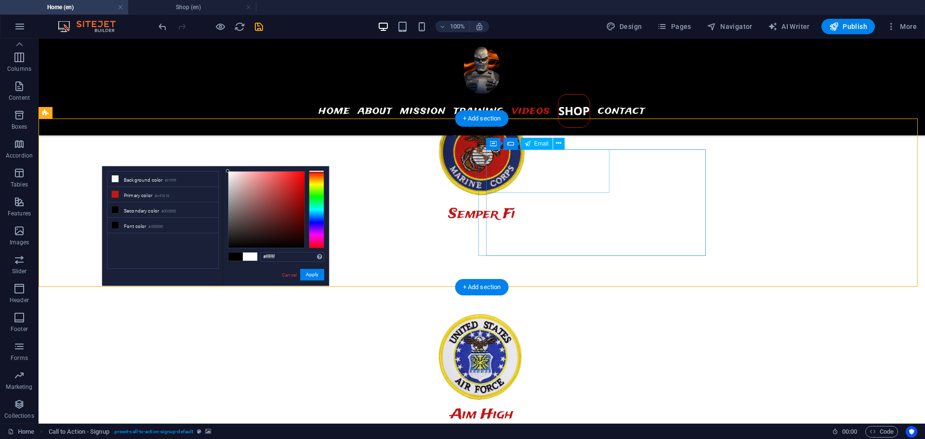
click at [557, 146] on icon at bounding box center [558, 143] width 5 height 10
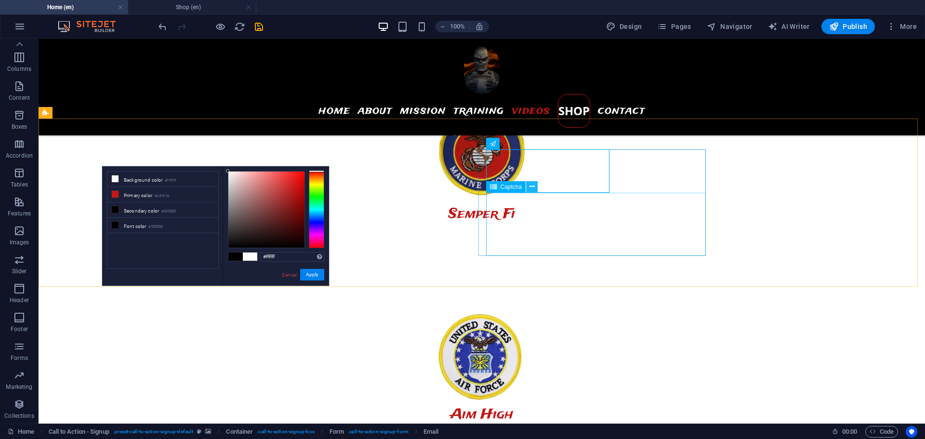
click at [532, 189] on icon at bounding box center [531, 187] width 5 height 10
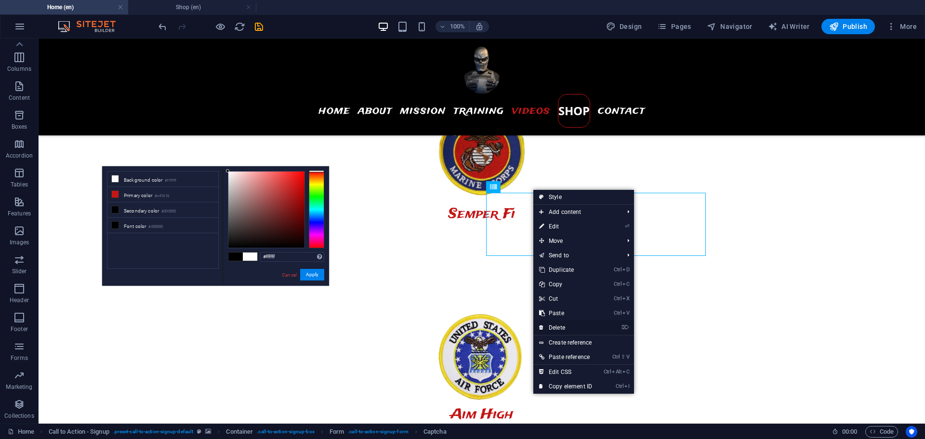
click at [559, 329] on link "⌦ Delete" at bounding box center [565, 327] width 65 height 14
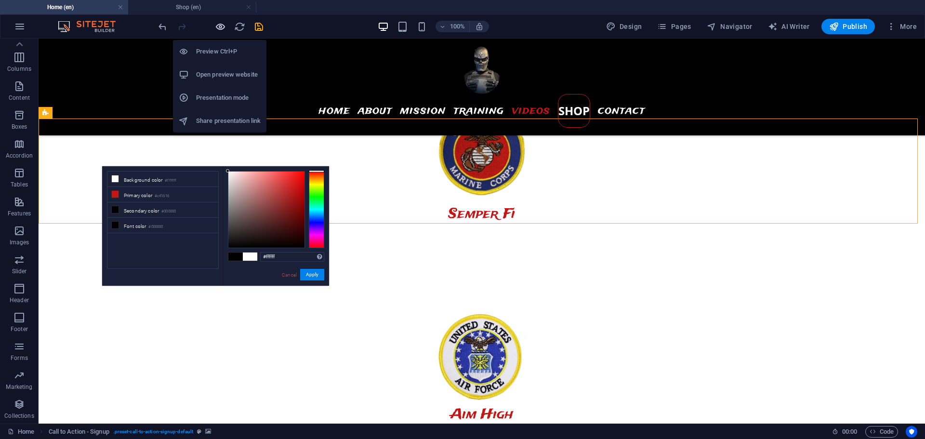
click at [221, 24] on icon "button" at bounding box center [220, 26] width 11 height 11
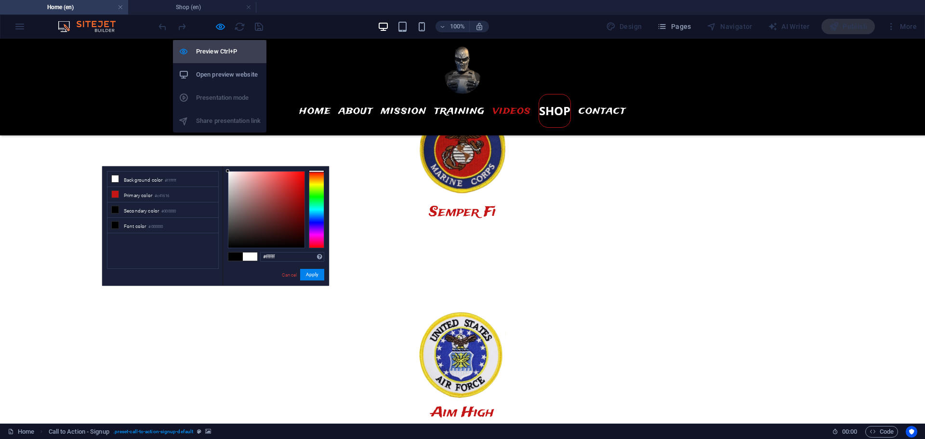
click at [215, 48] on h6 "Preview Ctrl+P" at bounding box center [228, 52] width 65 height 12
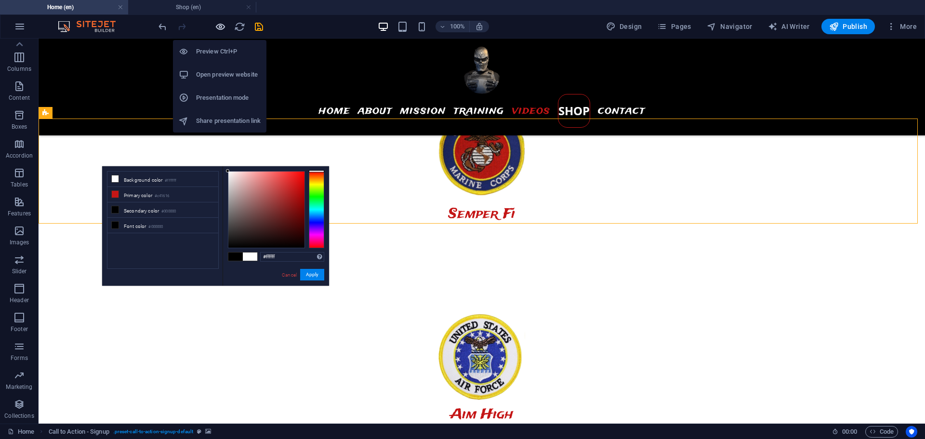
click at [224, 25] on icon "button" at bounding box center [220, 26] width 11 height 11
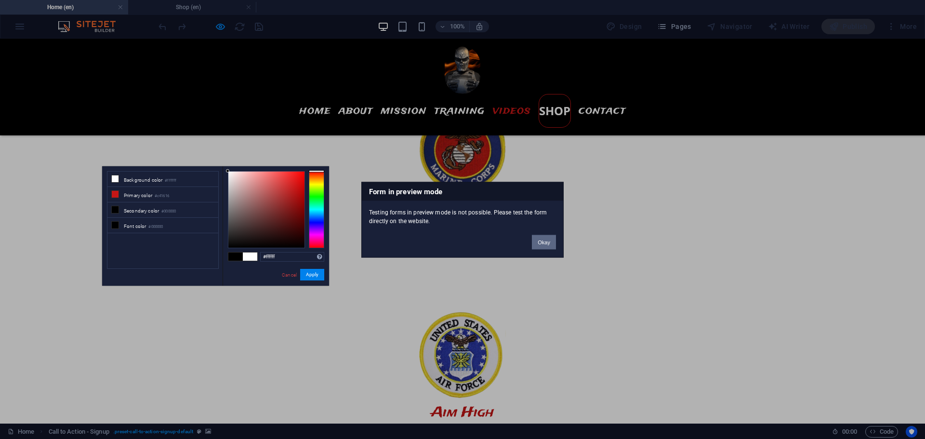
click at [542, 246] on button "Okay" at bounding box center [544, 242] width 24 height 14
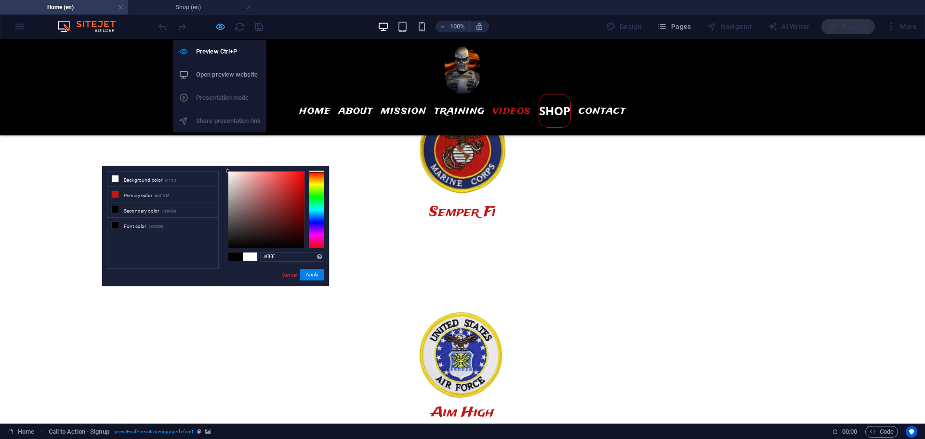
click at [220, 26] on icon "button" at bounding box center [220, 26] width 11 height 11
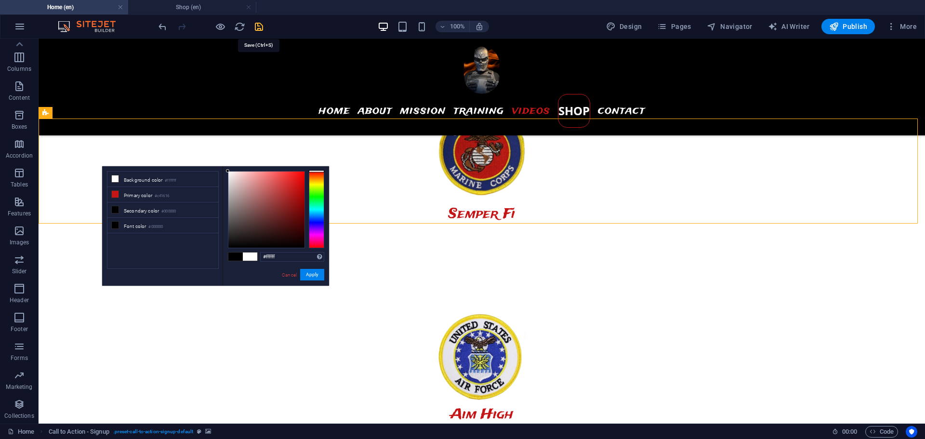
click at [257, 30] on icon "save" at bounding box center [258, 26] width 11 height 11
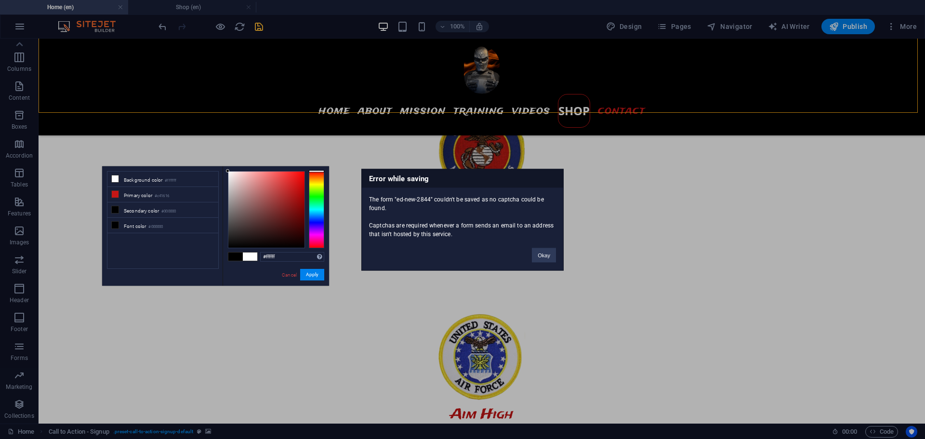
scroll to position [2621, 0]
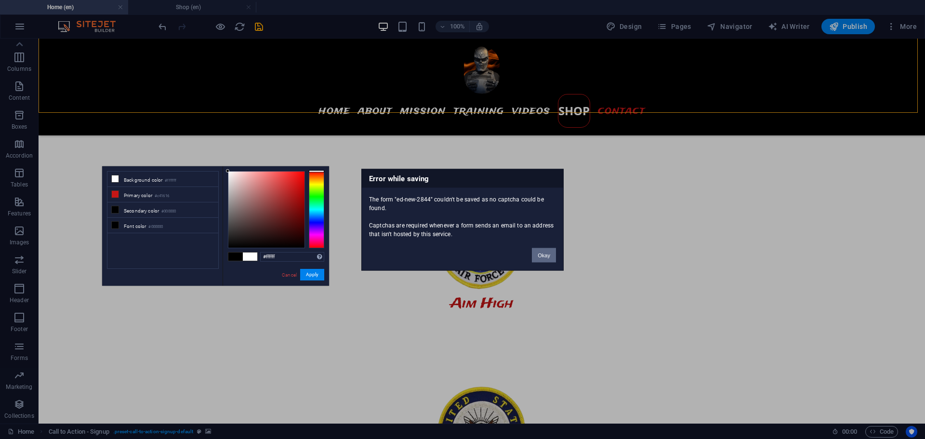
click at [545, 261] on button "Okay" at bounding box center [544, 255] width 24 height 14
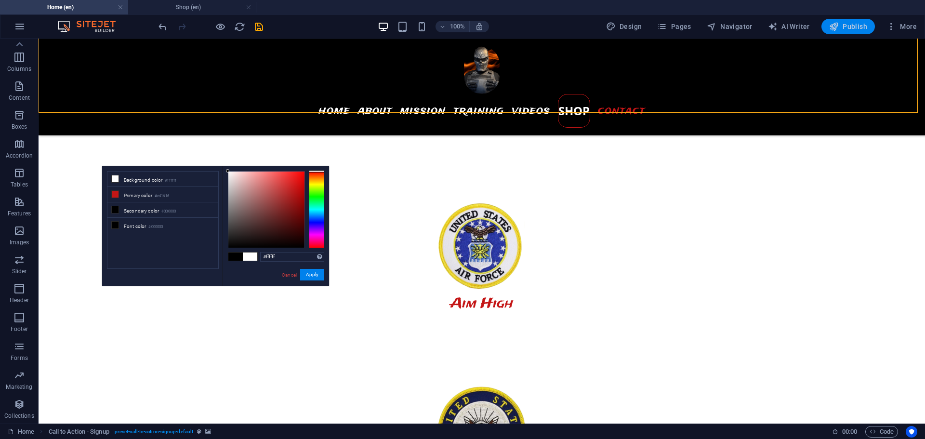
click at [855, 26] on span "Publish" at bounding box center [848, 27] width 38 height 10
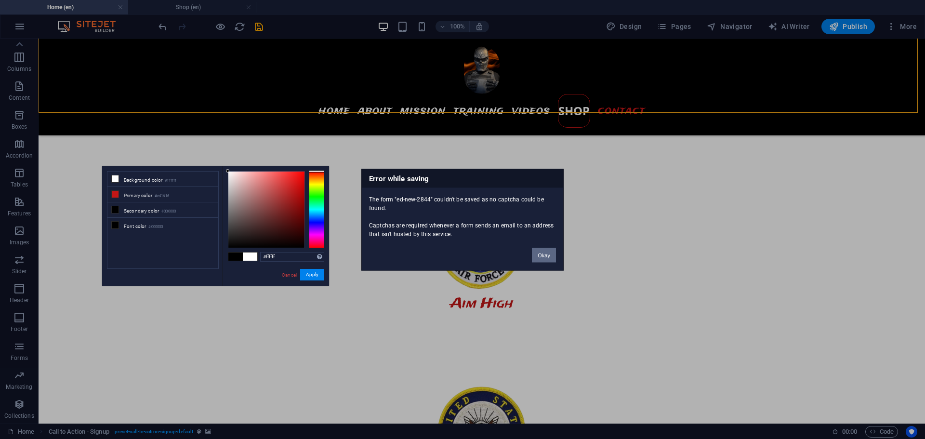
click at [540, 254] on button "Okay" at bounding box center [544, 255] width 24 height 14
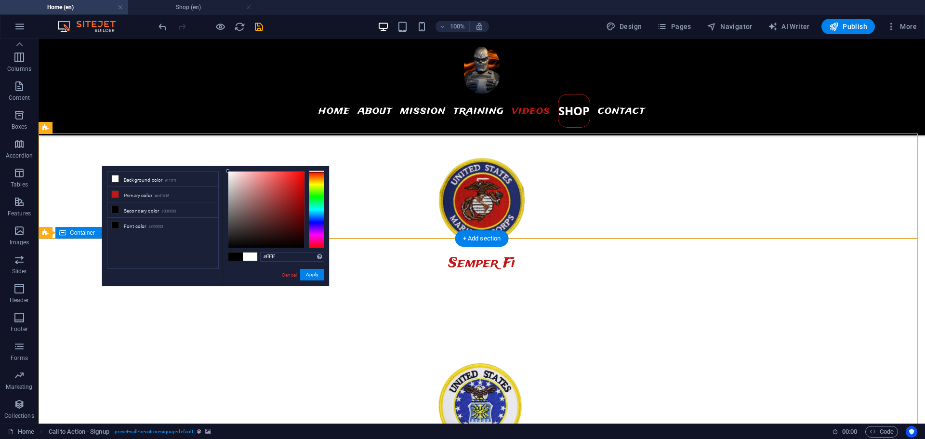
scroll to position [2461, 0]
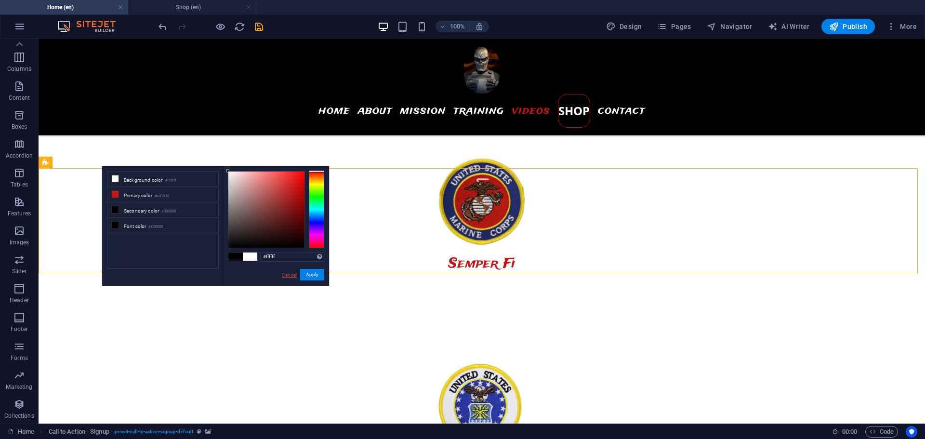
click at [285, 275] on link "Cancel" at bounding box center [289, 274] width 17 height 7
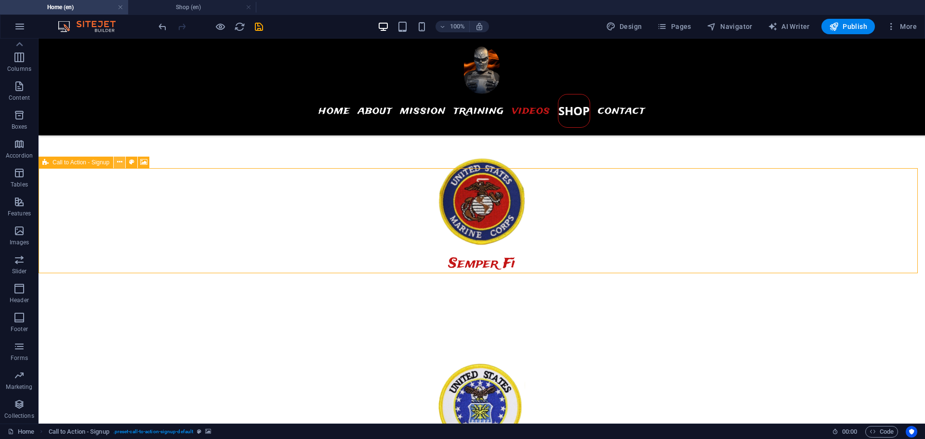
click at [118, 164] on icon at bounding box center [119, 162] width 5 height 10
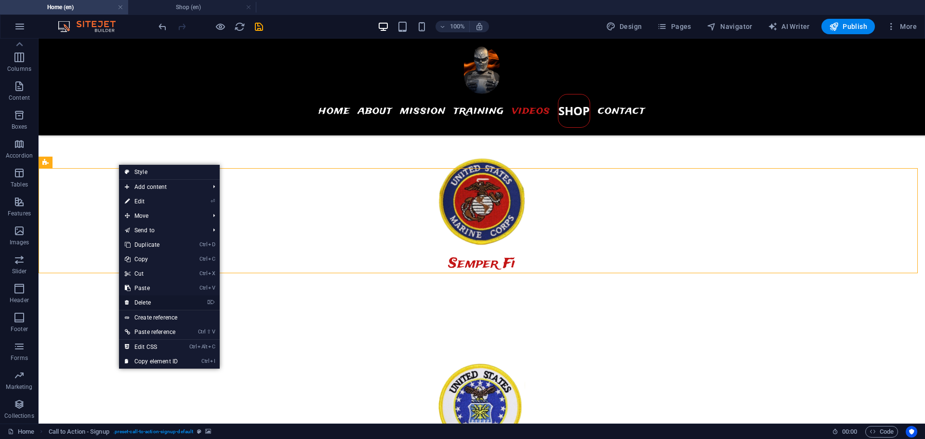
click at [148, 301] on link "⌦ Delete" at bounding box center [151, 302] width 65 height 14
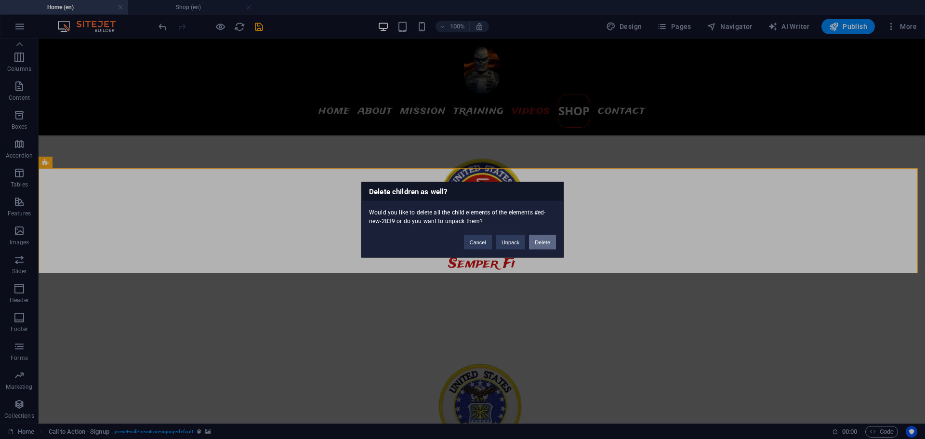
click at [536, 242] on button "Delete" at bounding box center [542, 242] width 27 height 14
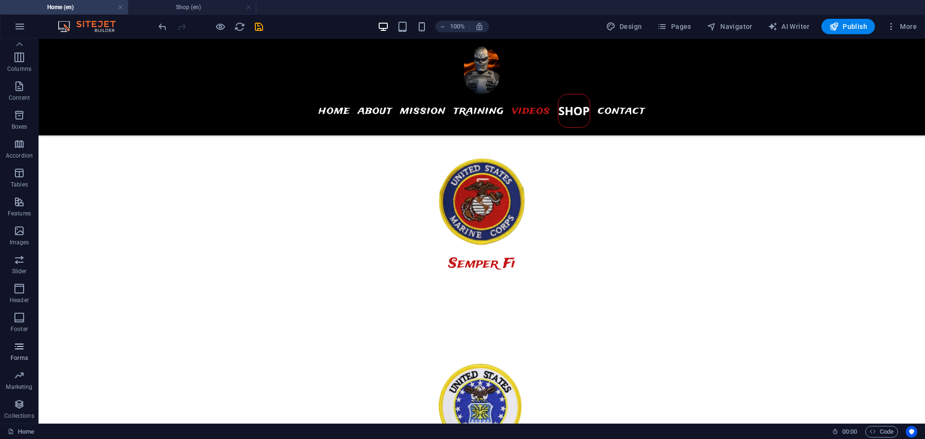
click at [16, 352] on span "Forms" at bounding box center [19, 351] width 39 height 23
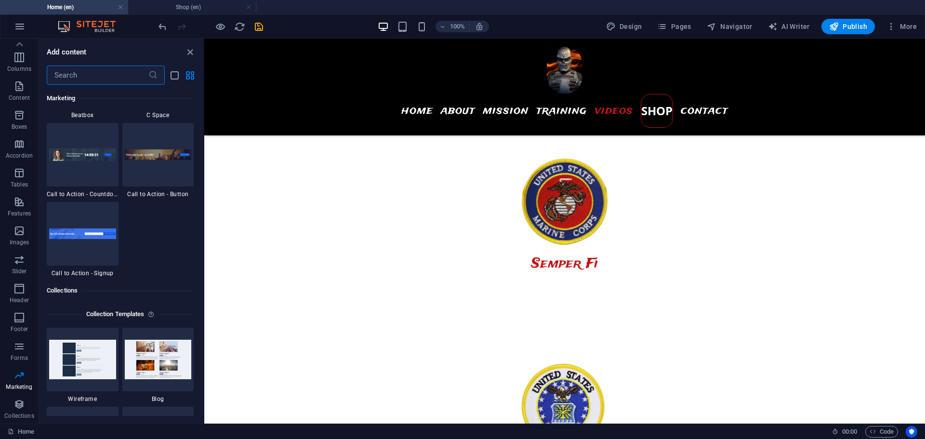
scroll to position [8619, 0]
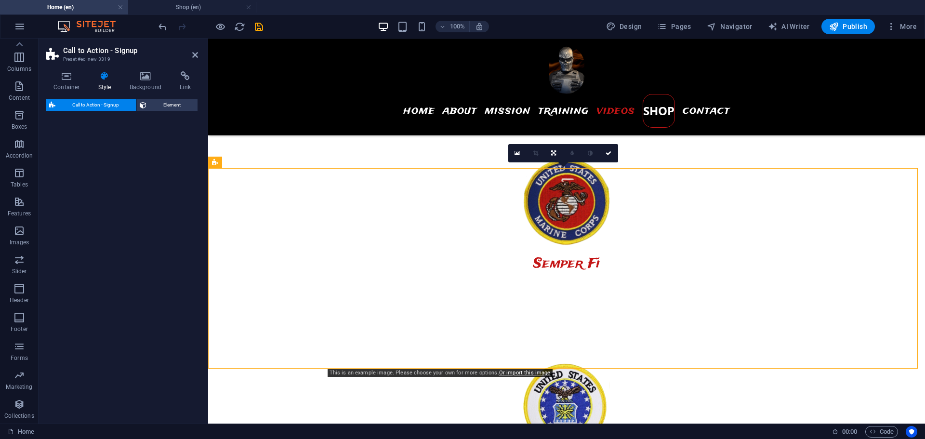
select select "rem"
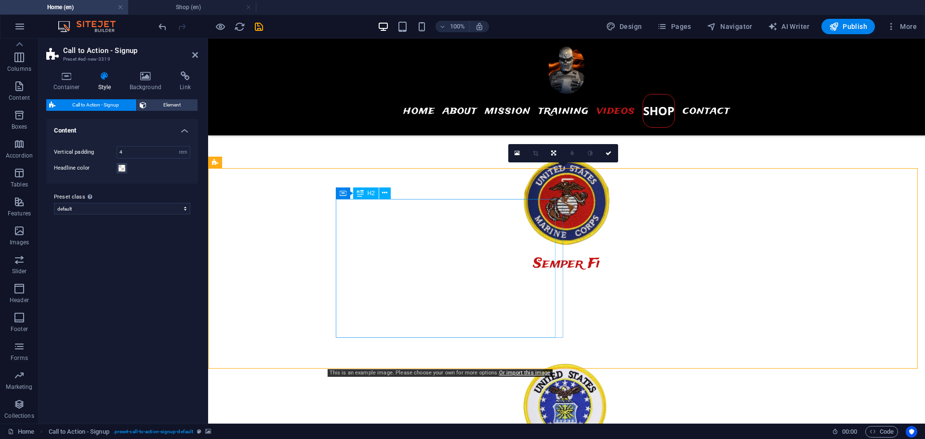
click at [382, 193] on icon at bounding box center [384, 193] width 5 height 10
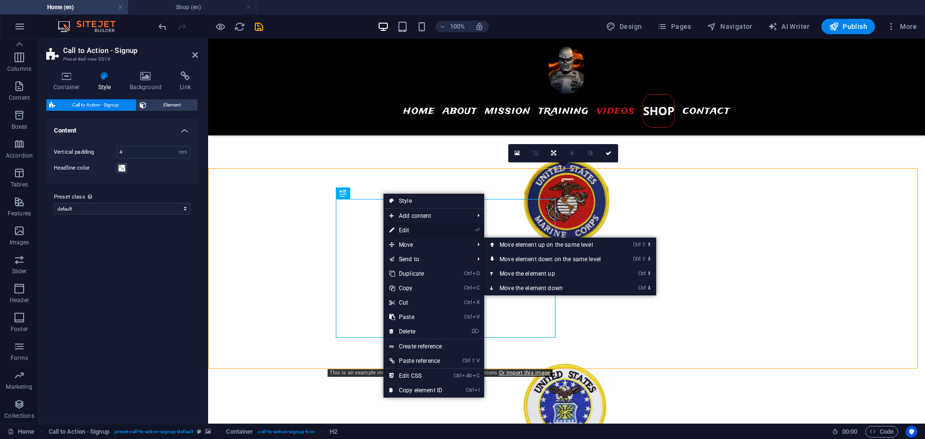
click at [403, 231] on link "⏎ Edit" at bounding box center [415, 230] width 65 height 14
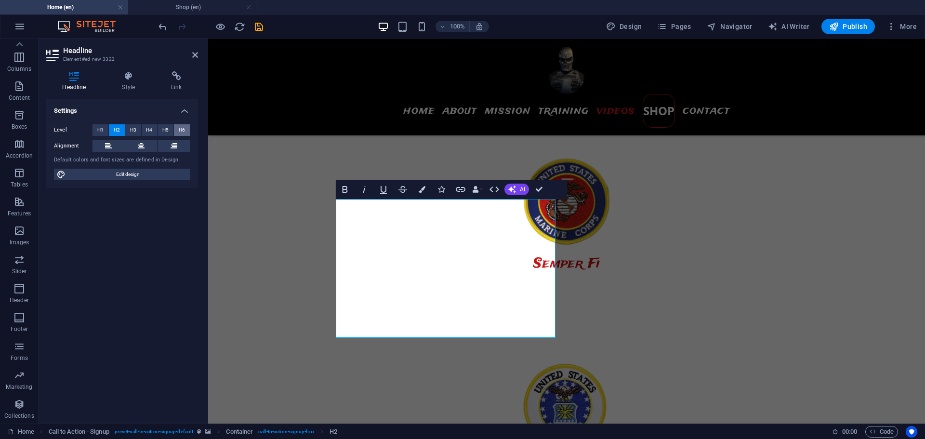
click at [175, 131] on button "H6" at bounding box center [182, 130] width 16 height 12
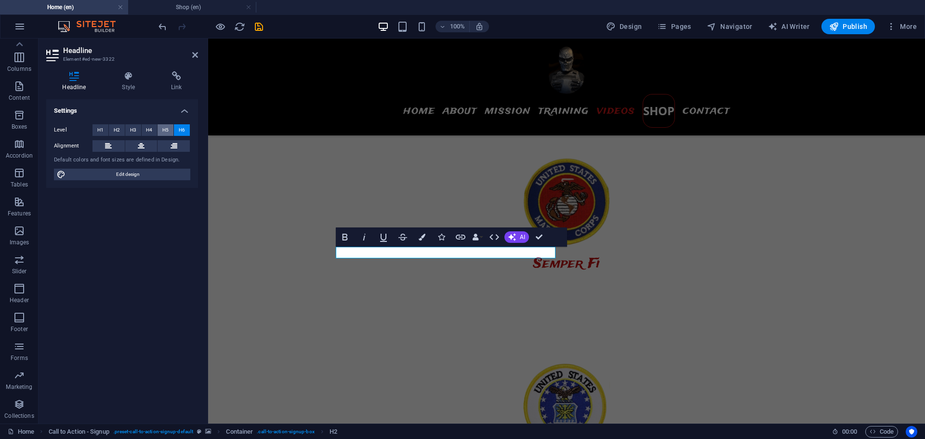
click at [163, 131] on span "H5" at bounding box center [165, 130] width 6 height 12
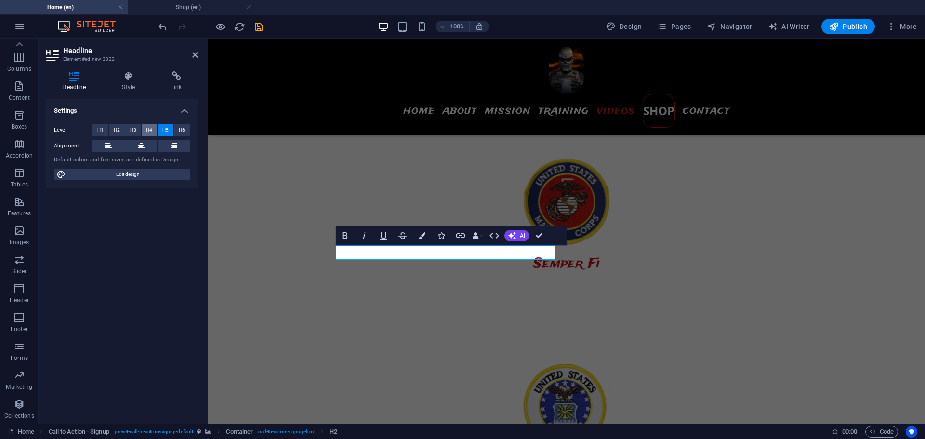
click at [148, 131] on span "H4" at bounding box center [149, 130] width 6 height 12
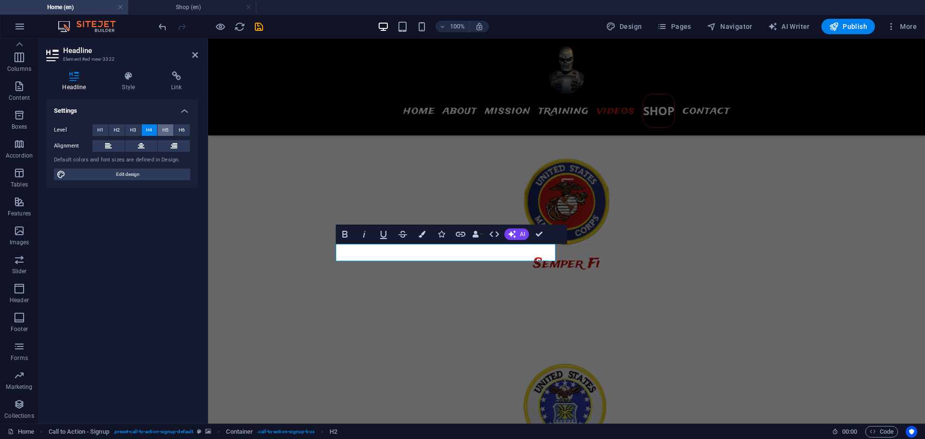
click at [165, 128] on span "H5" at bounding box center [165, 130] width 6 height 12
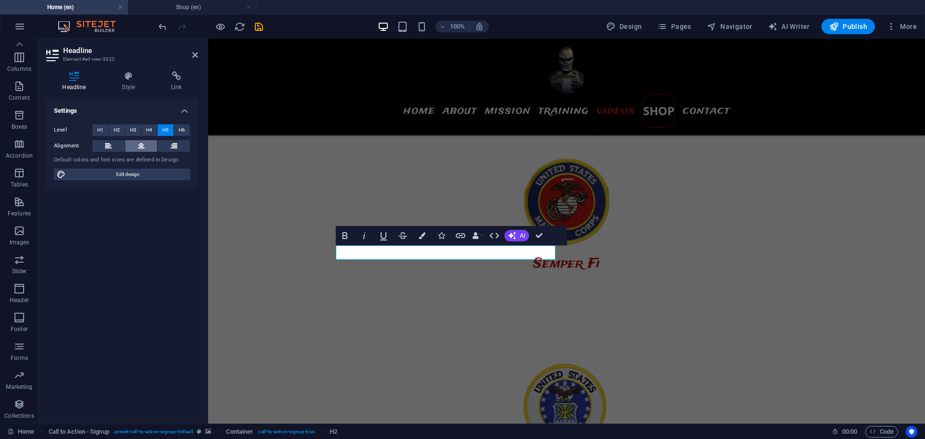
click at [142, 144] on icon at bounding box center [141, 146] width 7 height 12
click at [112, 144] on button at bounding box center [108, 146] width 32 height 12
click at [127, 145] on button at bounding box center [141, 146] width 32 height 12
click at [166, 257] on div "Settings Level H1 H2 H3 H4 H5 H6 Alignment Default colors and font sizes are de…" at bounding box center [122, 257] width 152 height 316
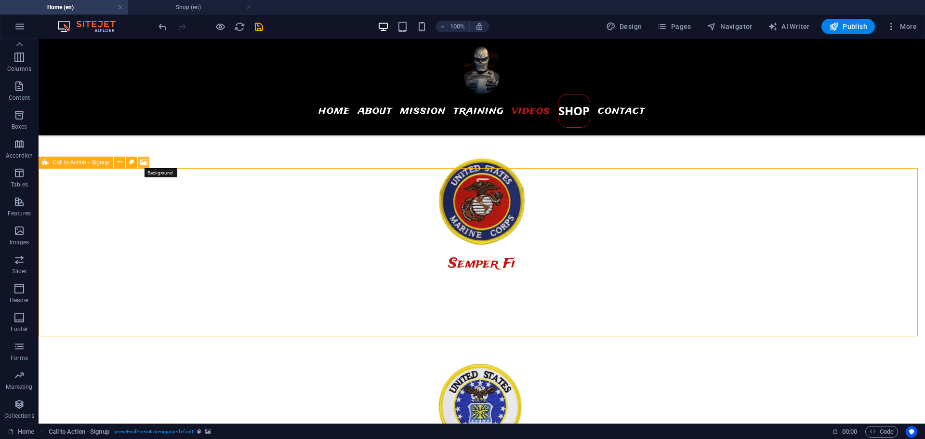
click at [143, 161] on icon at bounding box center [143, 162] width 7 height 10
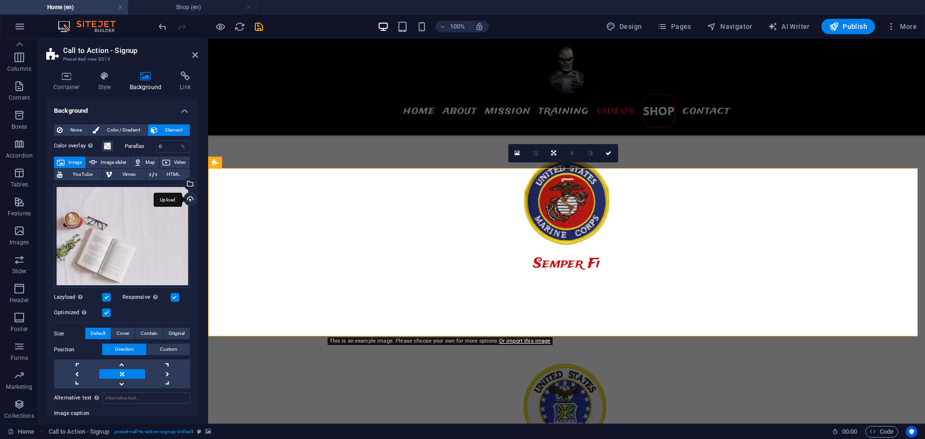
click at [187, 198] on div "Upload" at bounding box center [189, 200] width 14 height 14
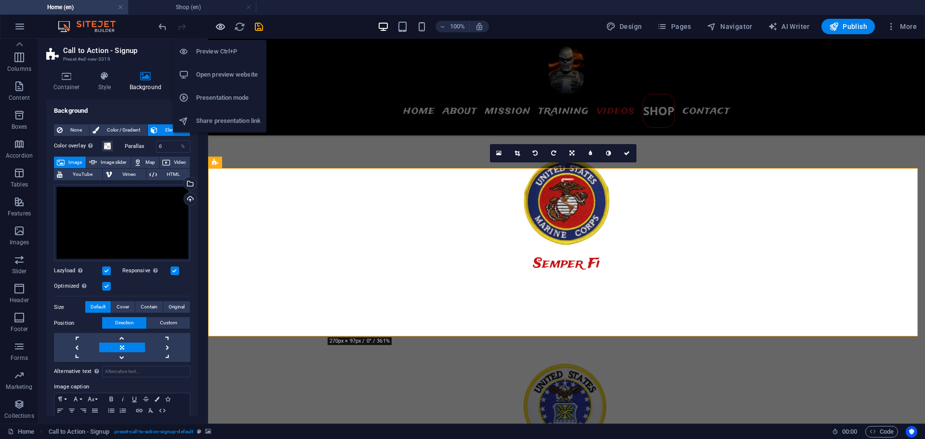
click at [219, 29] on icon "button" at bounding box center [220, 26] width 11 height 11
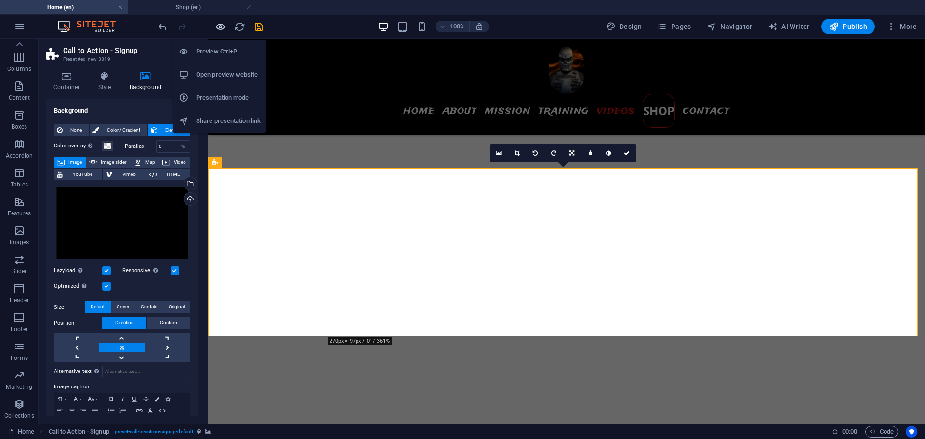
scroll to position [2460, 0]
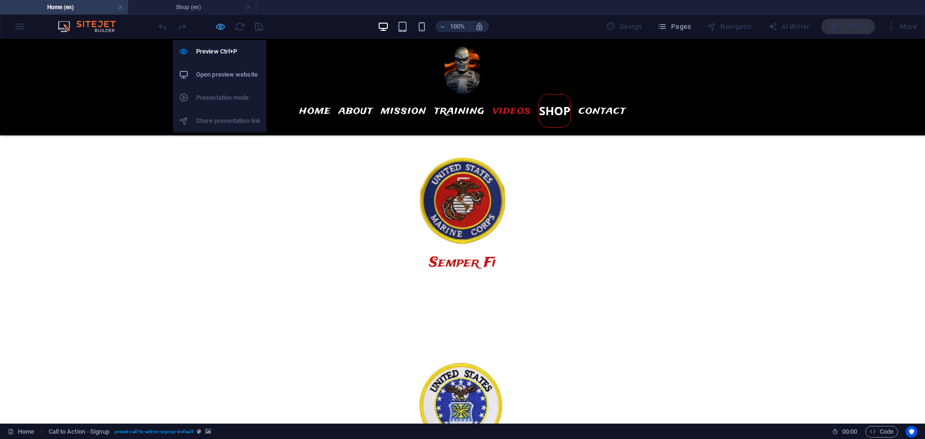
click at [218, 29] on icon "button" at bounding box center [220, 26] width 11 height 11
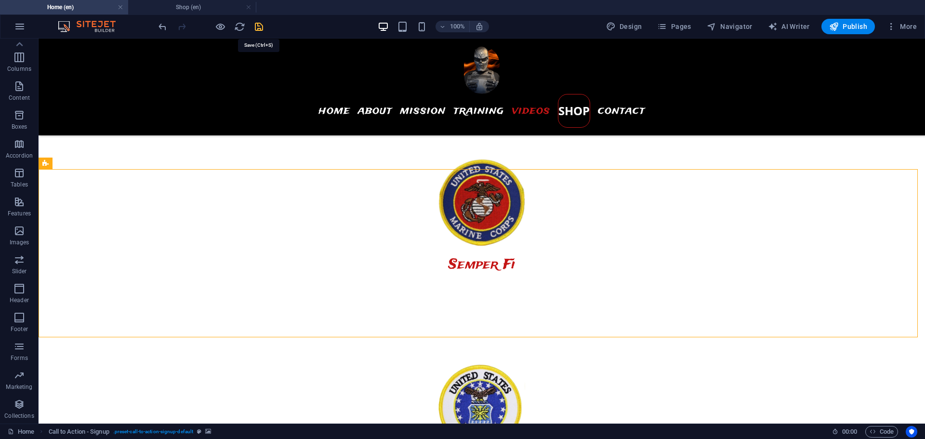
click at [262, 27] on icon "save" at bounding box center [258, 26] width 11 height 11
checkbox input "false"
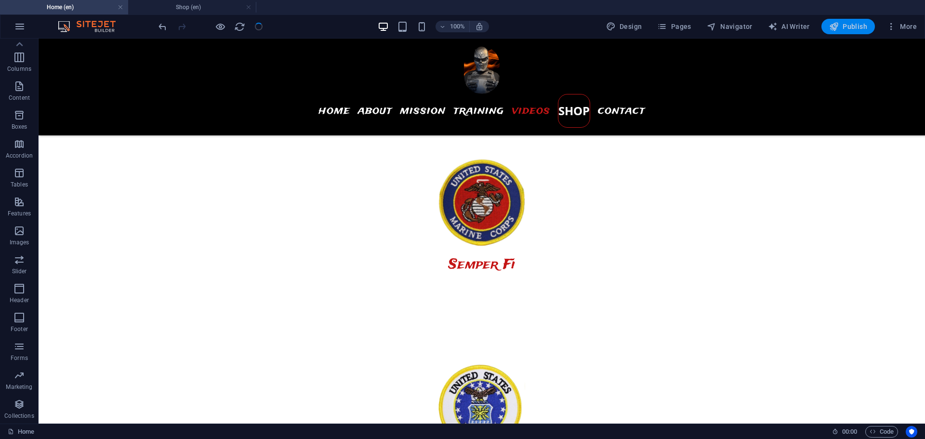
click at [845, 23] on span "Publish" at bounding box center [848, 27] width 38 height 10
